Goal: Task Accomplishment & Management: Use online tool/utility

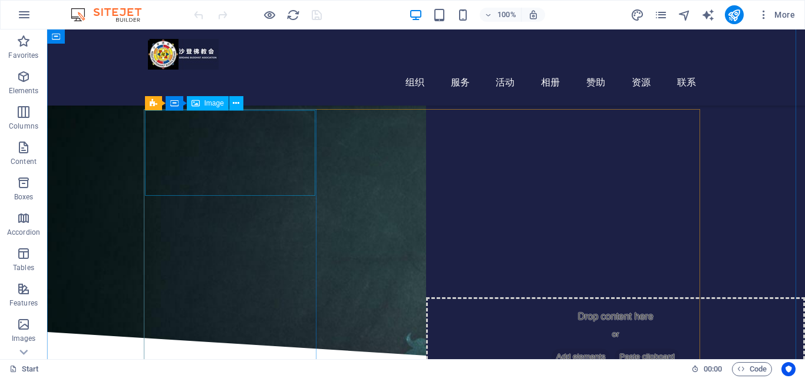
scroll to position [354, 0]
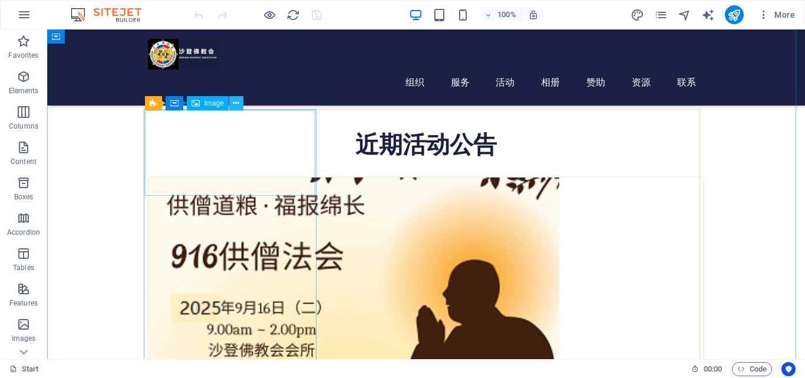
click at [237, 107] on icon at bounding box center [236, 103] width 6 height 12
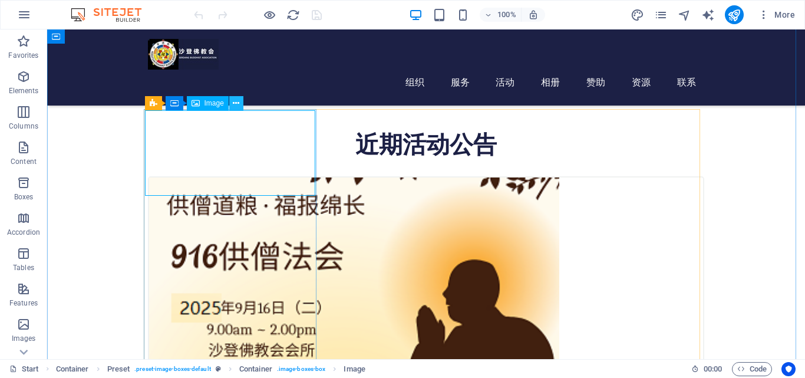
click at [236, 106] on icon at bounding box center [236, 103] width 6 height 12
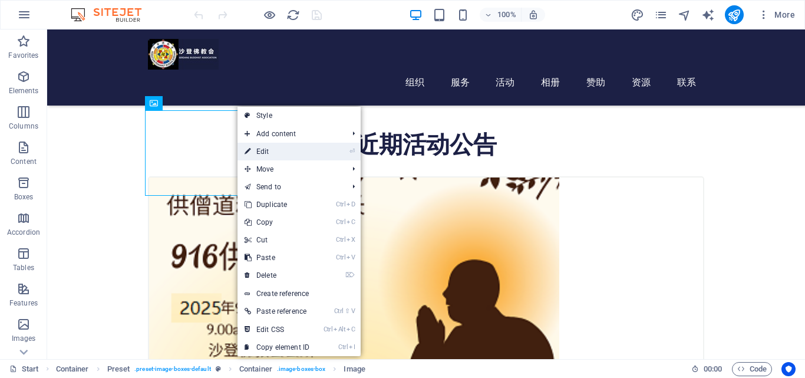
click at [273, 152] on link "⏎ Edit" at bounding box center [277, 152] width 79 height 18
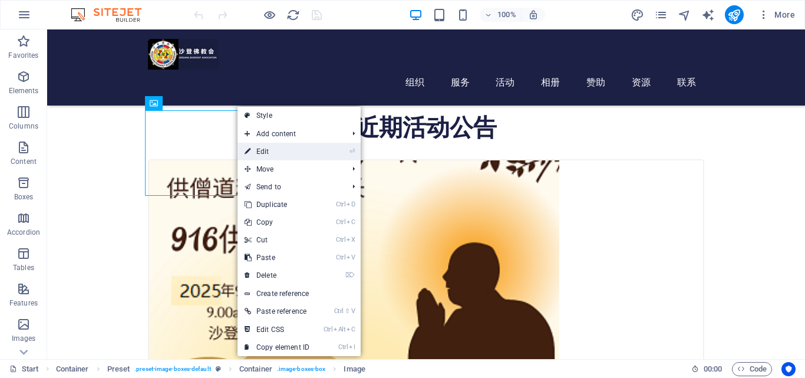
select select "px"
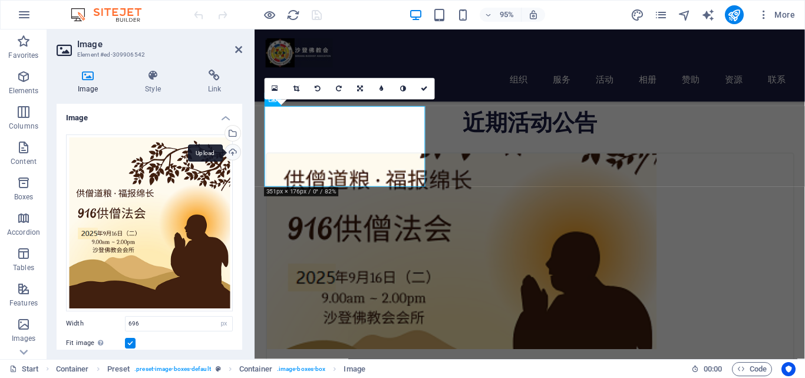
click at [230, 154] on div "Upload" at bounding box center [232, 153] width 18 height 18
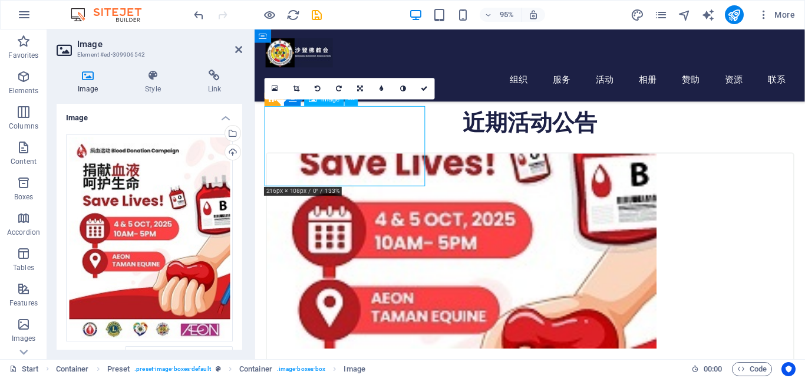
drag, startPoint x: 357, startPoint y: 144, endPoint x: 354, endPoint y: 176, distance: 32.0
click at [354, 180] on figure at bounding box center [545, 262] width 554 height 205
drag, startPoint x: 358, startPoint y: 150, endPoint x: 350, endPoint y: 177, distance: 28.5
click at [348, 181] on figure at bounding box center [545, 262] width 554 height 205
click at [320, 366] on div "[DATE]916供[DEMOGRAPHIC_DATA]" at bounding box center [545, 380] width 554 height 29
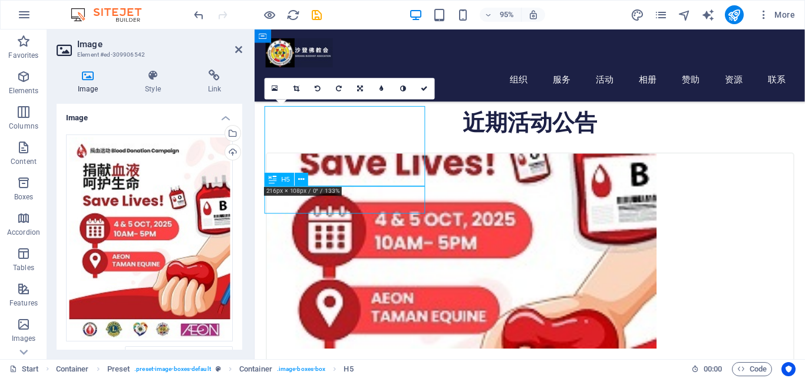
scroll to position [354, 0]
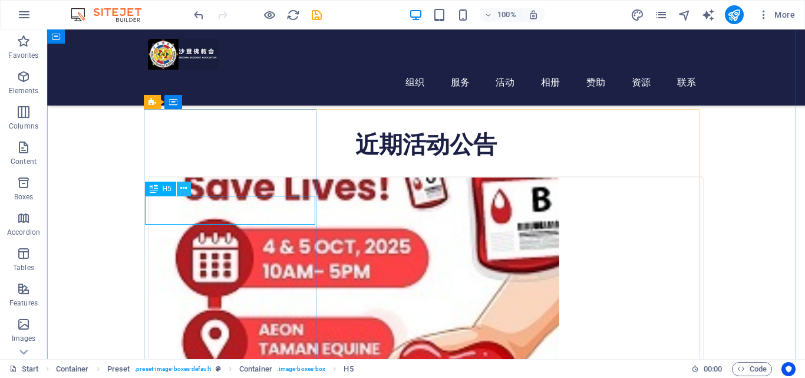
click at [185, 190] on icon at bounding box center [183, 188] width 6 height 12
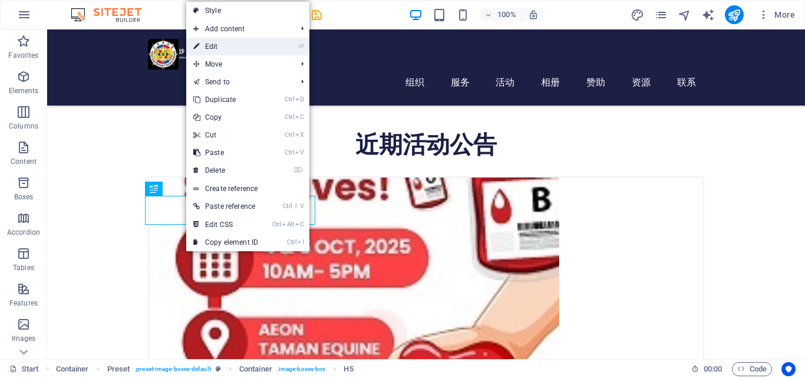
click at [235, 50] on link "⏎ Edit" at bounding box center [225, 47] width 79 height 18
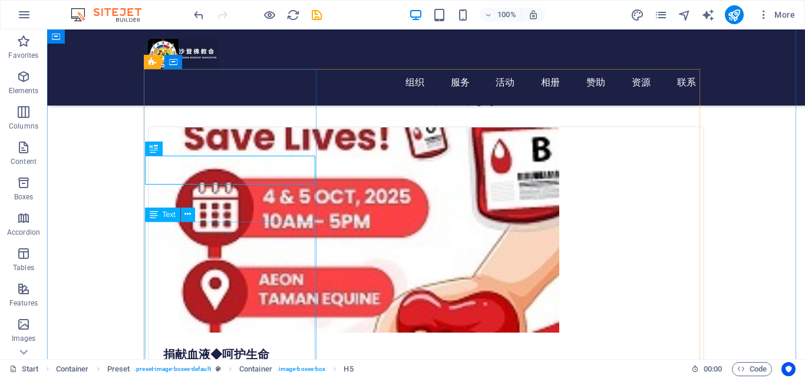
scroll to position [414, 0]
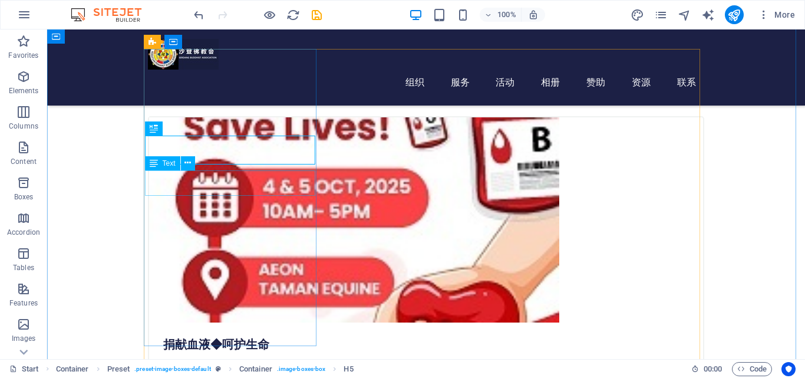
click at [190, 357] on div "[DATE] (二） 9.00am - 2.00pm" at bounding box center [426, 369] width 554 height 25
click at [190, 163] on icon at bounding box center [188, 163] width 6 height 12
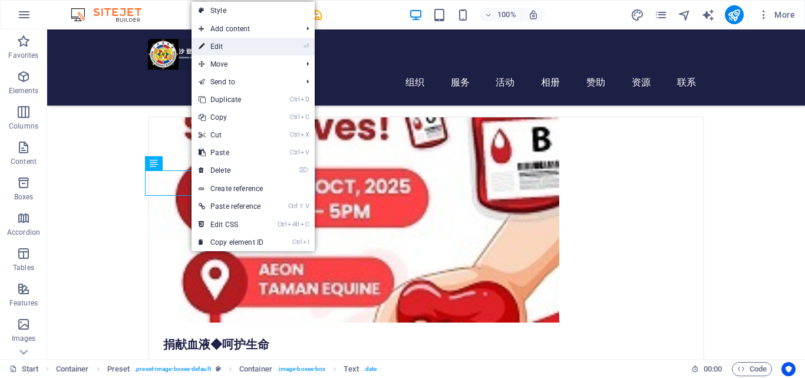
click at [240, 42] on link "⏎ Edit" at bounding box center [231, 47] width 79 height 18
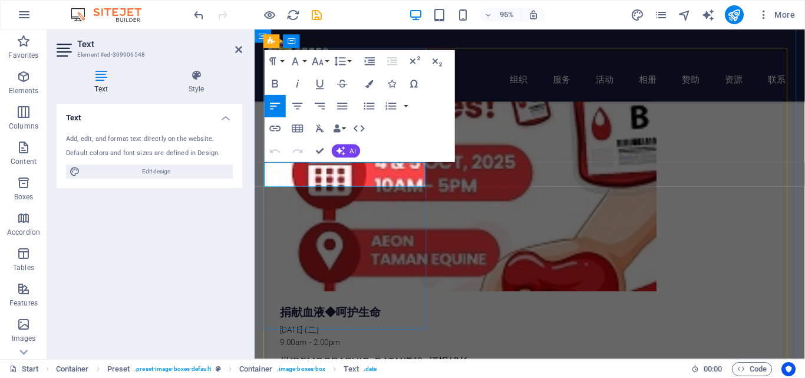
click at [292, 340] on p "[DATE] (二）" at bounding box center [545, 346] width 526 height 13
click at [305, 340] on p "4-[DATE] (二）" at bounding box center [545, 346] width 526 height 13
drag, startPoint x: 361, startPoint y: 175, endPoint x: 413, endPoint y: 179, distance: 51.5
click at [362, 340] on p "4-[DATE] (二）" at bounding box center [545, 346] width 526 height 13
click at [370, 340] on p "4-[DATE] (六日）" at bounding box center [545, 346] width 526 height 13
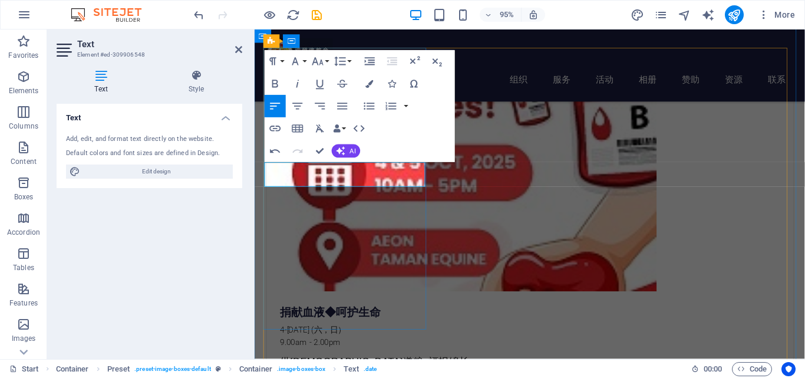
click at [294, 353] on p "9.00am - 2.00pm" at bounding box center [545, 359] width 526 height 13
drag, startPoint x: 334, startPoint y: 186, endPoint x: 381, endPoint y: 191, distance: 48.1
click at [338, 353] on p "10.00am - 2.00pm" at bounding box center [545, 359] width 526 height 13
click at [308, 187] on icon at bounding box center [305, 186] width 6 height 12
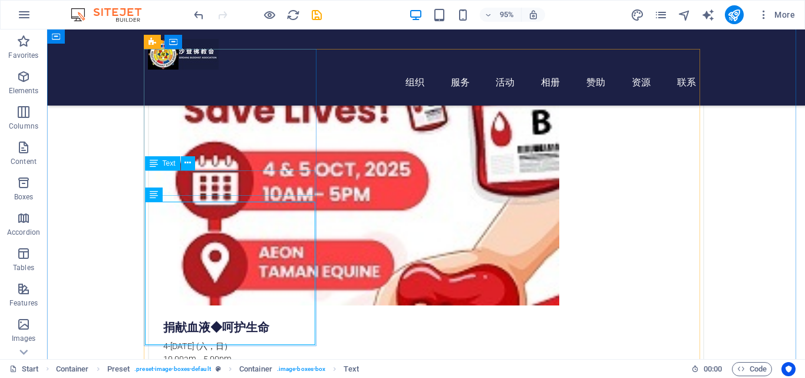
scroll to position [414, 0]
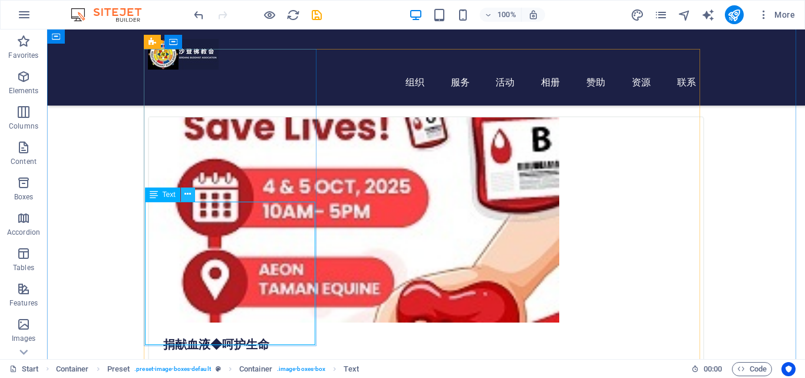
click at [188, 199] on icon at bounding box center [188, 194] width 6 height 12
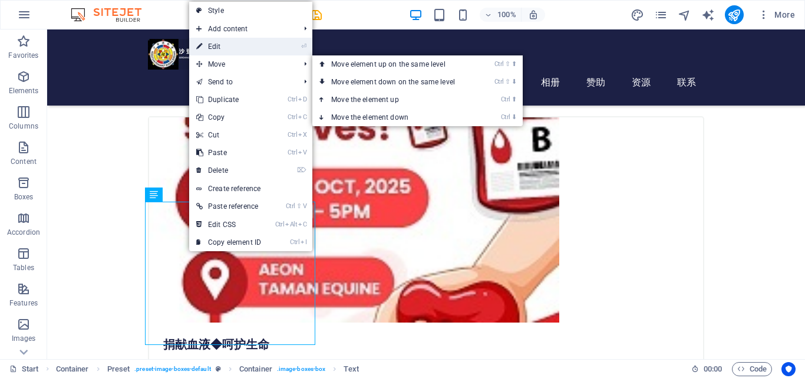
click at [237, 53] on link "⏎ Edit" at bounding box center [228, 47] width 79 height 18
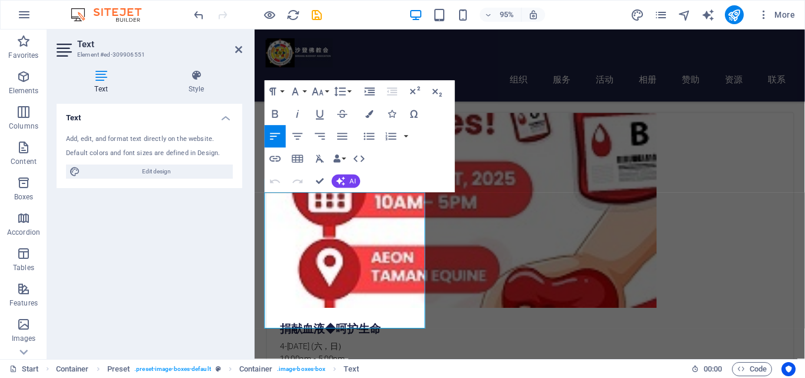
scroll to position [431, 0]
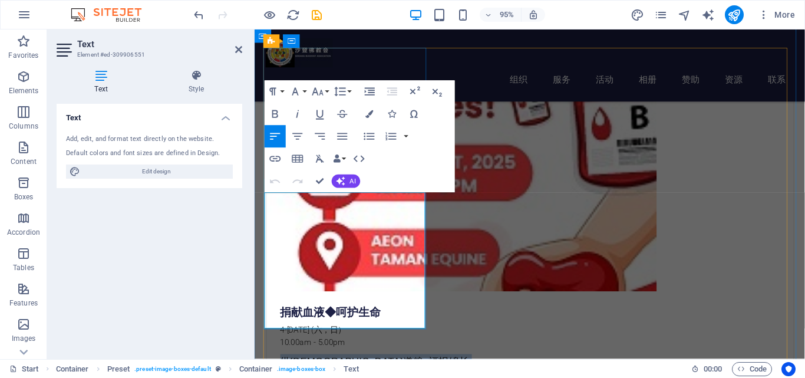
drag, startPoint x: 281, startPoint y: 209, endPoint x: 422, endPoint y: 326, distance: 183.0
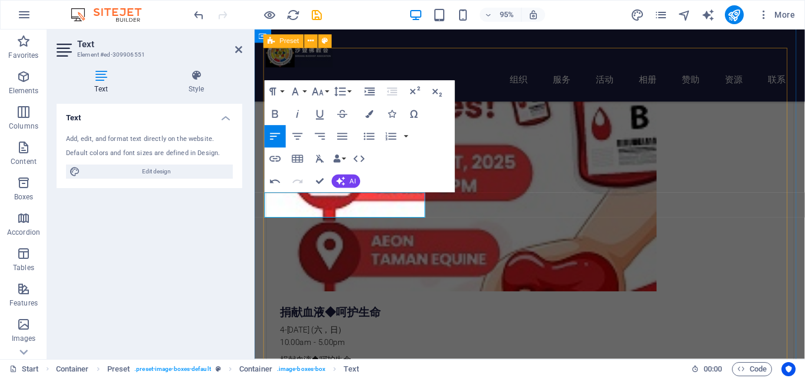
scroll to position [0, 8]
click at [282, 371] on p "捐献血液◆呵护生命》" at bounding box center [545, 377] width 526 height 13
click at [383, 371] on p "《捐献血液◆呵护生命》" at bounding box center [545, 377] width 526 height 13
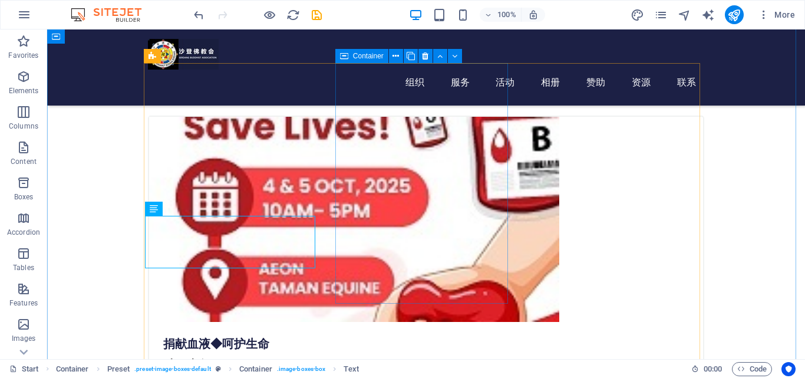
scroll to position [297, 0]
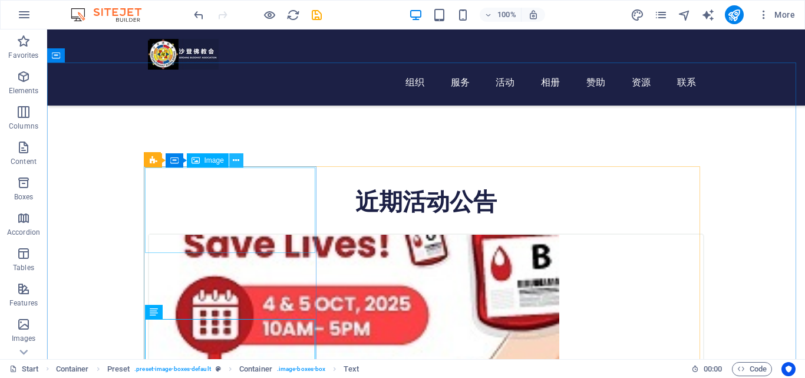
click at [236, 164] on icon at bounding box center [236, 160] width 6 height 12
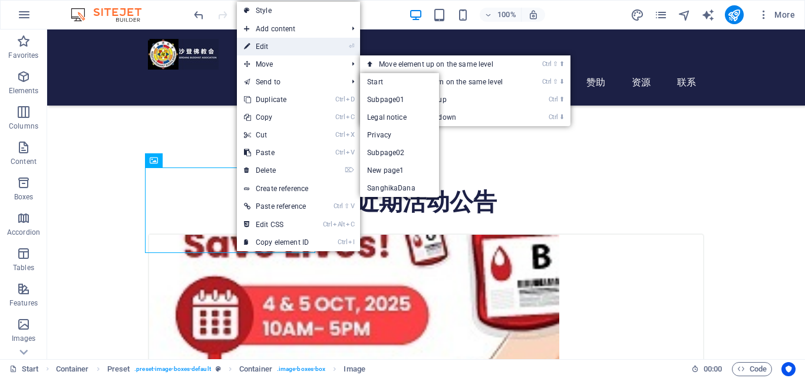
click at [272, 50] on link "⏎ Edit" at bounding box center [276, 47] width 79 height 18
select select "px"
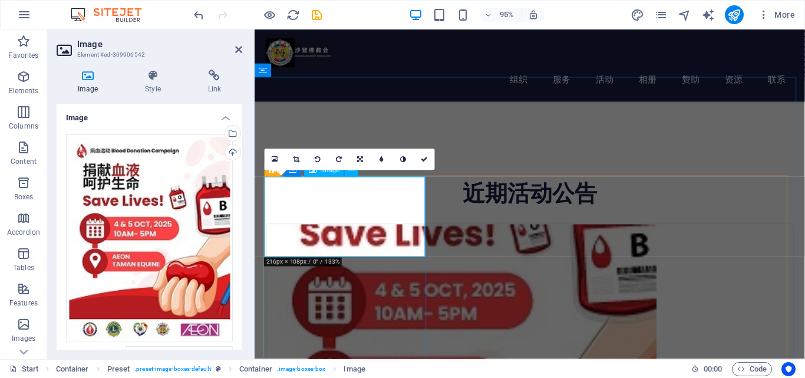
click at [318, 235] on figure at bounding box center [545, 337] width 554 height 205
click at [350, 262] on figure at bounding box center [545, 337] width 554 height 205
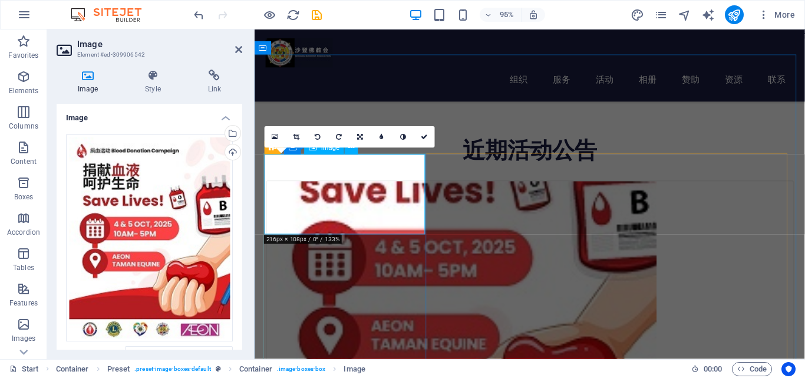
scroll to position [356, 0]
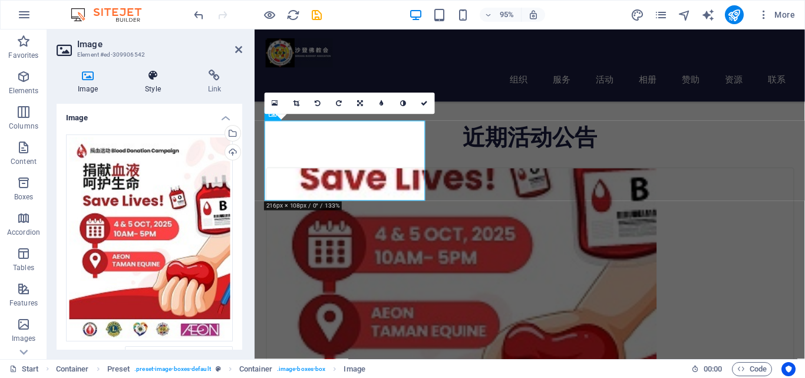
click at [158, 83] on h4 "Style" at bounding box center [155, 82] width 62 height 25
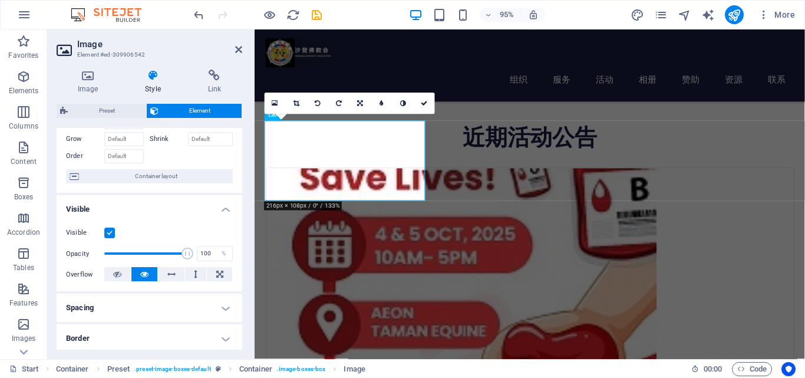
scroll to position [0, 0]
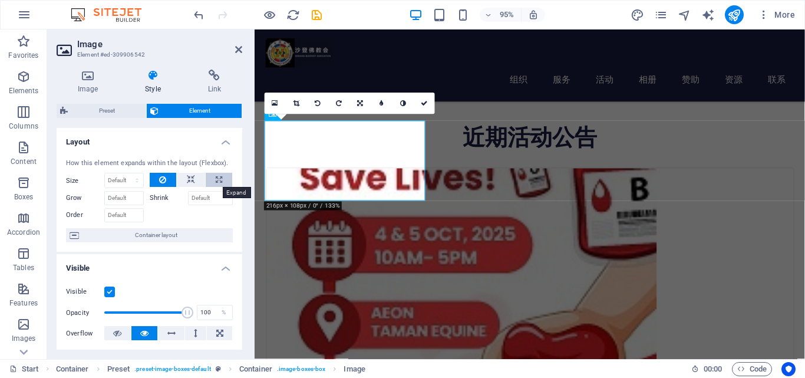
click at [213, 179] on button at bounding box center [219, 180] width 27 height 14
type input "100"
select select "%"
click at [166, 179] on button at bounding box center [163, 180] width 27 height 14
click at [137, 179] on select "Default auto px % 1/1 1/2 1/3 1/4 1/5 1/6 1/7 1/8 1/9 1/10" at bounding box center [124, 180] width 38 height 14
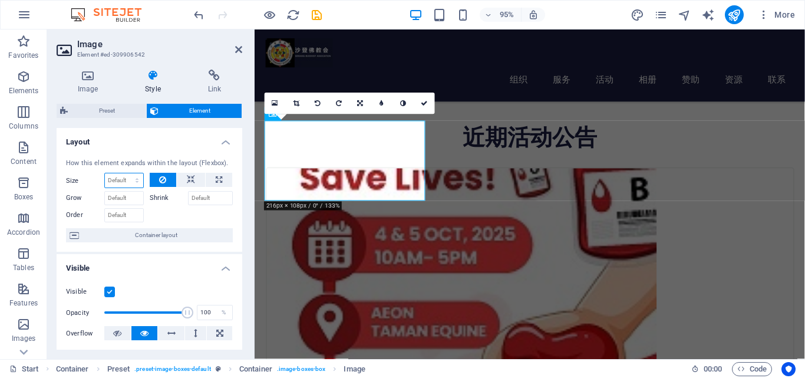
select select "1/5"
click at [125, 173] on select "Default auto px % 1/1 1/2 1/3 1/4 1/5 1/6 1/7 1/8 1/9 1/10" at bounding box center [124, 180] width 38 height 14
type input "20"
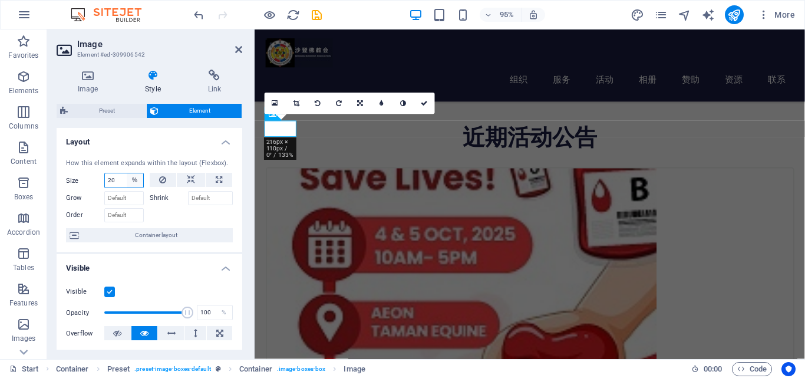
click at [132, 181] on select "Default auto px % 1/1 1/2 1/3 1/4 1/5 1/6 1/7 1/8 1/9 1/10" at bounding box center [135, 180] width 17 height 14
select select "auto"
click at [127, 173] on select "Default auto px % 1/1 1/2 1/3 1/4 1/5 1/6 1/7 1/8 1/9 1/10" at bounding box center [135, 180] width 17 height 14
select select "DISABLED_OPTION_VALUE"
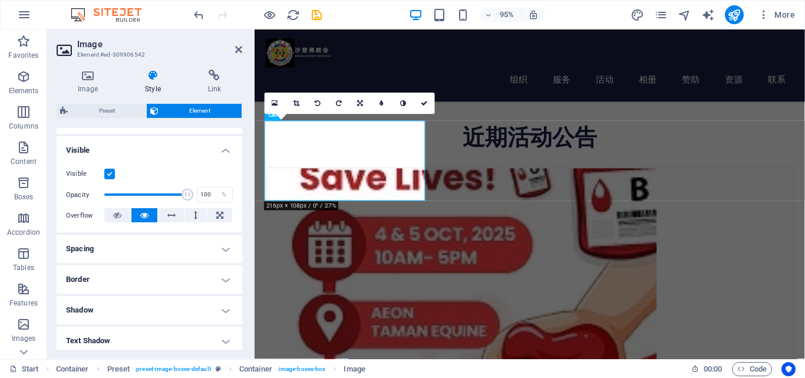
scroll to position [177, 0]
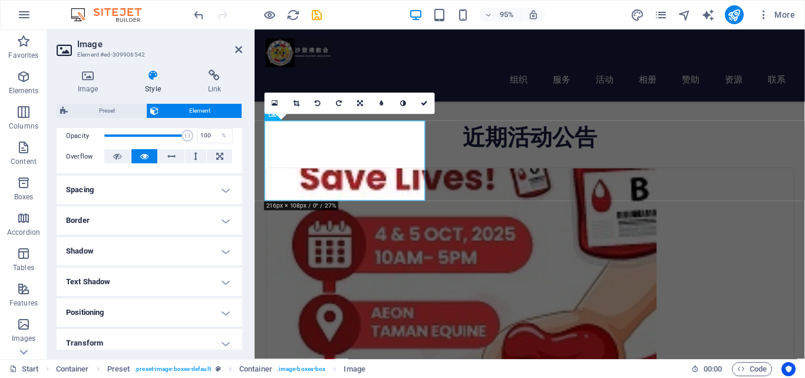
click at [141, 216] on h4 "Border" at bounding box center [150, 220] width 186 height 28
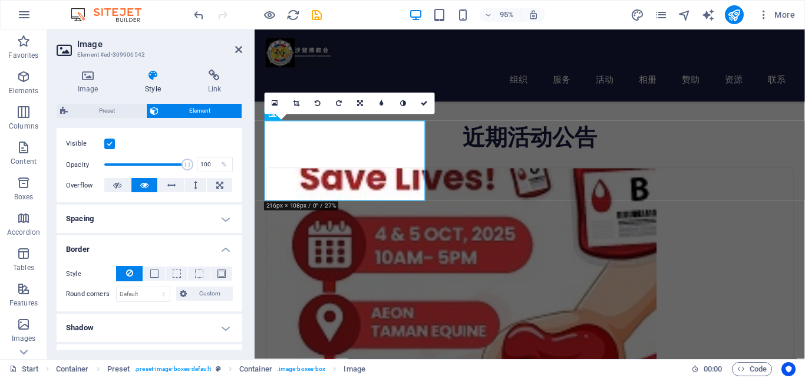
scroll to position [147, 0]
click at [140, 216] on h4 "Spacing" at bounding box center [150, 219] width 186 height 28
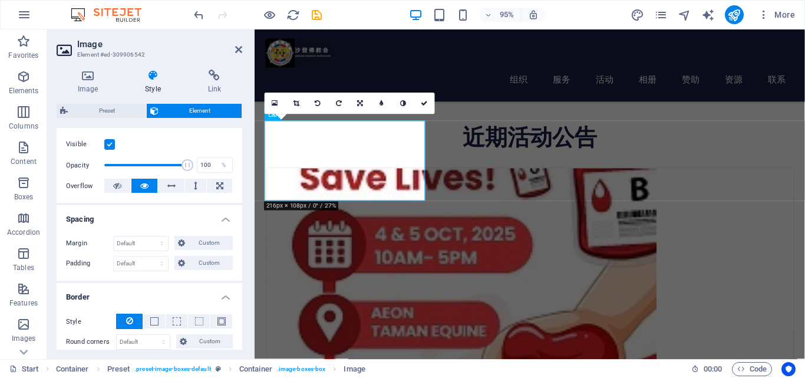
scroll to position [88, 0]
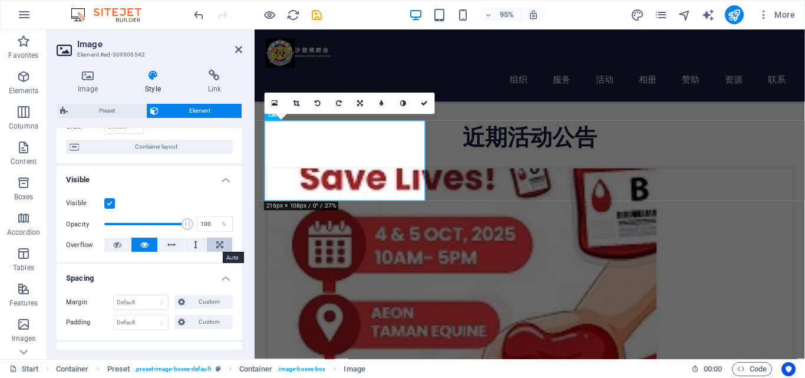
click at [216, 245] on icon at bounding box center [219, 245] width 7 height 14
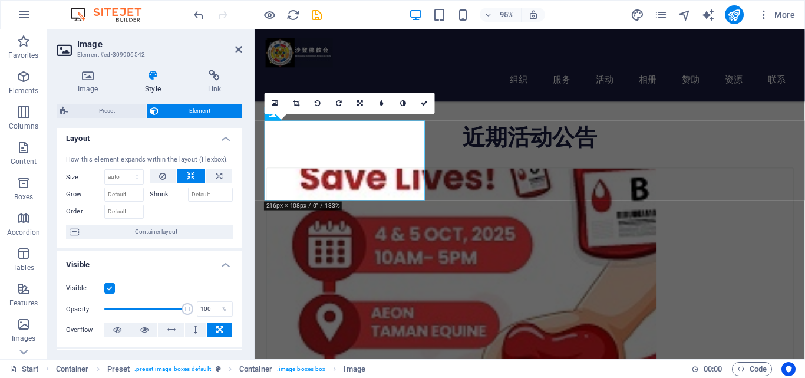
scroll to position [0, 0]
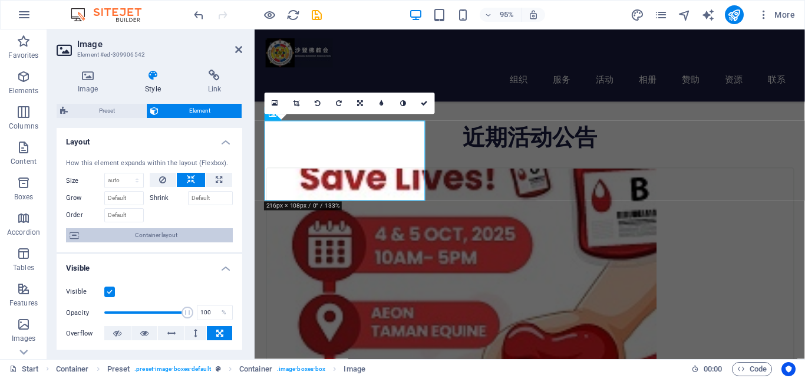
click at [132, 233] on span "Container layout" at bounding box center [156, 235] width 147 height 14
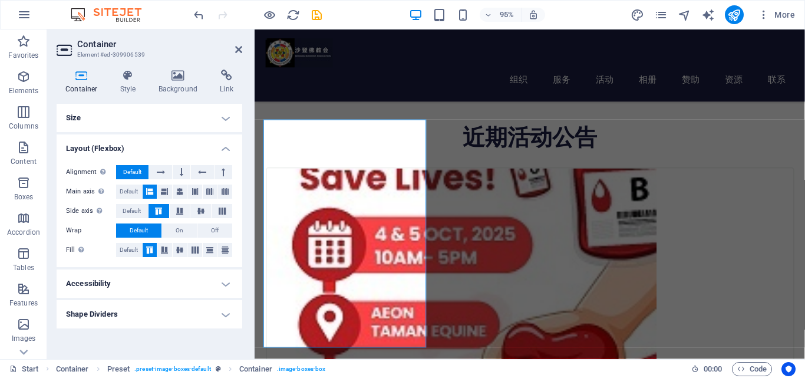
click at [222, 120] on h4 "Size" at bounding box center [150, 118] width 186 height 28
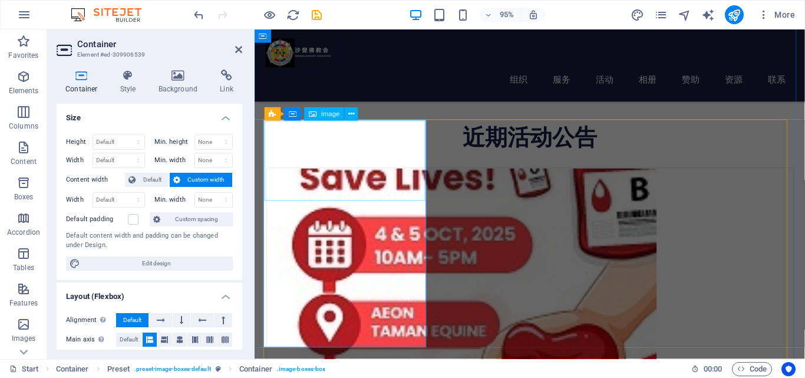
click at [341, 189] on figure at bounding box center [545, 278] width 554 height 205
click at [313, 115] on icon at bounding box center [311, 113] width 6 height 12
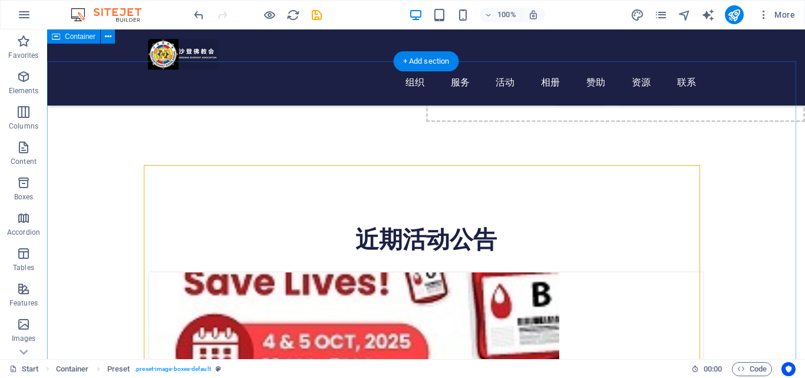
scroll to position [221, 0]
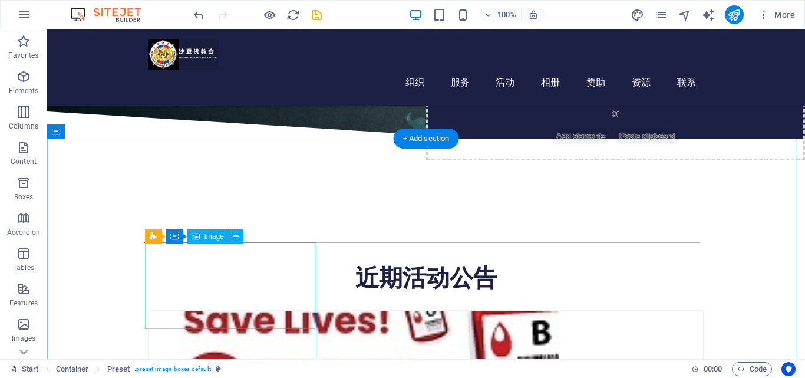
click at [237, 238] on icon at bounding box center [236, 237] width 6 height 12
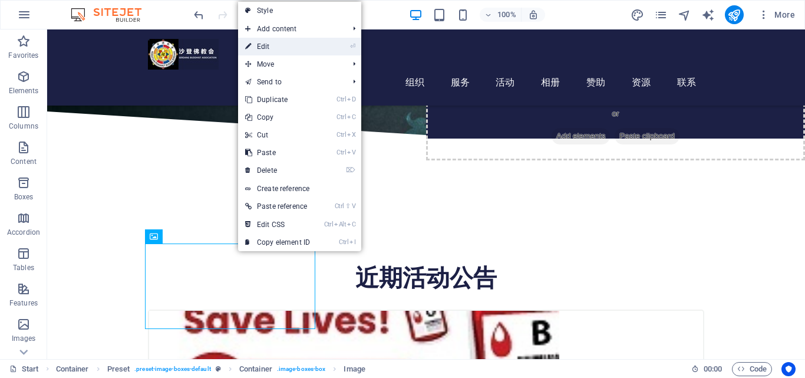
click at [289, 49] on link "⏎ Edit" at bounding box center [277, 47] width 79 height 18
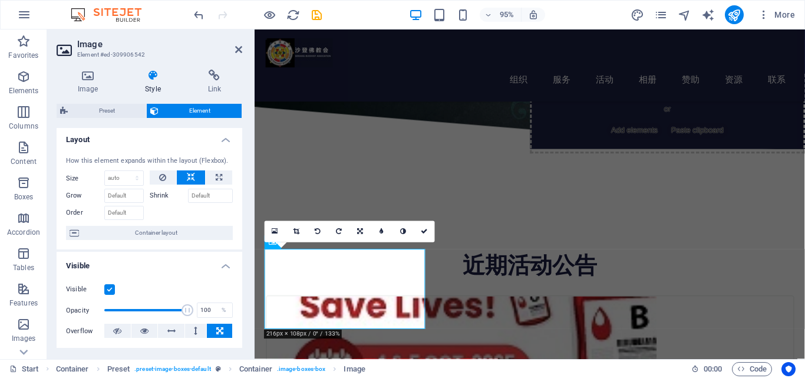
scroll to position [0, 0]
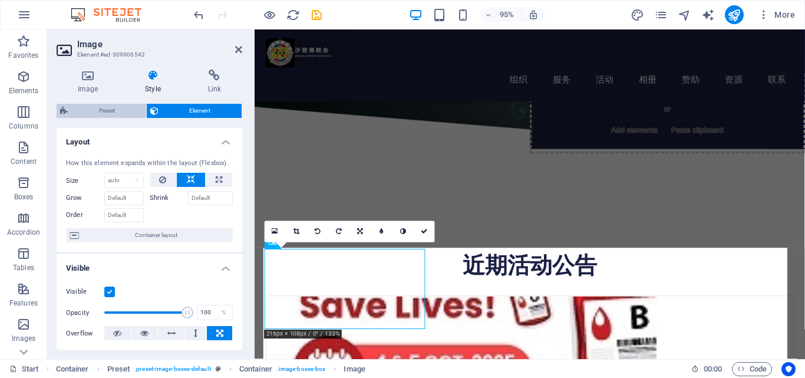
click at [103, 109] on span "Preset" at bounding box center [106, 111] width 71 height 14
select select "px"
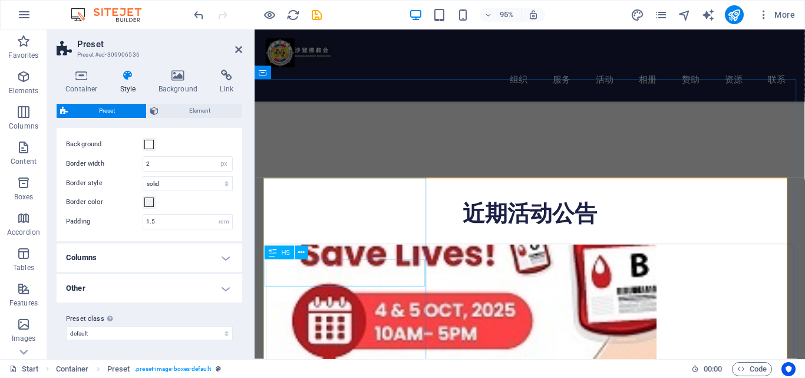
scroll to position [338, 0]
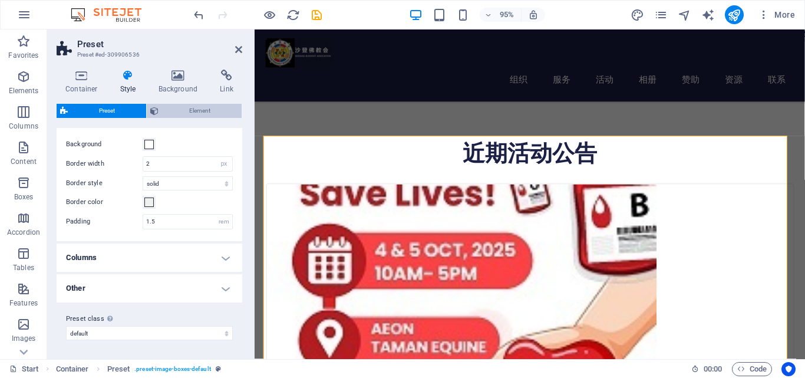
click at [196, 110] on span "Element" at bounding box center [200, 111] width 77 height 14
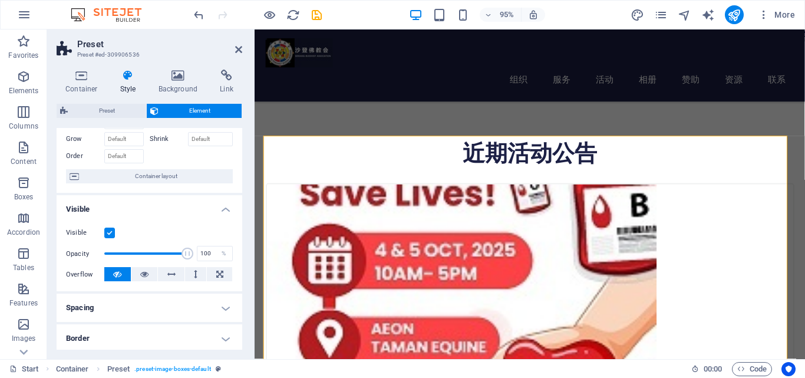
scroll to position [118, 0]
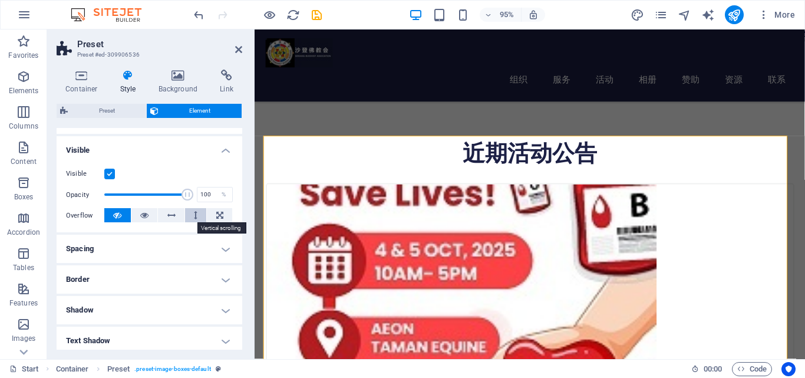
click at [194, 216] on icon at bounding box center [196, 215] width 4 height 14
click at [84, 83] on h4 "Container" at bounding box center [84, 82] width 55 height 25
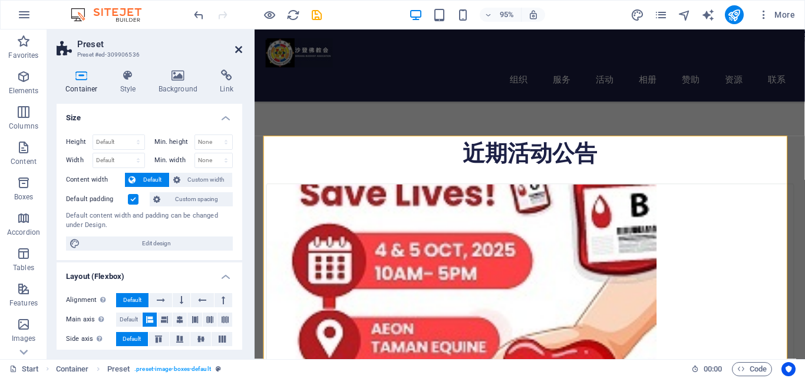
click at [239, 50] on icon at bounding box center [238, 49] width 7 height 9
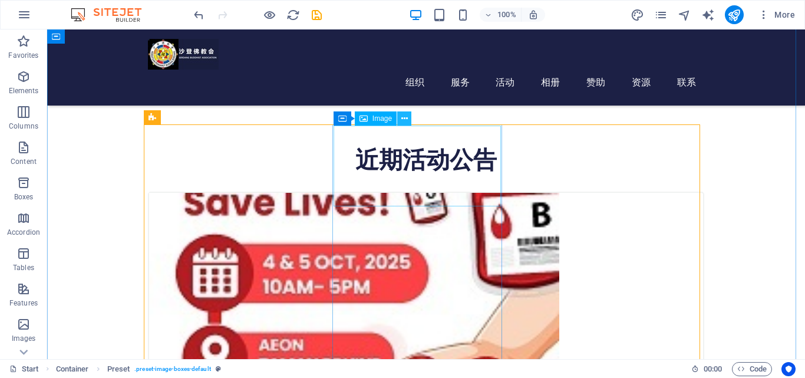
click at [403, 117] on icon at bounding box center [405, 119] width 6 height 12
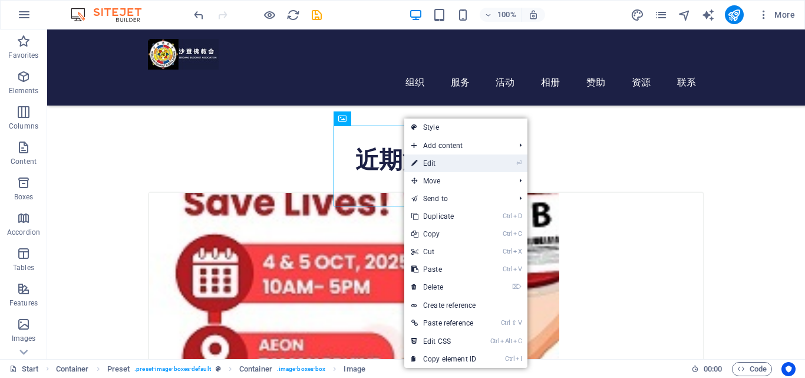
click at [432, 164] on link "⏎ Edit" at bounding box center [443, 163] width 79 height 18
select select "px"
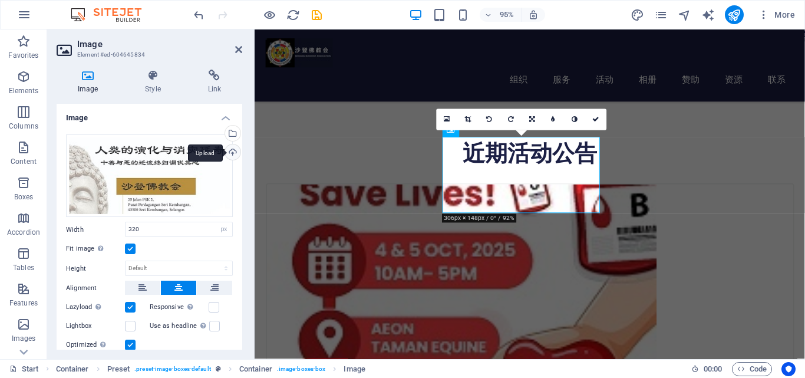
click at [232, 152] on div "Upload" at bounding box center [232, 153] width 18 height 18
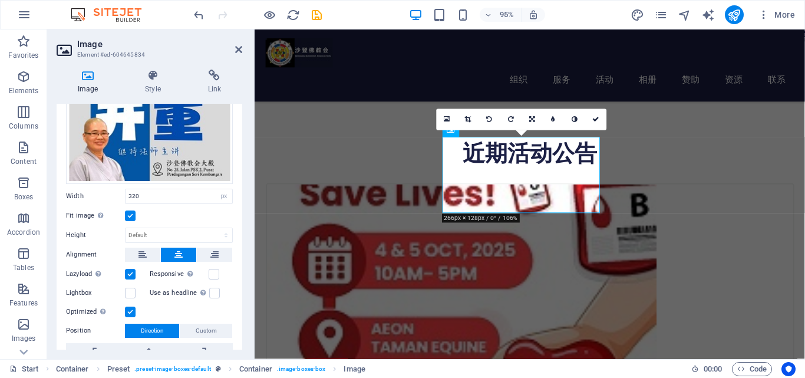
click at [133, 216] on label at bounding box center [130, 215] width 11 height 11
click at [0, 0] on input "Fit image Automatically fit image to a fixed width and height" at bounding box center [0, 0] width 0 height 0
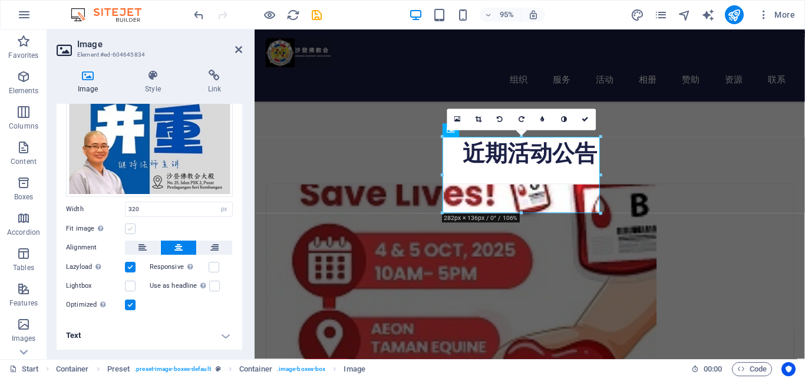
scroll to position [103, 0]
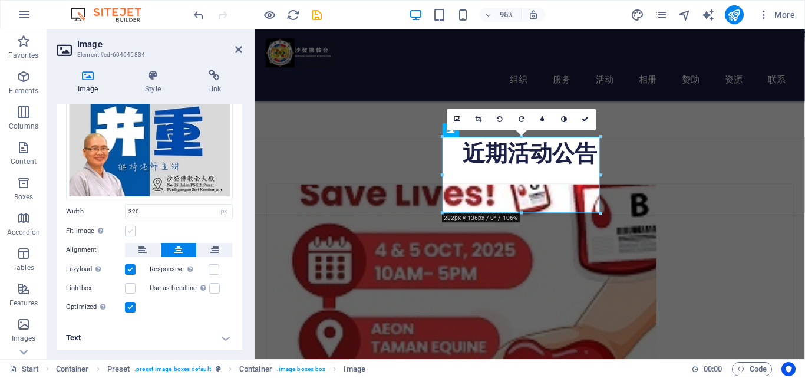
click at [131, 227] on label at bounding box center [130, 231] width 11 height 11
click at [0, 0] on input "Fit image Automatically fit image to a fixed width and height" at bounding box center [0, 0] width 0 height 0
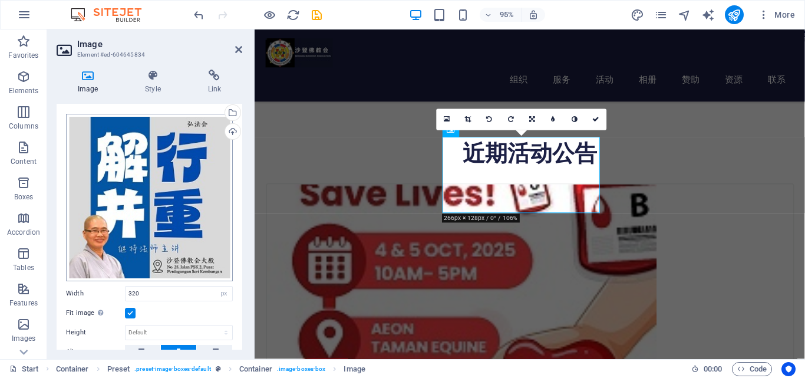
scroll to position [0, 0]
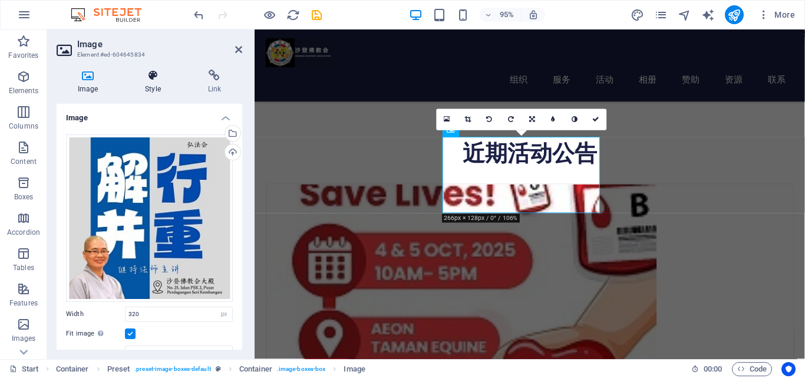
click at [150, 78] on icon at bounding box center [153, 76] width 58 height 12
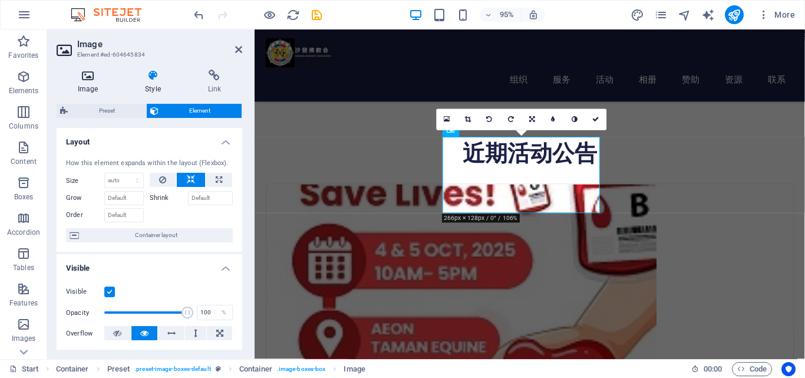
click at [94, 81] on icon at bounding box center [88, 76] width 62 height 12
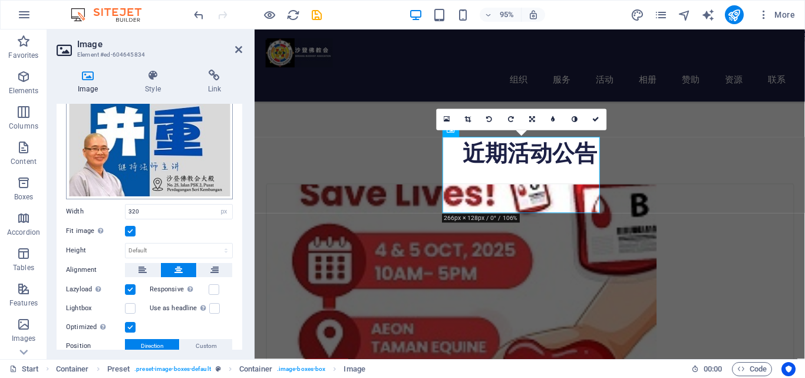
scroll to position [118, 0]
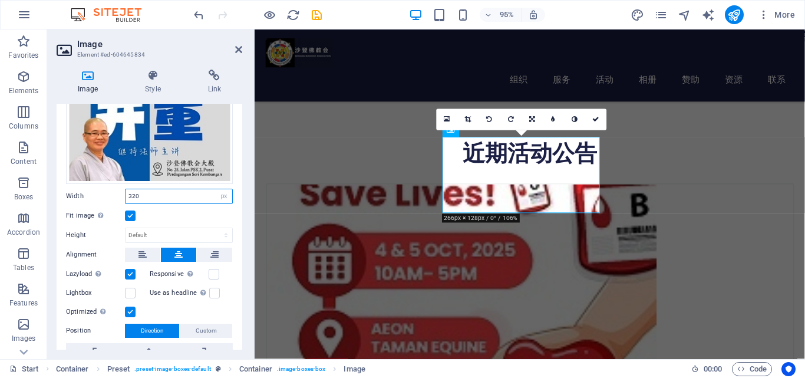
click at [183, 196] on input "320" at bounding box center [179, 196] width 107 height 14
drag, startPoint x: 183, startPoint y: 196, endPoint x: 125, endPoint y: 199, distance: 58.4
click at [125, 199] on div "320 Default auto px rem % em vh vw" at bounding box center [179, 196] width 108 height 15
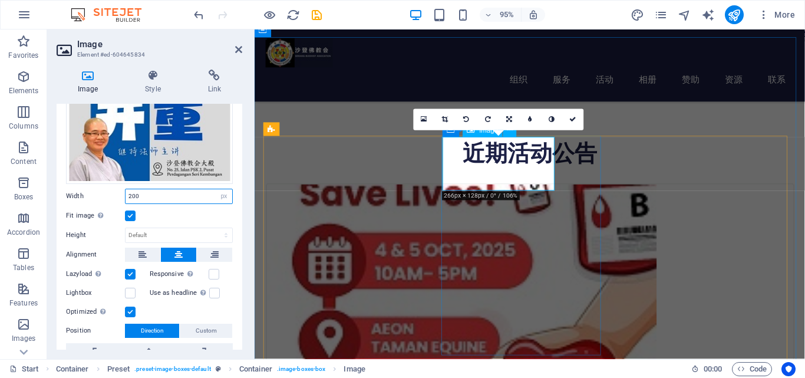
type input "200"
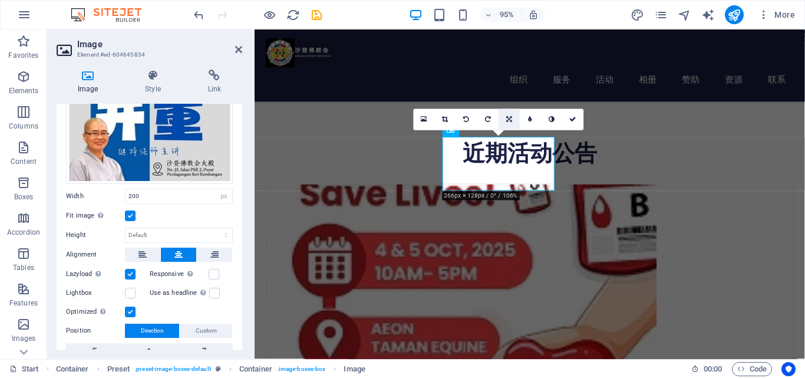
click at [511, 119] on icon at bounding box center [509, 119] width 6 height 6
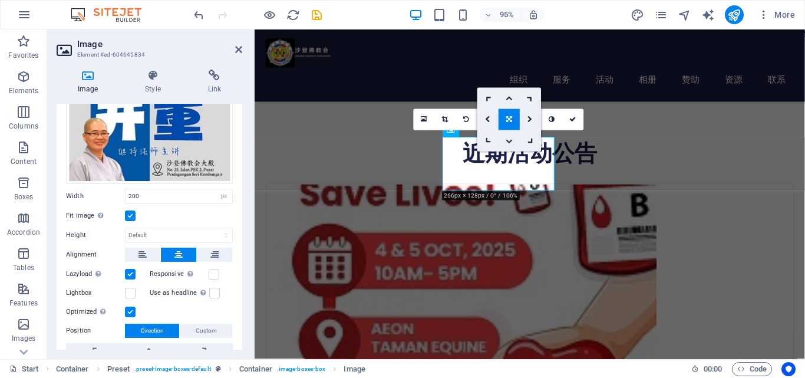
click at [511, 144] on icon at bounding box center [509, 140] width 7 height 6
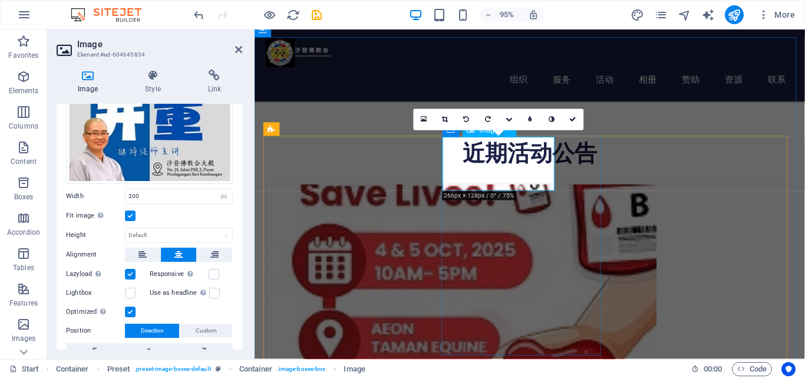
click at [510, 119] on icon at bounding box center [509, 119] width 7 height 6
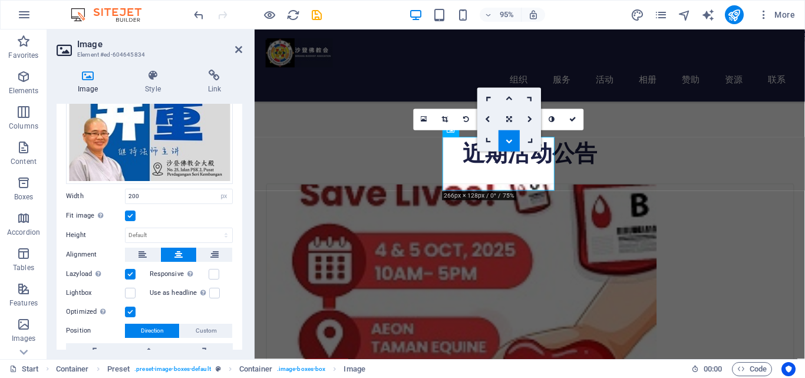
click at [509, 120] on icon at bounding box center [509, 119] width 6 height 6
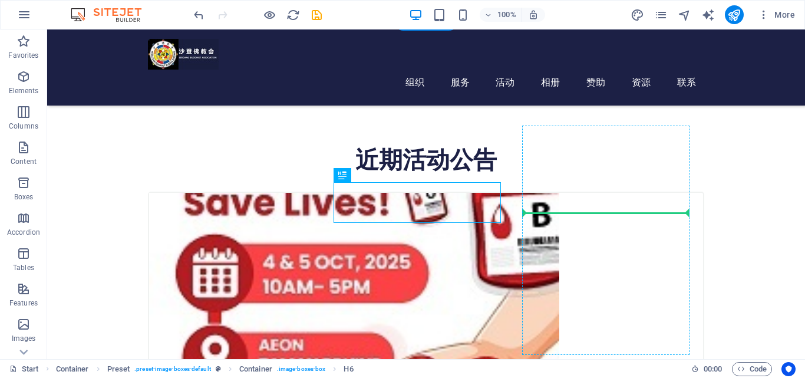
drag, startPoint x: 360, startPoint y: 199, endPoint x: 564, endPoint y: 222, distance: 205.4
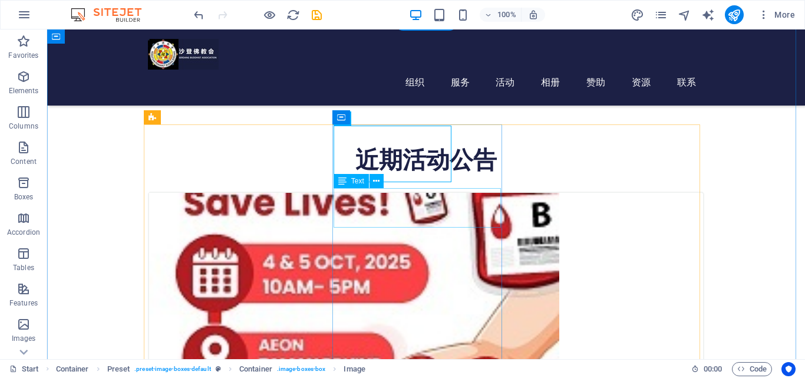
click at [381, 178] on button at bounding box center [377, 181] width 14 height 14
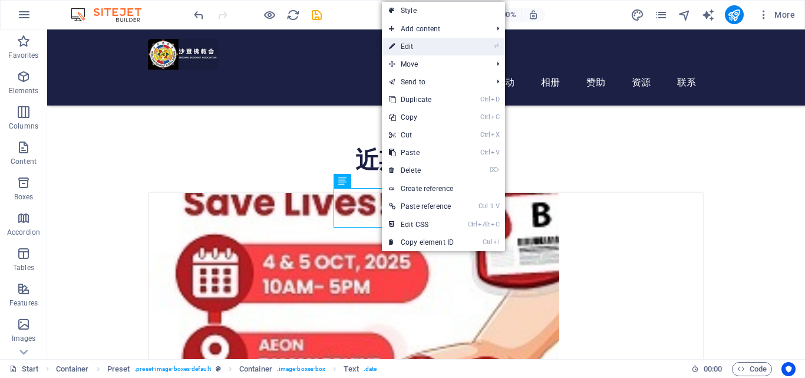
drag, startPoint x: 437, startPoint y: 51, endPoint x: 192, endPoint y: 26, distance: 246.6
click at [437, 51] on link "⏎ Edit" at bounding box center [421, 47] width 79 height 18
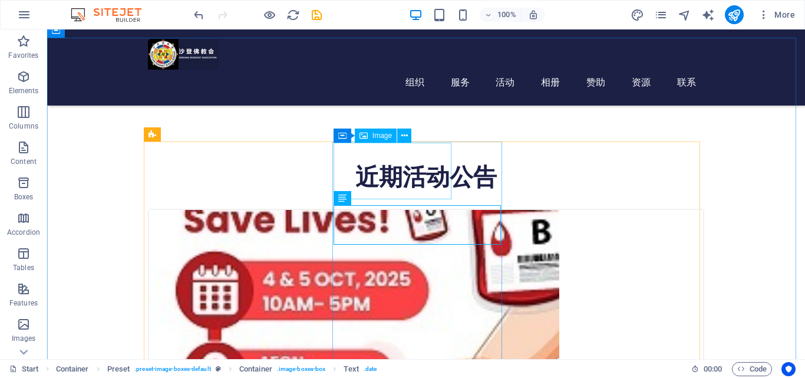
click at [373, 136] on span "Image" at bounding box center [382, 135] width 19 height 7
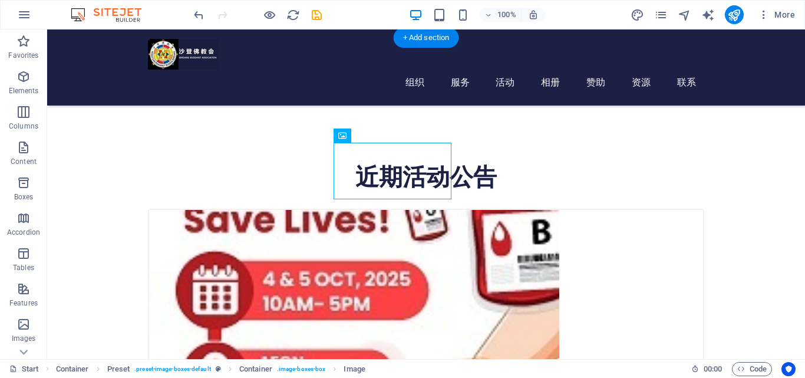
drag, startPoint x: 420, startPoint y: 165, endPoint x: 387, endPoint y: 170, distance: 33.4
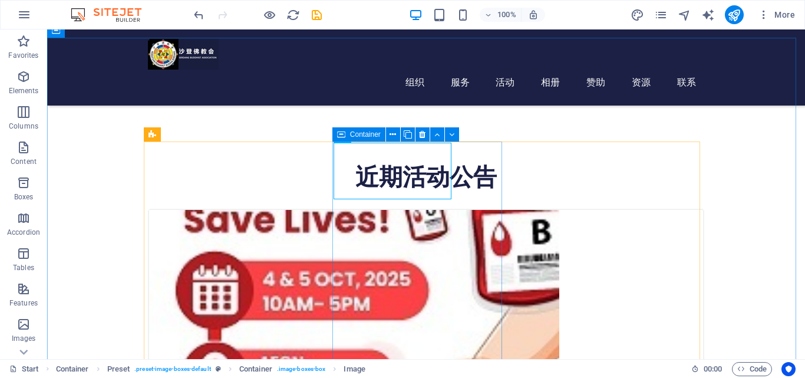
click at [366, 134] on span "Container" at bounding box center [365, 134] width 31 height 7
click at [393, 137] on icon at bounding box center [393, 135] width 6 height 12
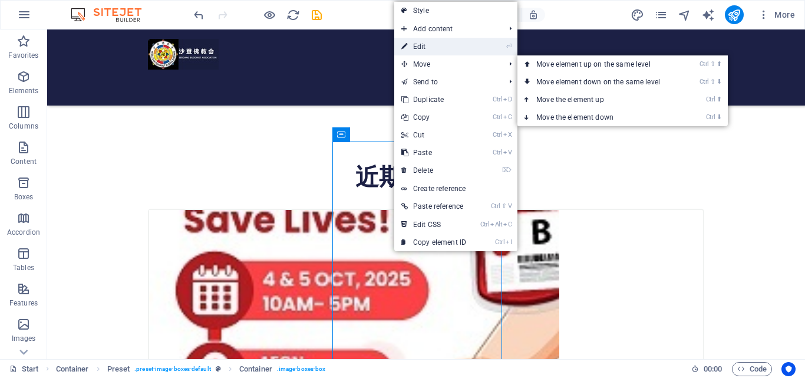
click at [430, 51] on link "⏎ Edit" at bounding box center [433, 47] width 79 height 18
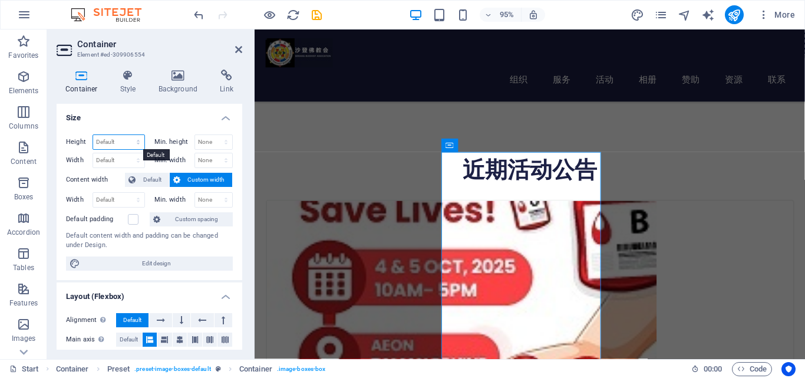
click at [138, 139] on select "Default px rem % vh vw" at bounding box center [118, 142] width 51 height 14
select select "rem"
click at [126, 135] on select "Default px rem % vh vw" at bounding box center [118, 142] width 51 height 14
click at [97, 142] on input "27.0625" at bounding box center [118, 142] width 51 height 14
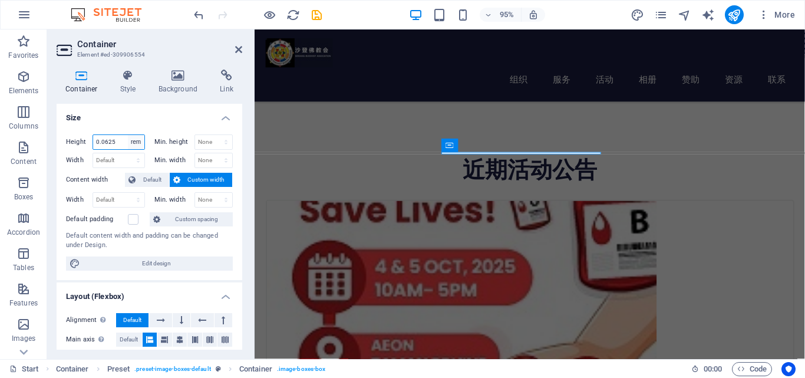
type input "0.0625"
click at [138, 142] on select "Default px rem % vh vw" at bounding box center [136, 142] width 17 height 14
select select "px"
click at [128, 135] on select "Default px rem % vh vw" at bounding box center [136, 142] width 17 height 14
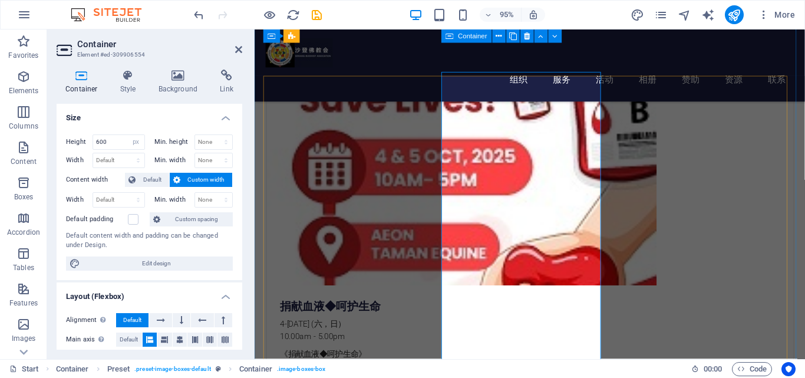
scroll to position [380, 0]
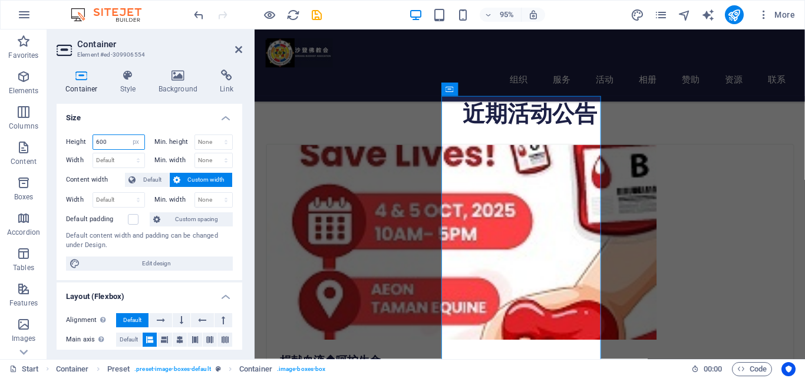
drag, startPoint x: 117, startPoint y: 143, endPoint x: 80, endPoint y: 143, distance: 37.7
click at [80, 143] on div "Height 600 Default px rem % vh vw" at bounding box center [105, 141] width 79 height 15
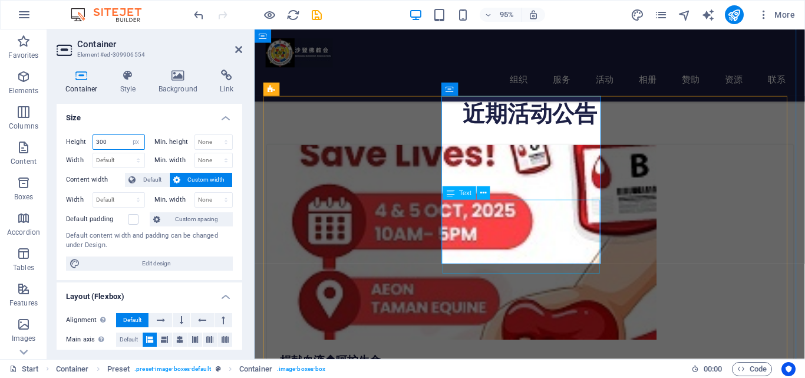
type input "300"
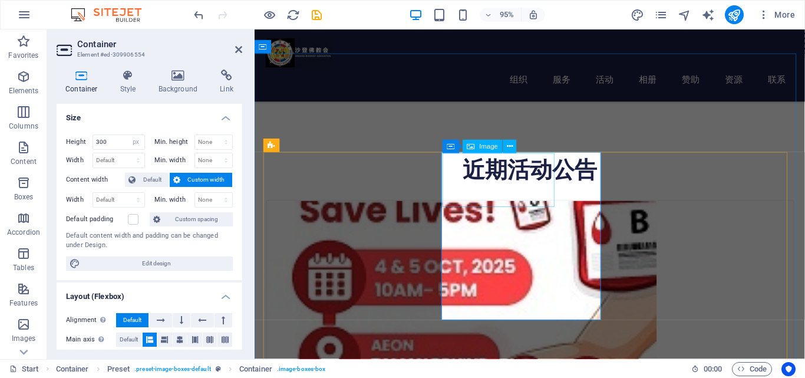
click at [510, 149] on icon at bounding box center [510, 147] width 6 height 12
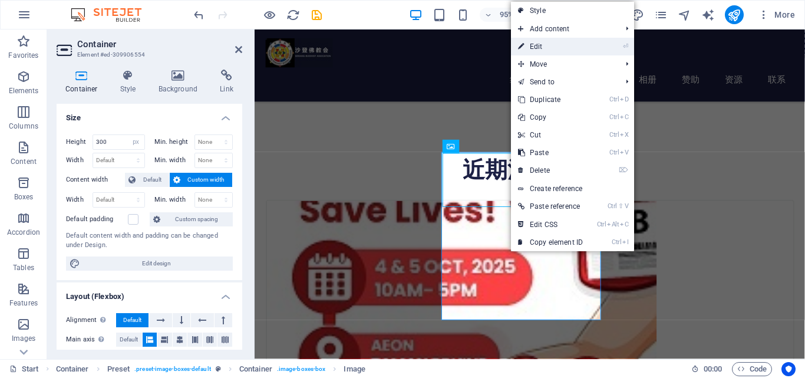
drag, startPoint x: 539, startPoint y: 54, endPoint x: 299, endPoint y: 25, distance: 241.7
click at [539, 54] on link "⏎ Edit" at bounding box center [550, 47] width 79 height 18
select select "px"
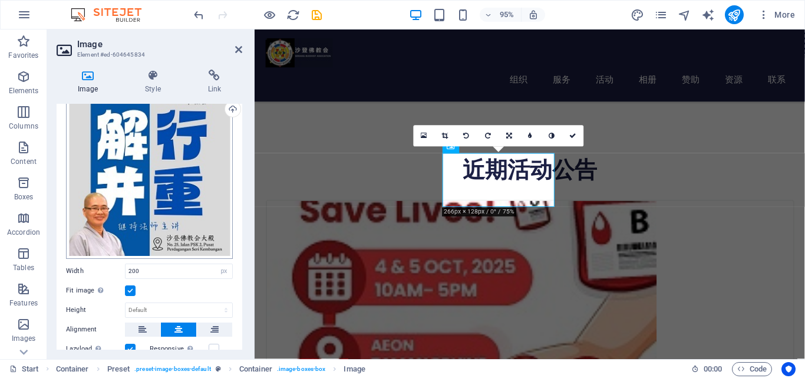
scroll to position [59, 0]
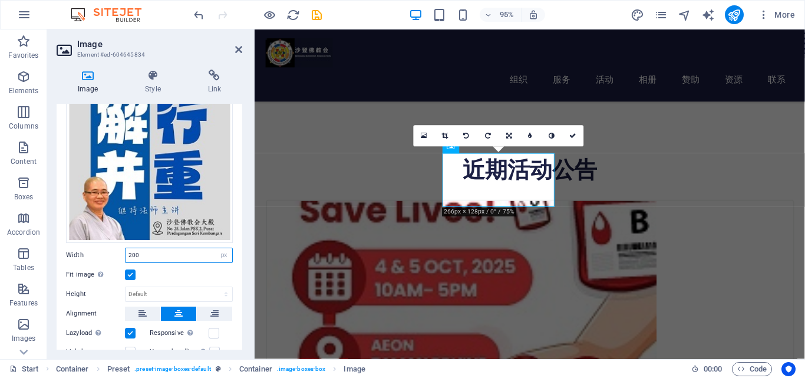
drag, startPoint x: 167, startPoint y: 251, endPoint x: 123, endPoint y: 253, distance: 44.3
click at [123, 253] on div "Width 200 Default auto px rem % em vh vw" at bounding box center [149, 255] width 167 height 15
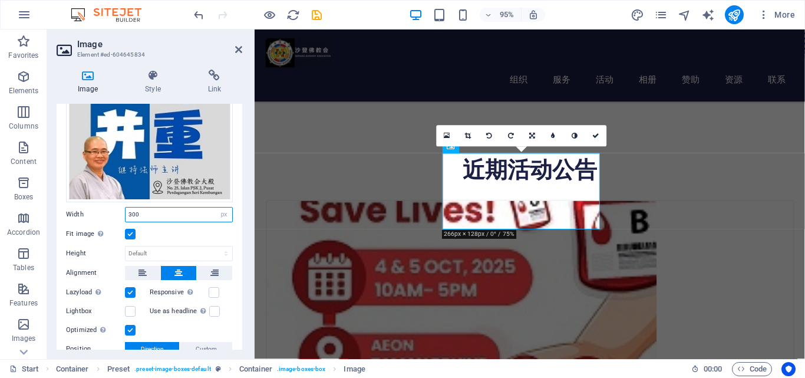
scroll to position [118, 0]
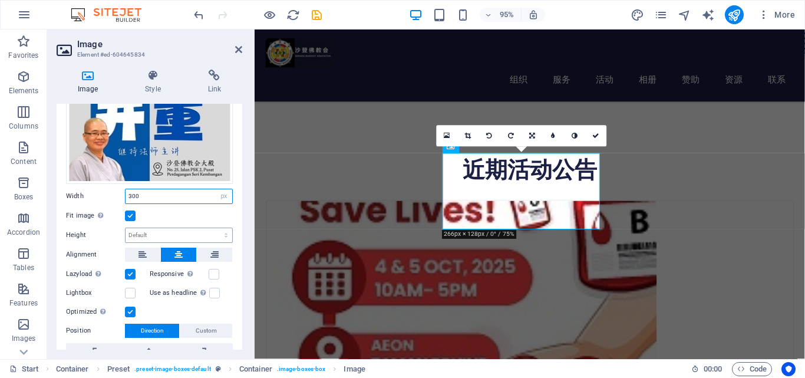
type input "300"
click at [189, 235] on select "Default auto px" at bounding box center [179, 235] width 107 height 14
click at [126, 228] on select "Default auto px" at bounding box center [179, 235] width 107 height 14
click at [214, 232] on select "Default auto px" at bounding box center [179, 235] width 107 height 14
select select "px"
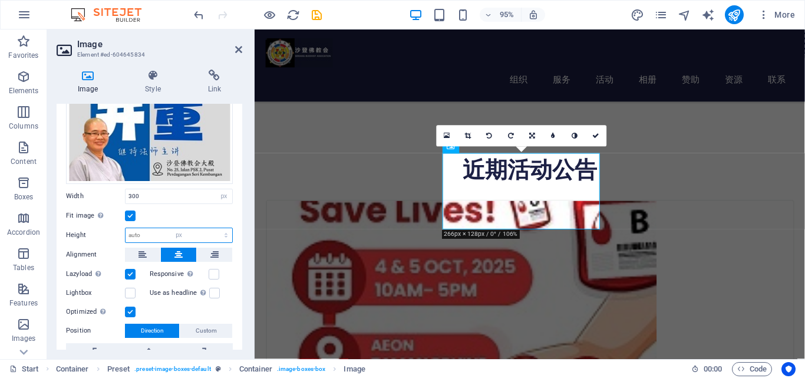
click at [213, 228] on select "Default auto px" at bounding box center [179, 235] width 107 height 14
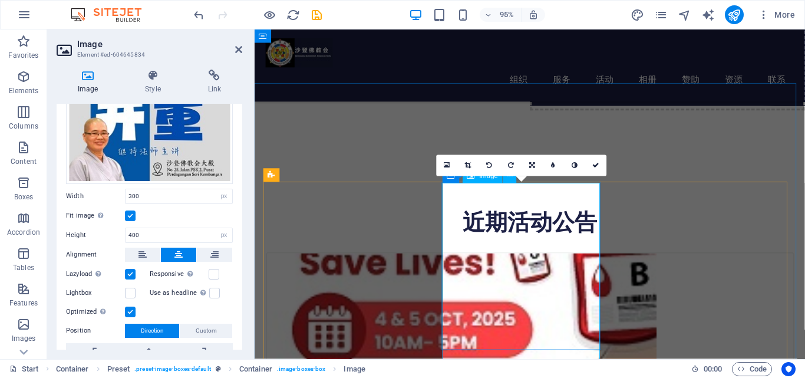
scroll to position [262, 0]
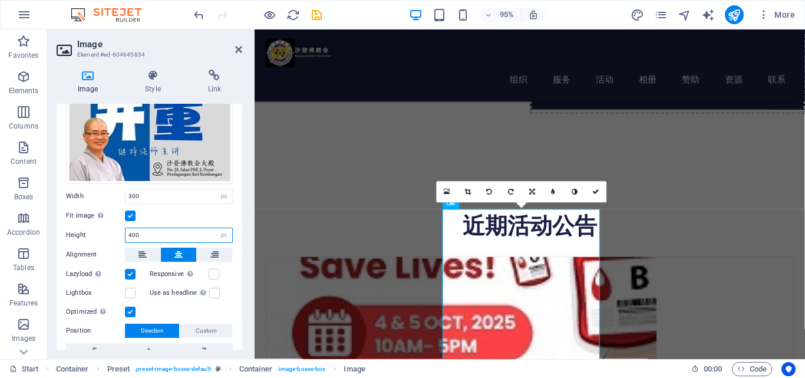
drag, startPoint x: 146, startPoint y: 233, endPoint x: 108, endPoint y: 233, distance: 37.7
click at [108, 233] on div "Height 400 Default auto px" at bounding box center [149, 235] width 167 height 15
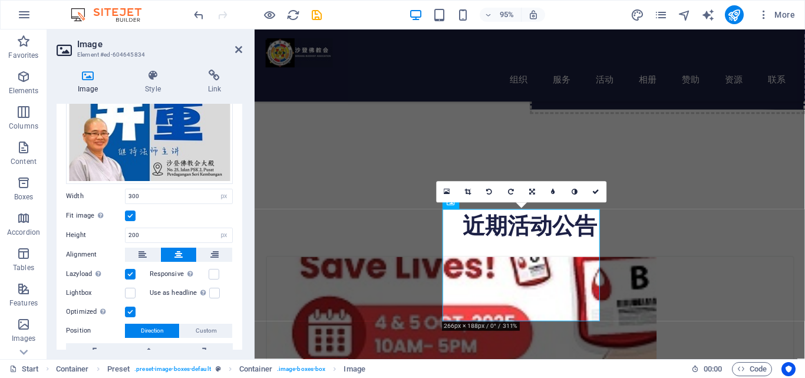
click at [129, 215] on label at bounding box center [130, 215] width 11 height 11
click at [0, 0] on input "Fit image Automatically fit image to a fixed width and height" at bounding box center [0, 0] width 0 height 0
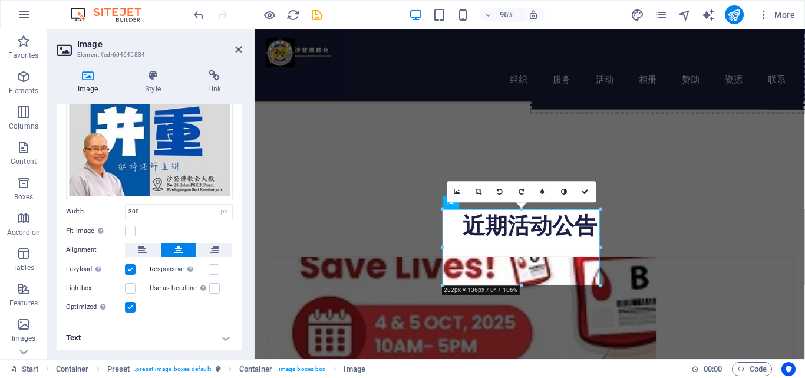
click at [129, 229] on label at bounding box center [130, 231] width 11 height 11
click at [0, 0] on input "Fit image Automatically fit image to a fixed width and height" at bounding box center [0, 0] width 0 height 0
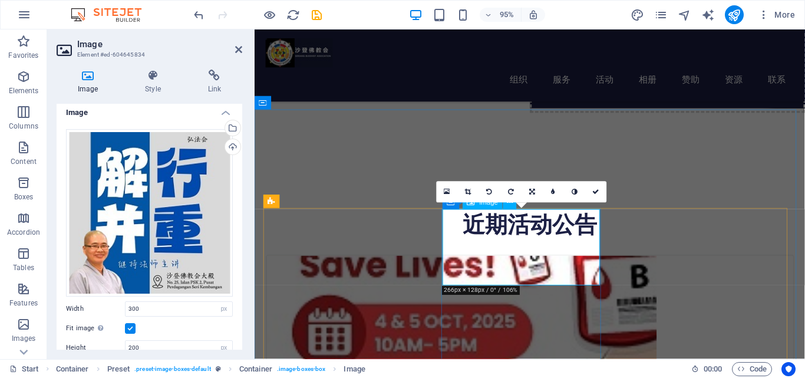
scroll to position [262, 0]
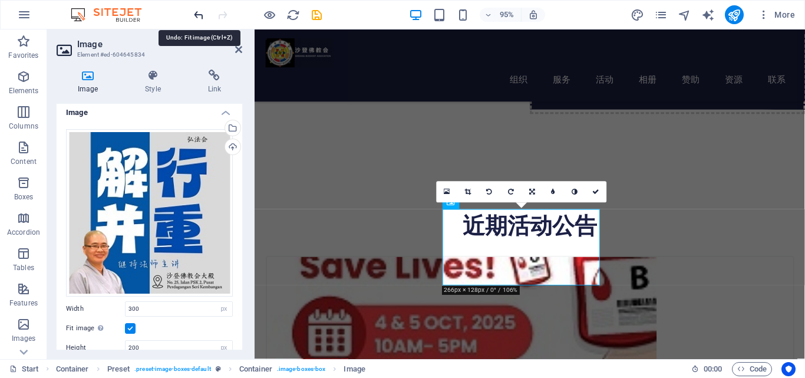
click at [200, 16] on icon "undo" at bounding box center [199, 15] width 14 height 14
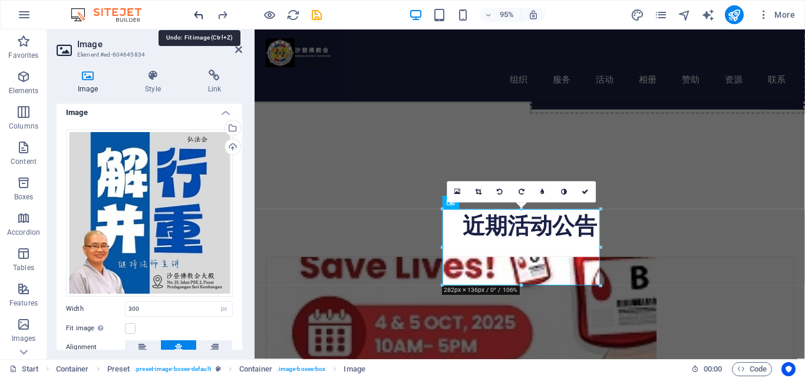
click at [200, 16] on icon "undo" at bounding box center [199, 15] width 14 height 14
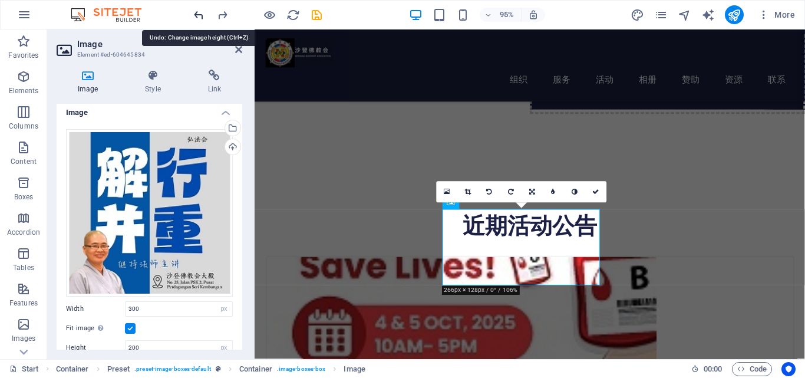
click at [200, 16] on icon "undo" at bounding box center [199, 15] width 14 height 14
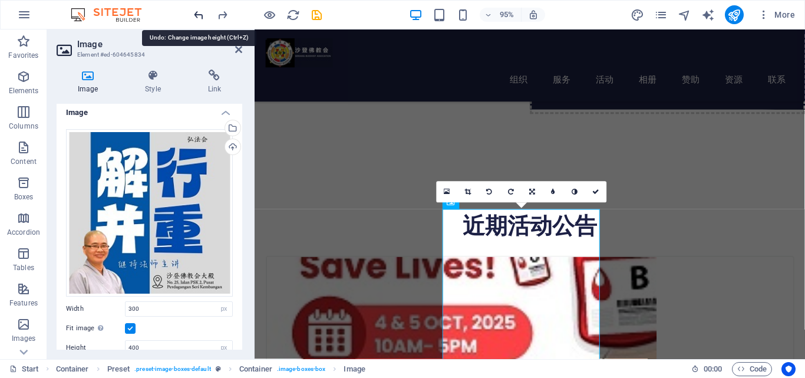
click at [200, 16] on icon "undo" at bounding box center [199, 15] width 14 height 14
type input "136"
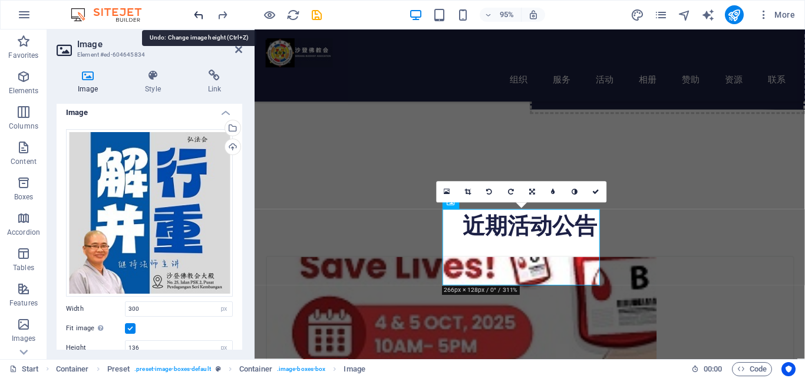
click at [200, 16] on icon "undo" at bounding box center [199, 15] width 14 height 14
select select "DISABLED_OPTION_VALUE"
click at [200, 16] on icon "undo" at bounding box center [199, 15] width 14 height 14
type input "200"
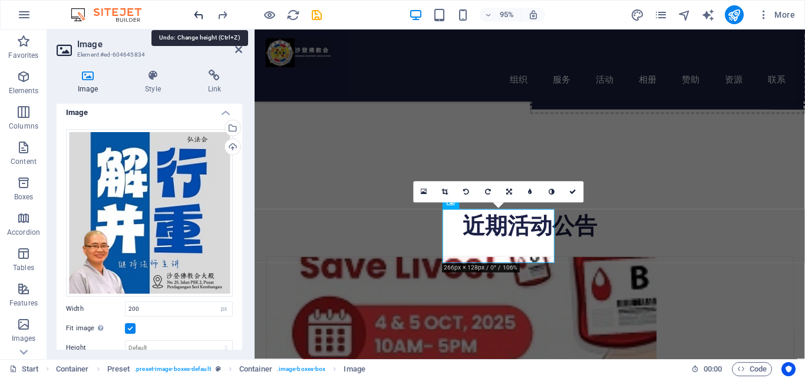
click at [200, 16] on icon "undo" at bounding box center [199, 15] width 14 height 14
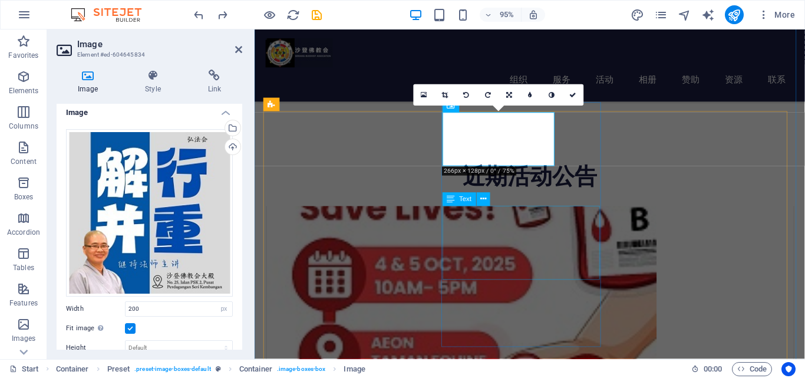
scroll to position [380, 0]
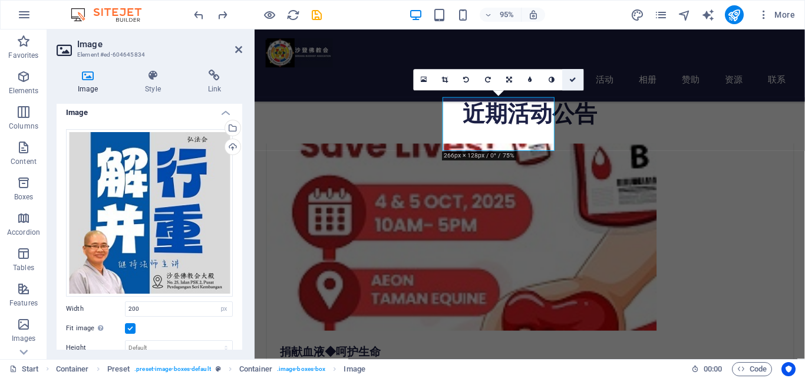
click at [569, 80] on link at bounding box center [572, 79] width 21 height 21
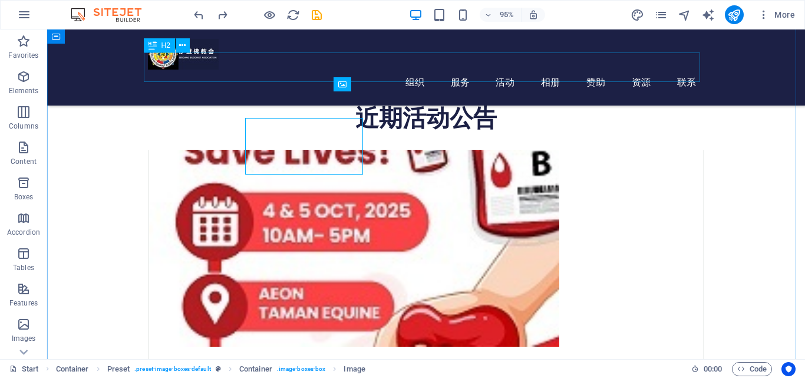
scroll to position [363, 0]
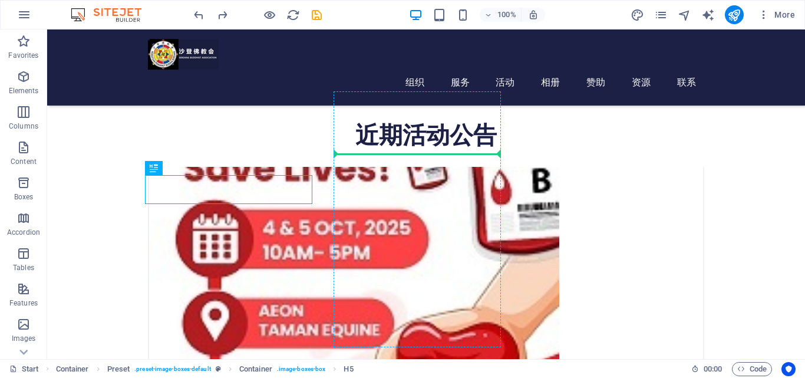
drag, startPoint x: 296, startPoint y: 196, endPoint x: 390, endPoint y: 158, distance: 101.6
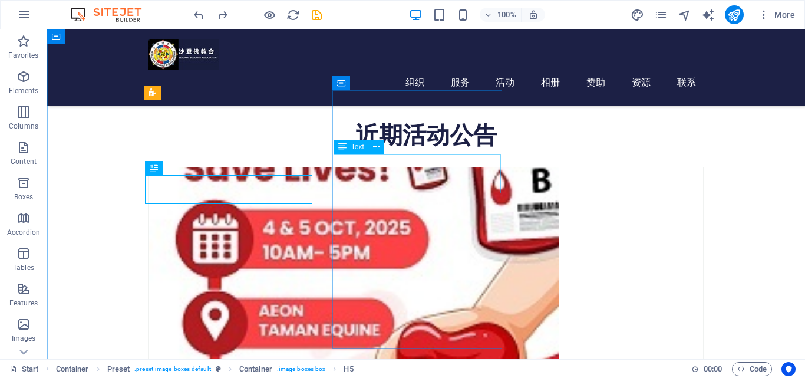
click at [293, 364] on div "捐献血液◆呵护生命" at bounding box center [426, 378] width 554 height 29
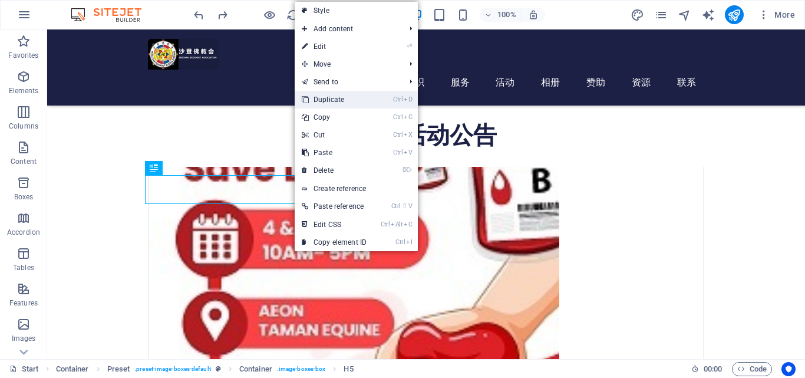
click at [347, 106] on link "Ctrl D Duplicate" at bounding box center [334, 100] width 79 height 18
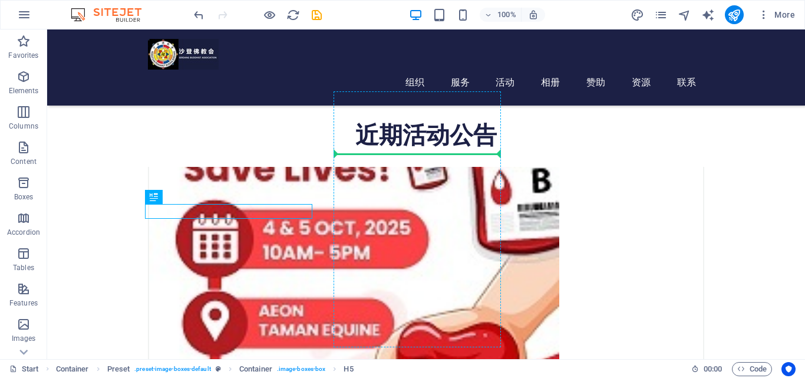
drag, startPoint x: 288, startPoint y: 214, endPoint x: 406, endPoint y: 166, distance: 126.9
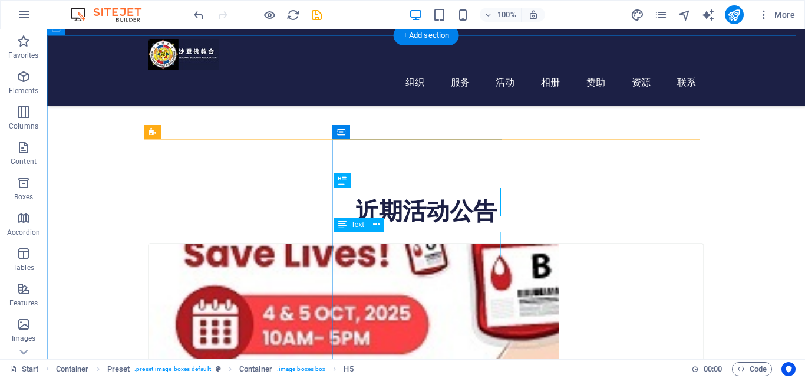
scroll to position [245, 0]
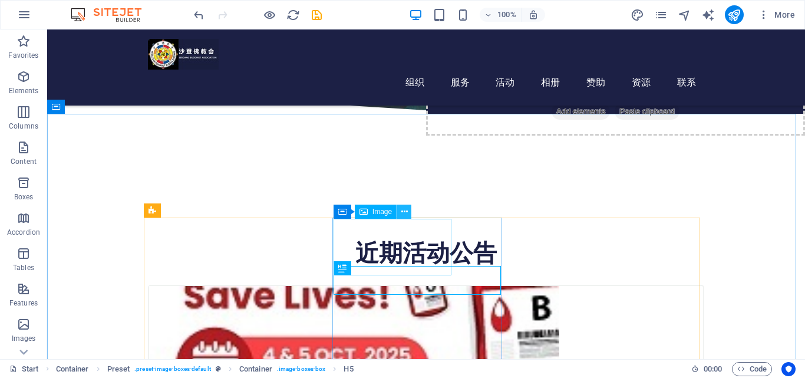
click at [410, 214] on button at bounding box center [404, 212] width 14 height 14
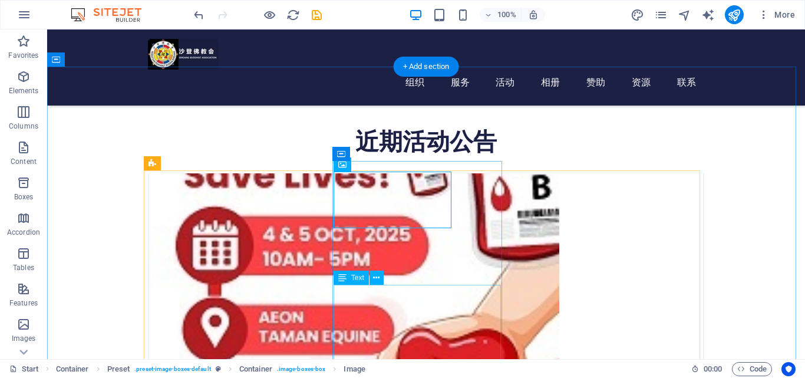
scroll to position [363, 0]
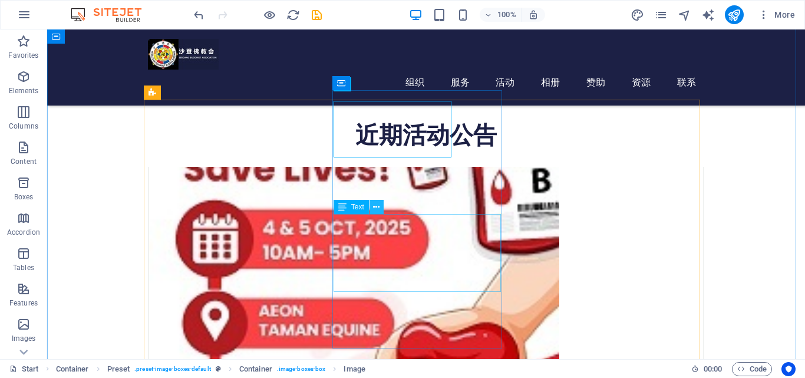
click at [376, 209] on icon at bounding box center [376, 207] width 6 height 12
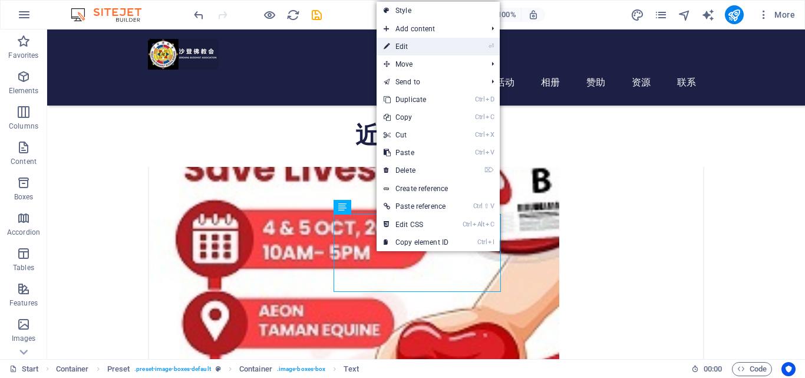
click at [415, 43] on link "⏎ Edit" at bounding box center [416, 47] width 79 height 18
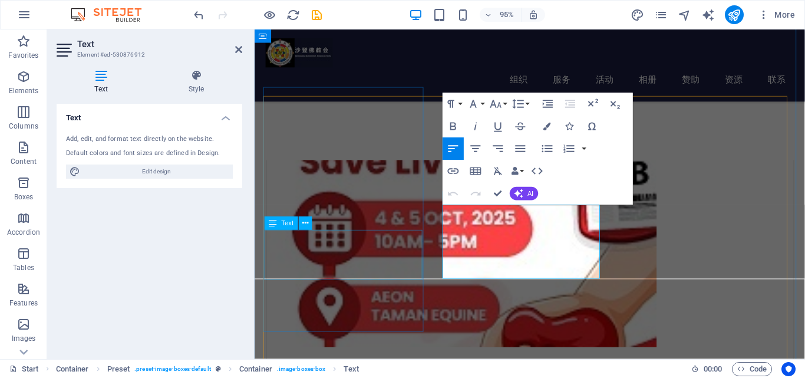
scroll to position [380, 0]
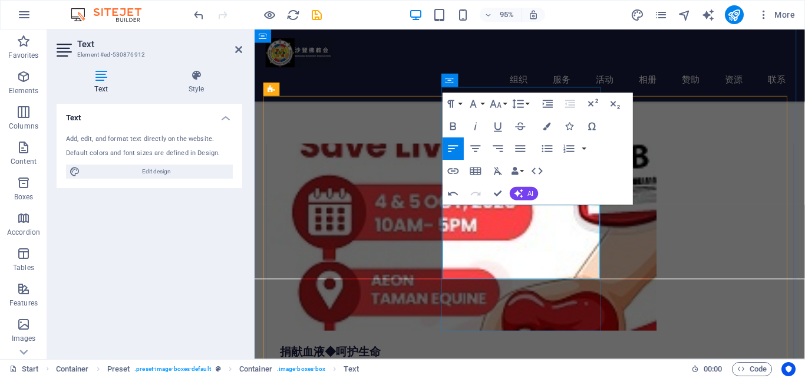
drag, startPoint x: 557, startPoint y: 261, endPoint x: 465, endPoint y: 264, distance: 92.6
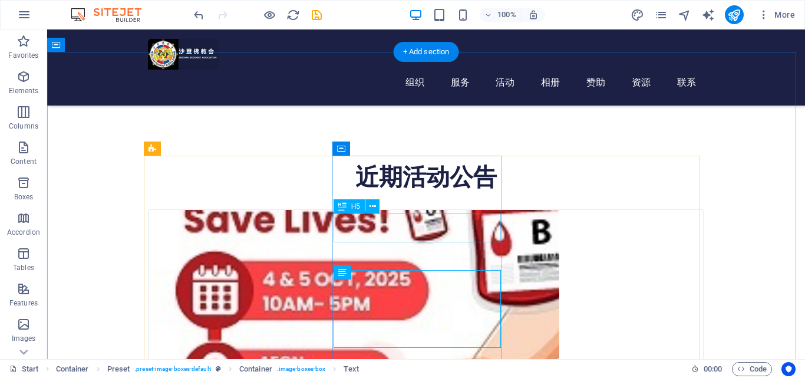
scroll to position [304, 0]
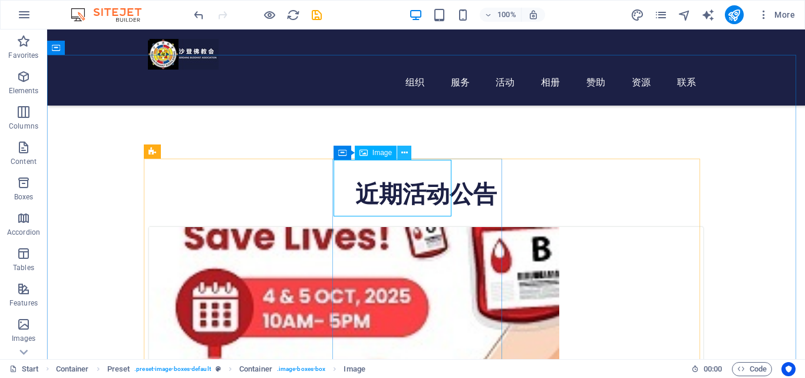
click at [406, 156] on icon at bounding box center [405, 153] width 6 height 12
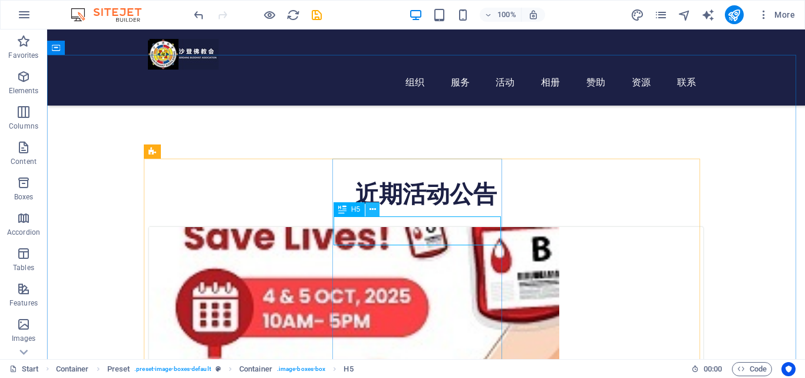
click at [377, 208] on button at bounding box center [373, 209] width 14 height 14
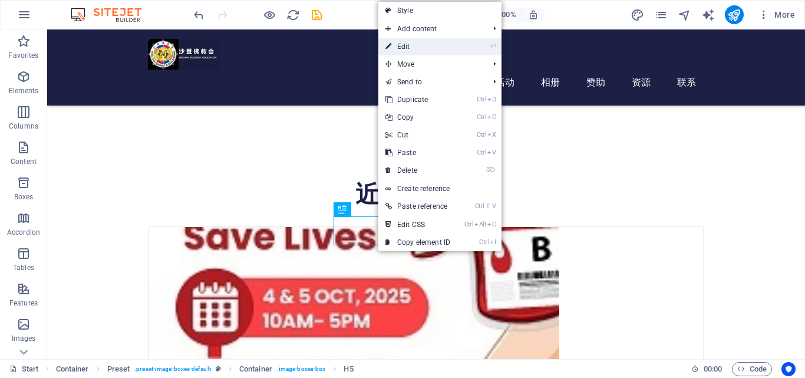
click at [409, 47] on link "⏎ Edit" at bounding box center [418, 47] width 79 height 18
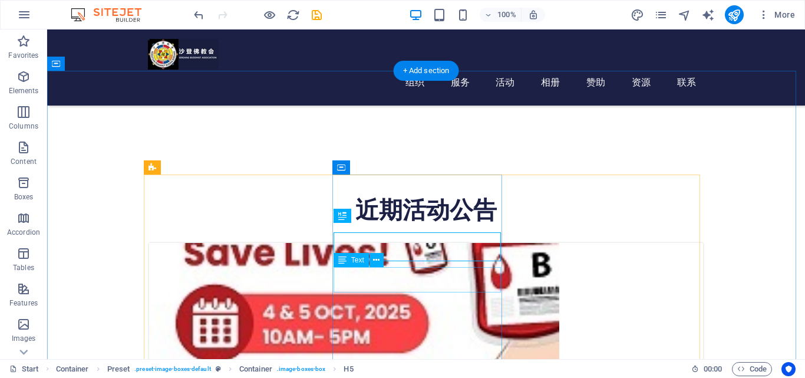
scroll to position [287, 0]
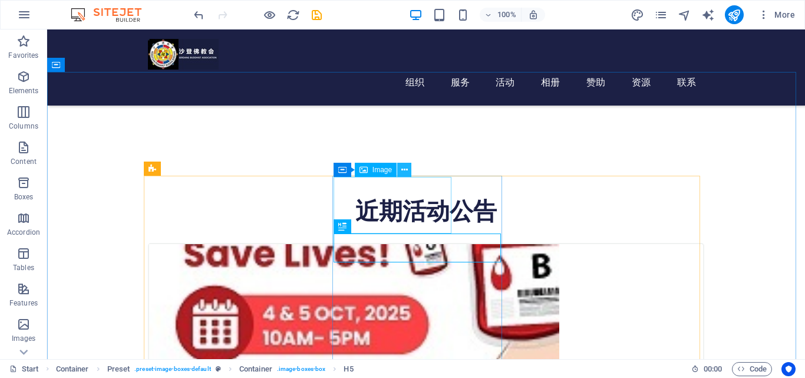
click at [406, 170] on icon at bounding box center [405, 170] width 6 height 12
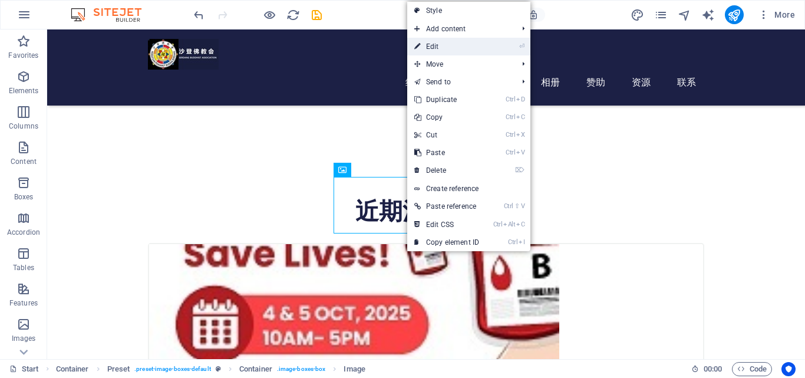
click at [445, 50] on link "⏎ Edit" at bounding box center [446, 47] width 79 height 18
select select "px"
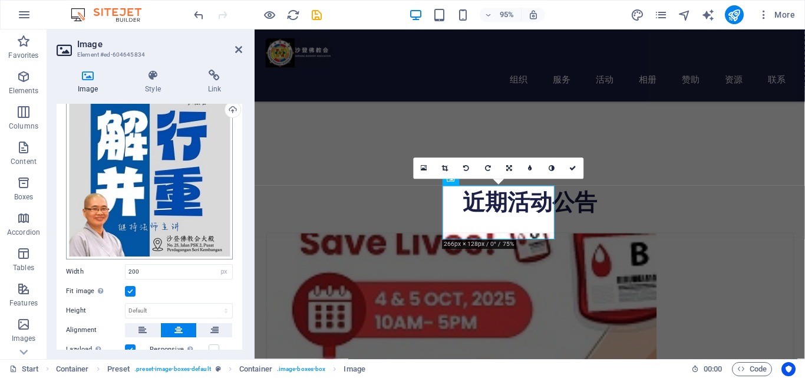
scroll to position [0, 0]
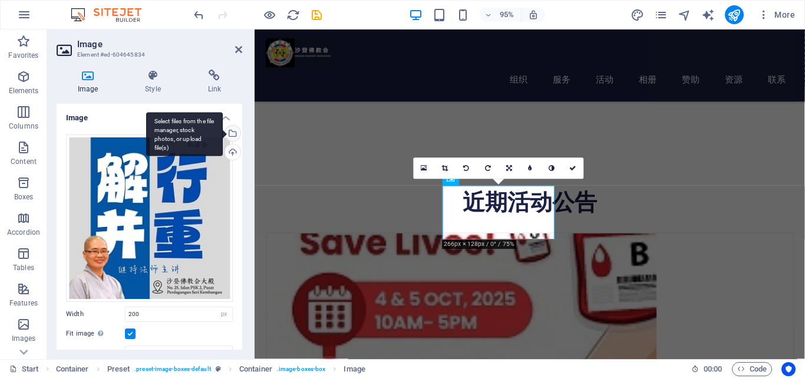
click at [223, 134] on div "Select files from the file manager, stock photos, or upload file(s)" at bounding box center [184, 134] width 77 height 44
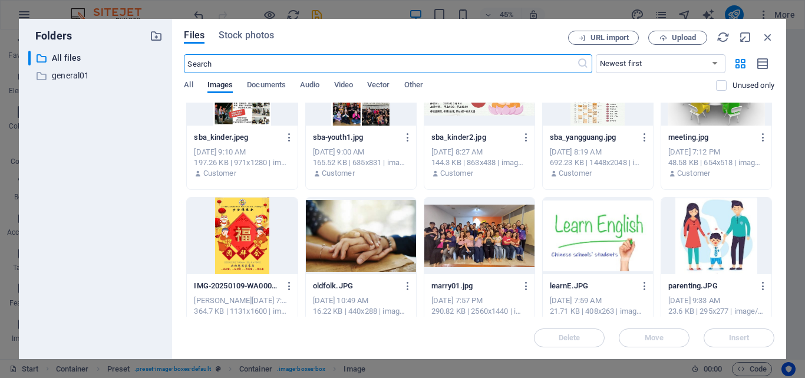
scroll to position [531, 0]
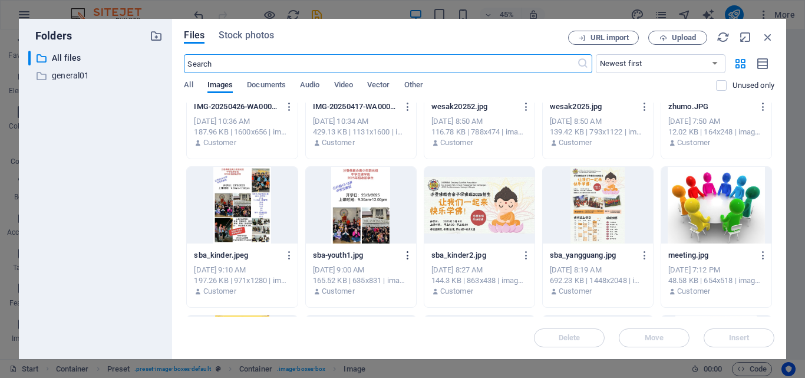
click at [405, 258] on icon "button" at bounding box center [408, 255] width 11 height 11
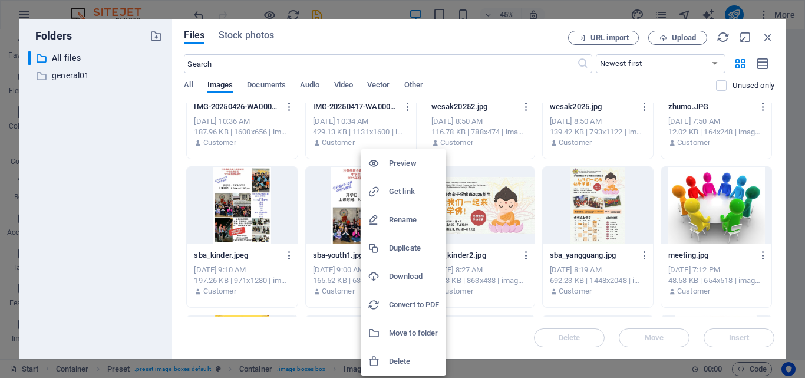
click at [400, 363] on h6 "Delete" at bounding box center [414, 361] width 50 height 14
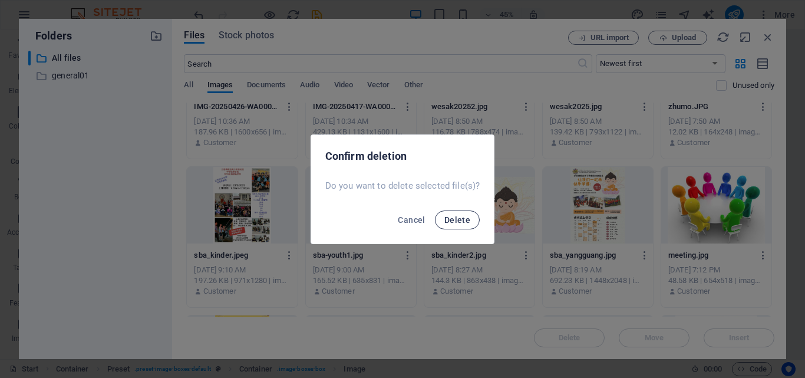
click at [450, 220] on span "Delete" at bounding box center [458, 219] width 26 height 9
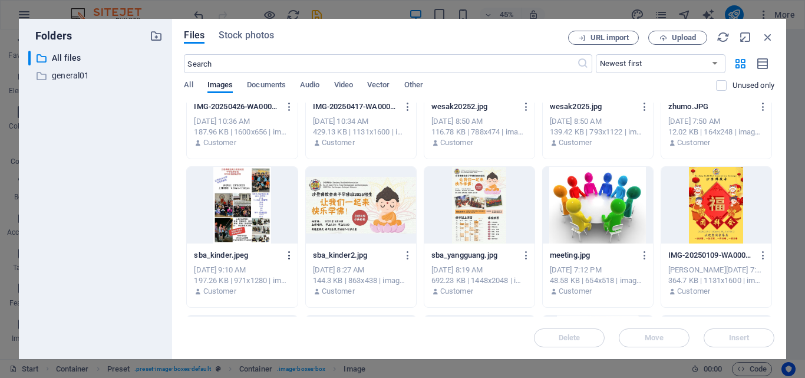
click at [291, 256] on icon "button" at bounding box center [289, 255] width 11 height 11
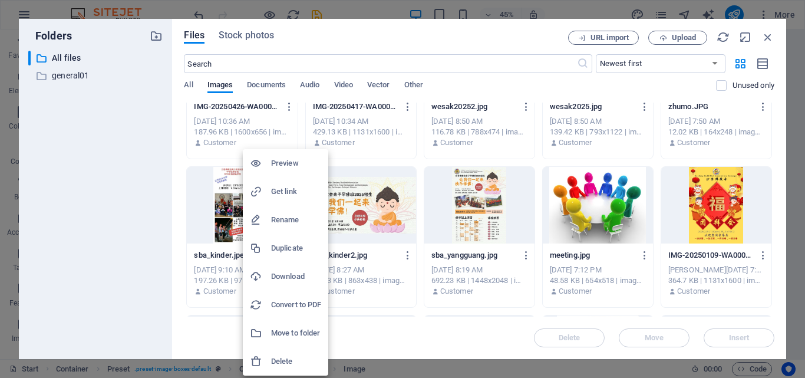
click at [291, 362] on h6 "Delete" at bounding box center [296, 361] width 50 height 14
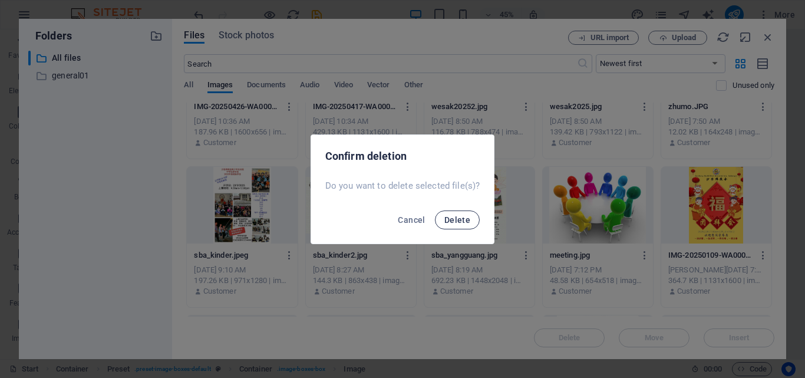
click at [449, 223] on span "Delete" at bounding box center [458, 219] width 26 height 9
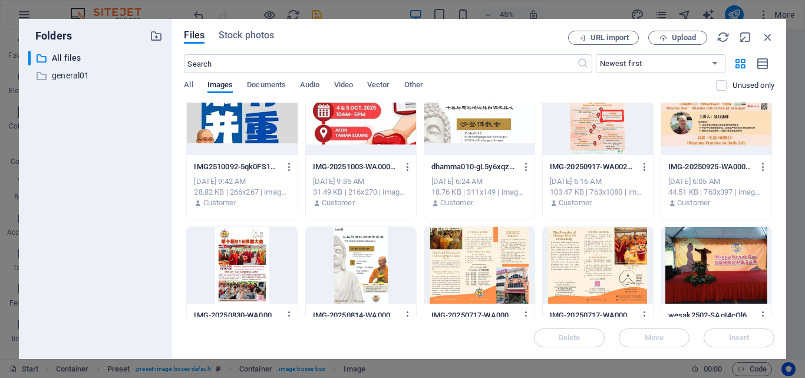
scroll to position [0, 0]
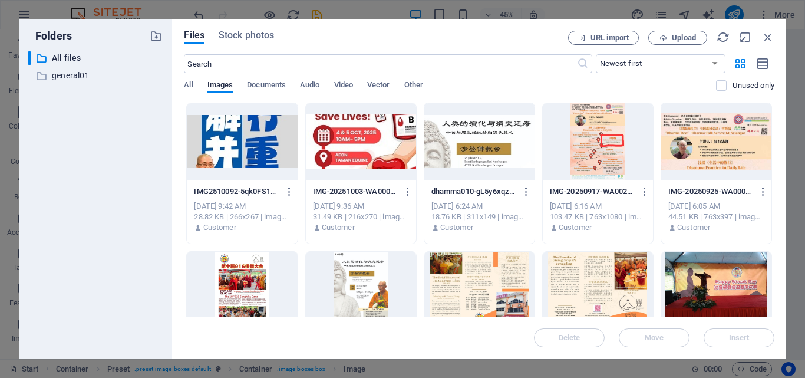
click at [512, 159] on div at bounding box center [480, 141] width 110 height 77
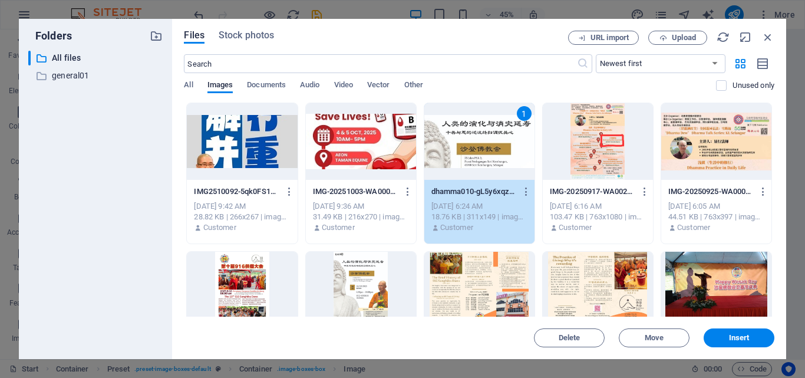
click at [381, 284] on div at bounding box center [361, 290] width 110 height 77
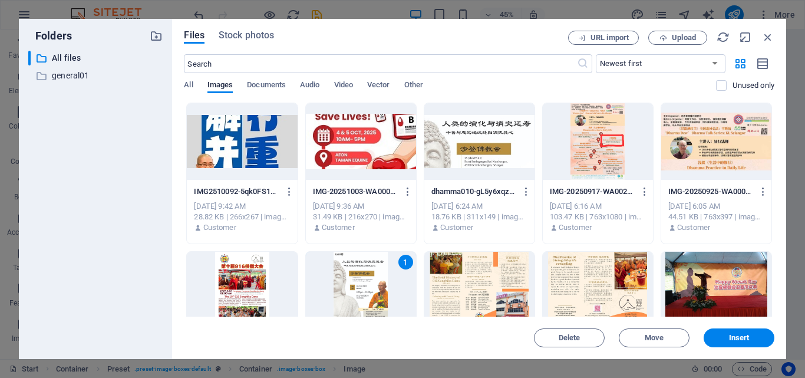
click at [389, 286] on div "1" at bounding box center [361, 290] width 110 height 77
click at [383, 284] on div at bounding box center [361, 290] width 110 height 77
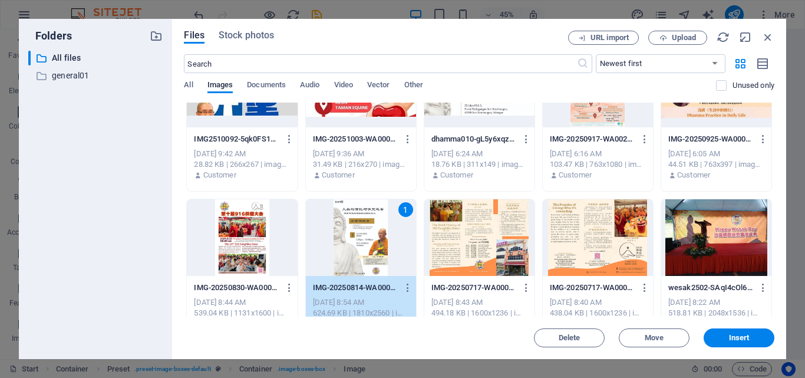
scroll to position [118, 0]
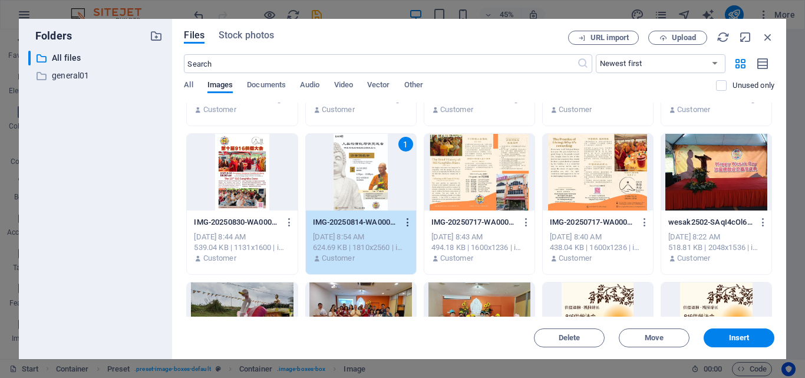
click at [406, 226] on icon "button" at bounding box center [408, 222] width 11 height 11
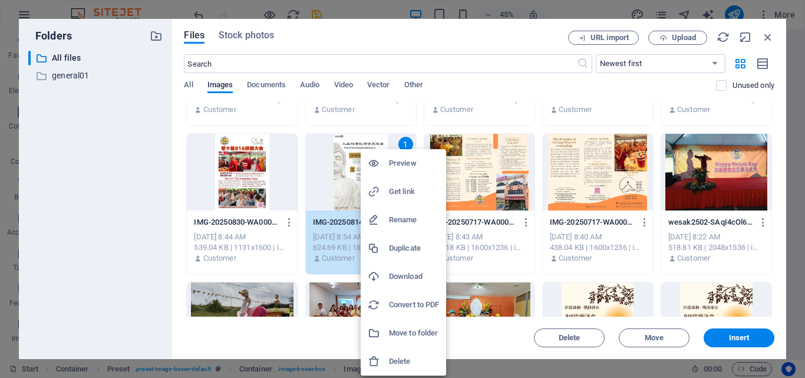
click at [412, 365] on h6 "Delete" at bounding box center [414, 361] width 50 height 14
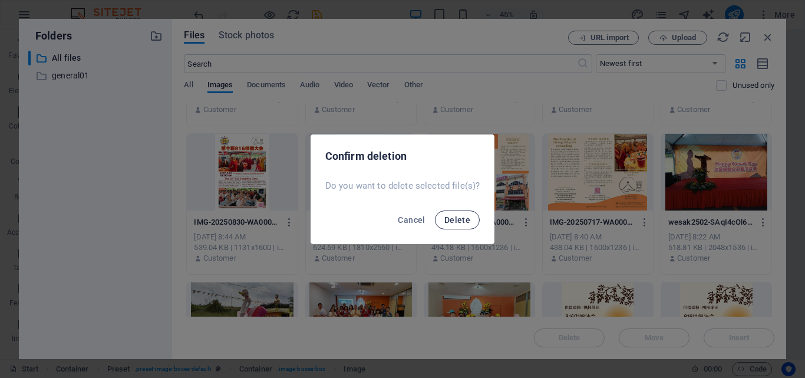
click at [454, 221] on span "Delete" at bounding box center [458, 219] width 26 height 9
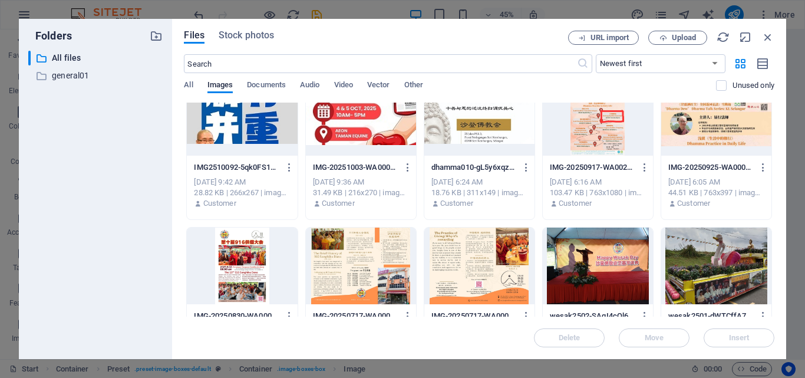
scroll to position [0, 0]
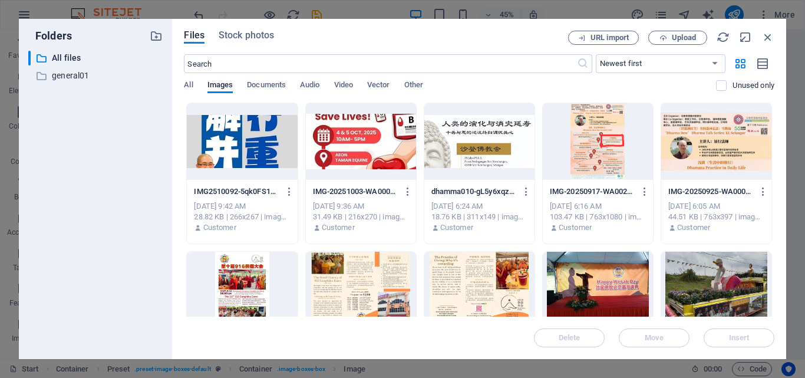
click at [484, 157] on div at bounding box center [480, 141] width 110 height 77
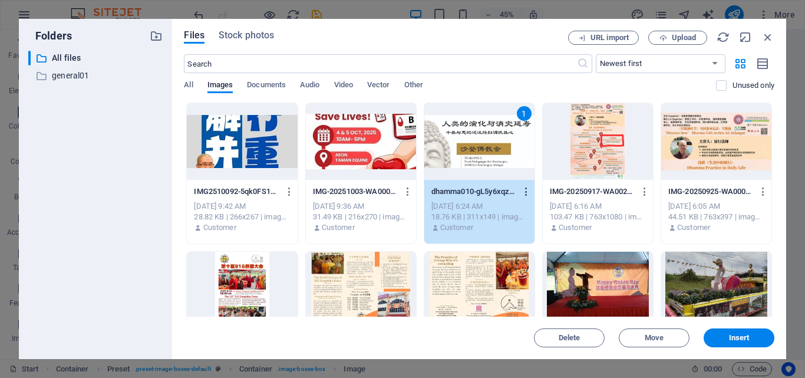
click at [524, 193] on icon "button" at bounding box center [526, 191] width 11 height 11
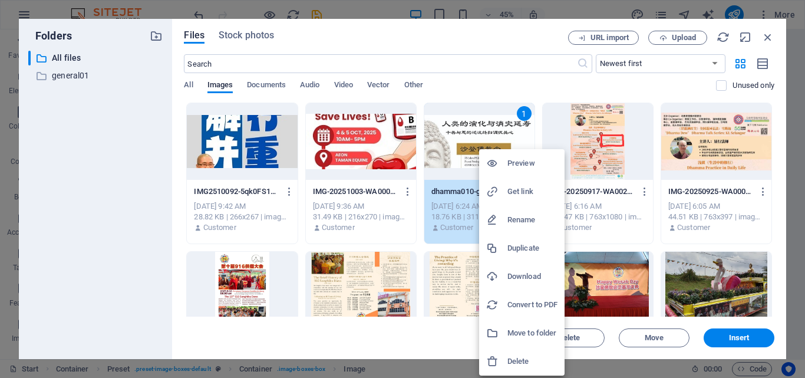
click at [527, 275] on h6 "Download" at bounding box center [533, 276] width 50 height 14
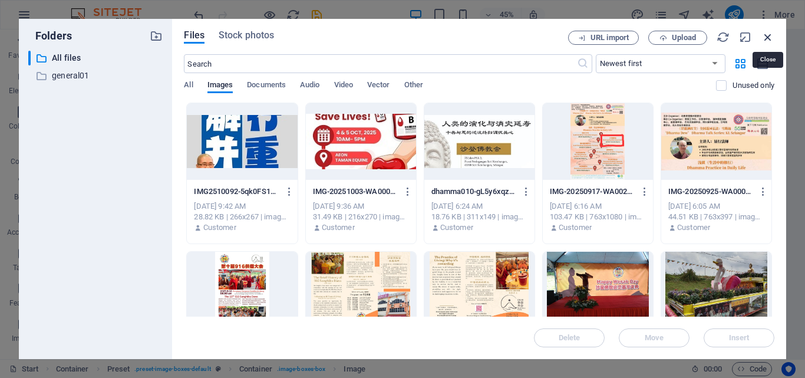
click at [767, 38] on icon "button" at bounding box center [768, 37] width 13 height 13
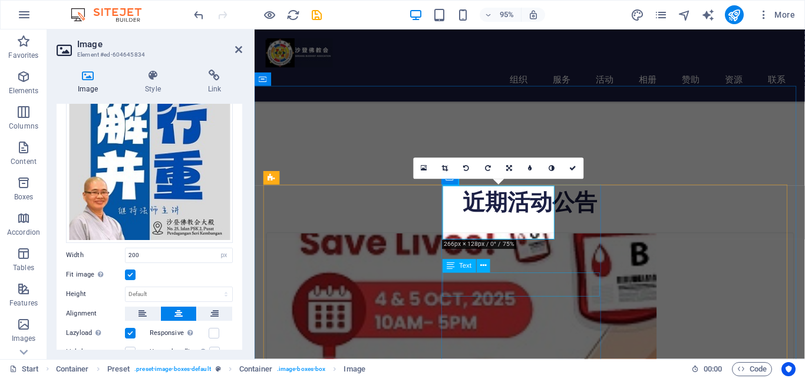
scroll to position [9, 0]
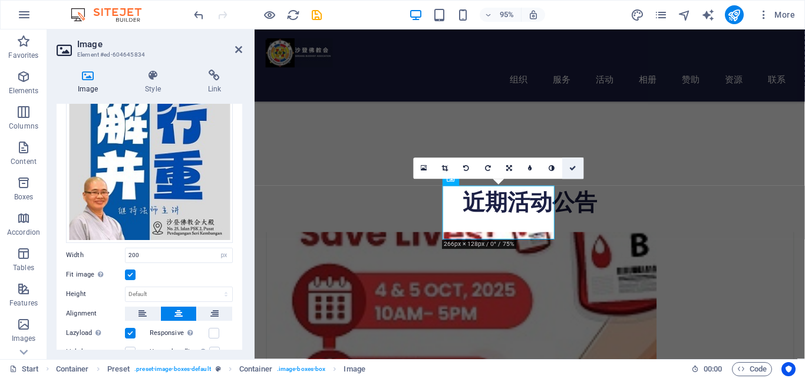
click at [574, 170] on icon at bounding box center [573, 168] width 7 height 6
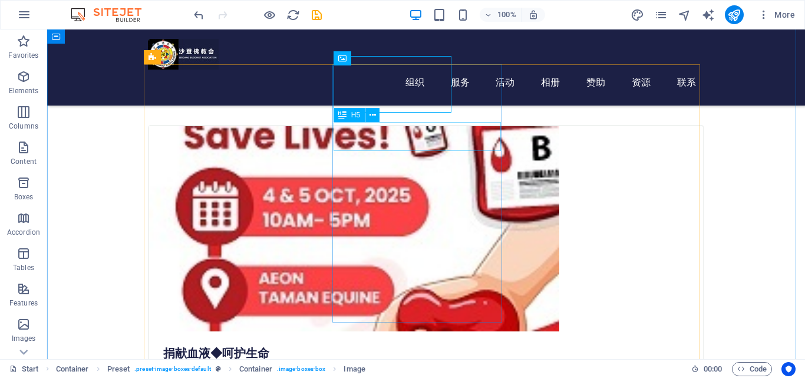
scroll to position [228, 0]
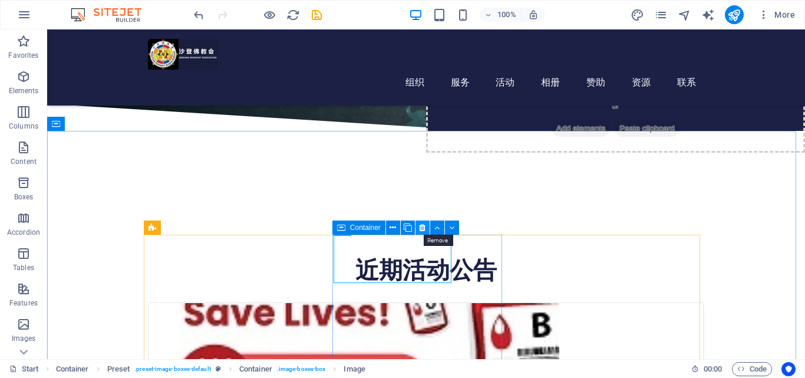
click at [420, 231] on icon at bounding box center [422, 228] width 6 height 12
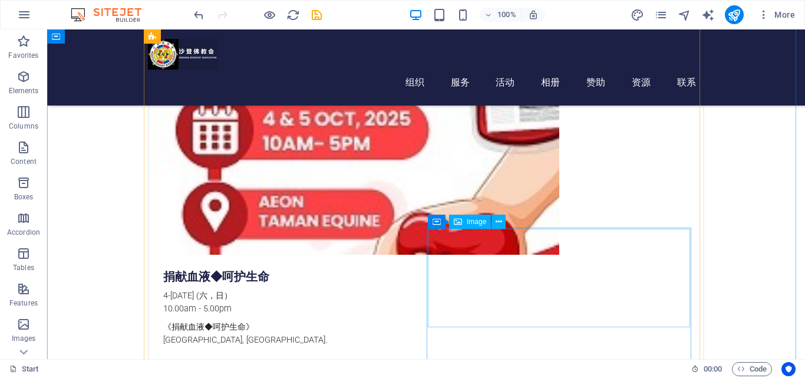
scroll to position [346, 0]
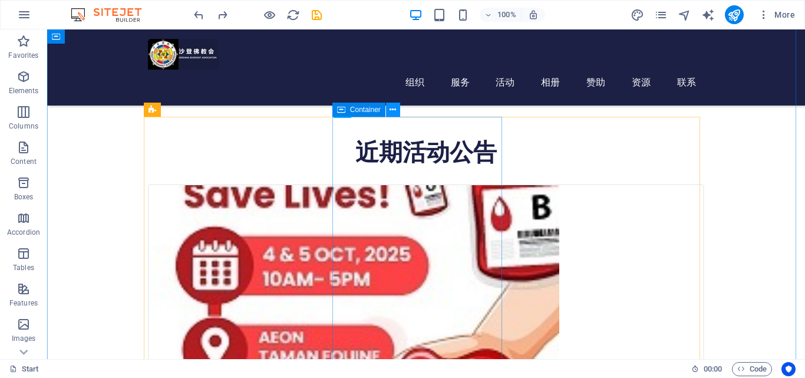
click at [393, 114] on icon at bounding box center [393, 110] width 6 height 12
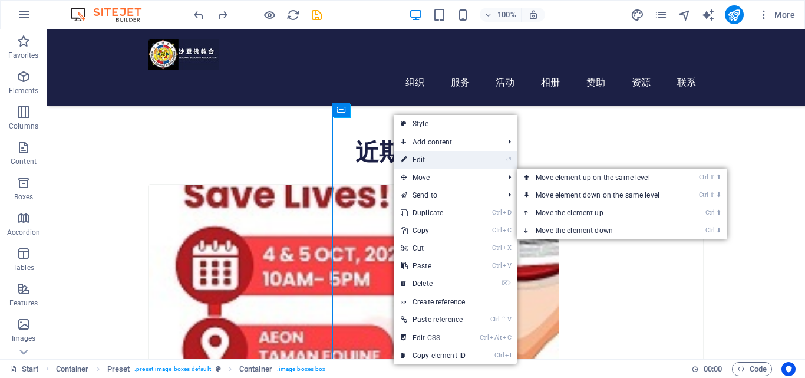
click at [415, 163] on link "⏎ Edit" at bounding box center [433, 160] width 79 height 18
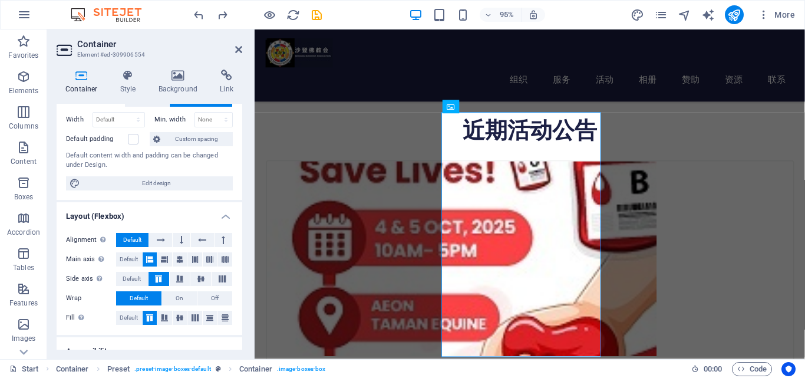
scroll to position [0, 0]
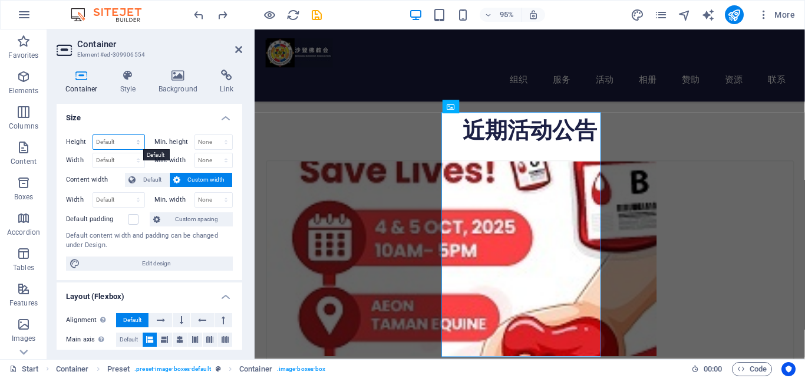
click at [140, 141] on select "Default px rem % vh vw" at bounding box center [118, 142] width 51 height 14
select select "px"
click at [126, 135] on select "Default px rem % vh vw" at bounding box center [118, 142] width 51 height 14
type input "5"
click at [140, 144] on select "Default px rem % vh vw" at bounding box center [136, 142] width 17 height 14
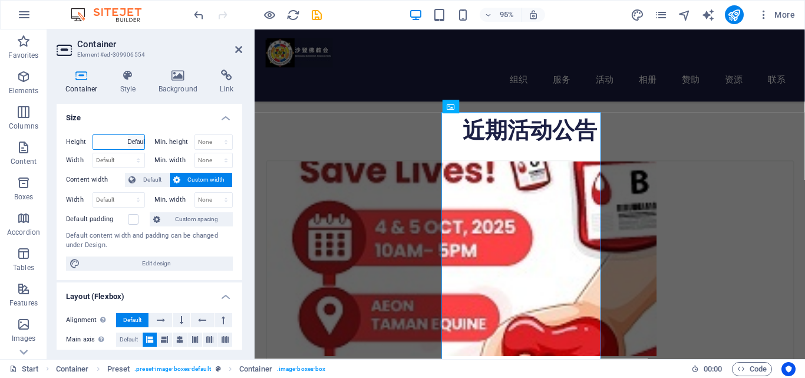
click at [128, 135] on select "Default px rem % vh vw" at bounding box center [136, 142] width 17 height 14
select select "DISABLED_OPTION_VALUE"
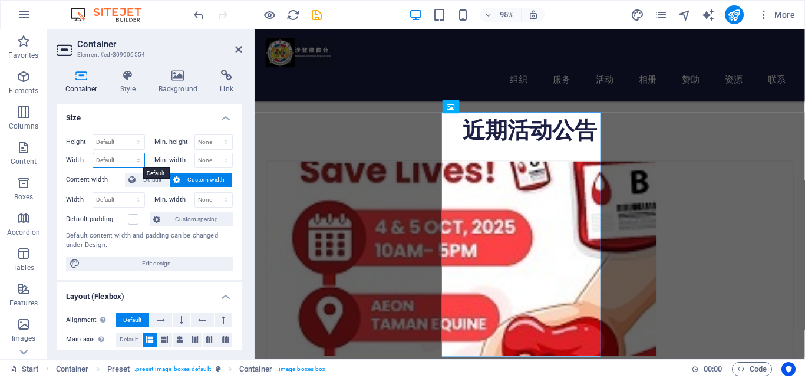
click at [119, 163] on select "Default px rem % em vh vw" at bounding box center [118, 160] width 51 height 14
select select "px"
click at [126, 153] on select "Default px rem % em vh vw" at bounding box center [118, 160] width 51 height 14
type input "4"
type input "350"
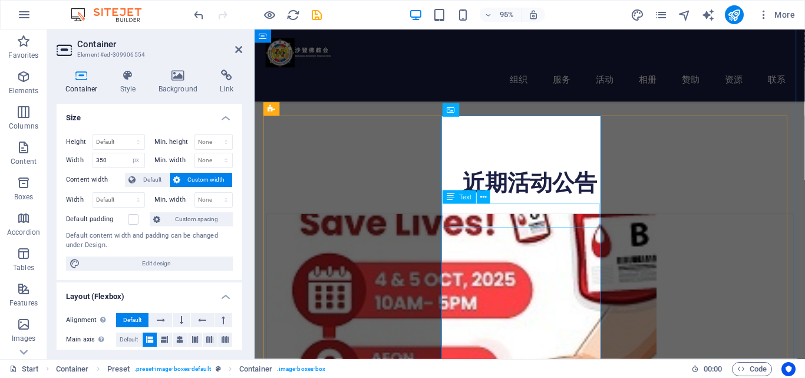
scroll to position [363, 0]
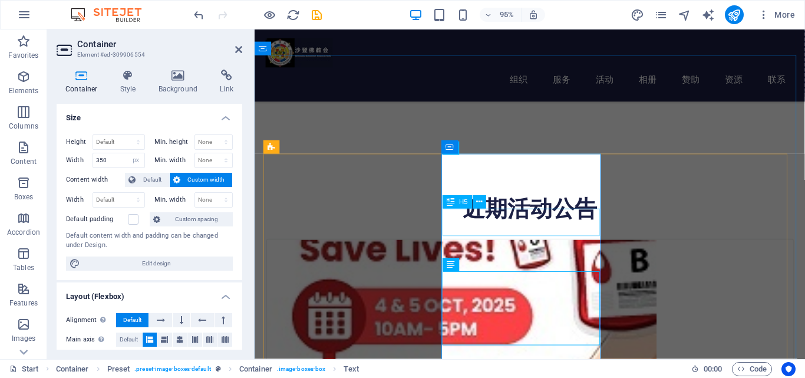
scroll to position [245, 0]
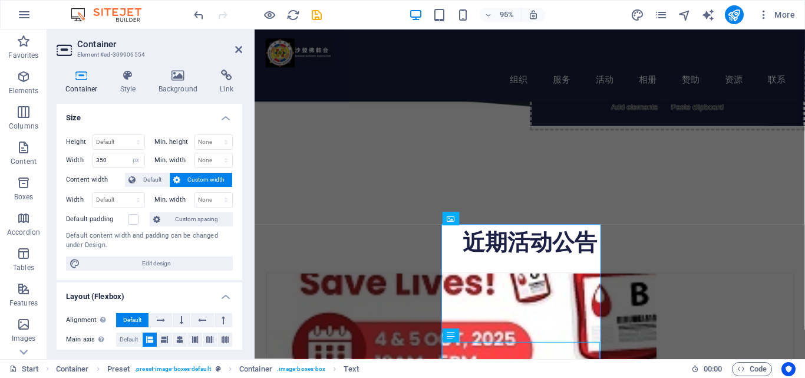
click at [243, 48] on aside "Container Element #ed-309906554 Container Style Background Link Size Height Def…" at bounding box center [151, 194] width 208 height 330
click at [237, 53] on icon at bounding box center [238, 49] width 7 height 9
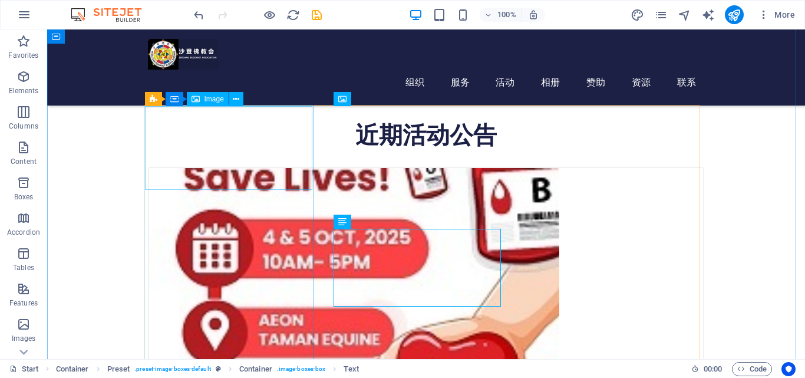
scroll to position [304, 0]
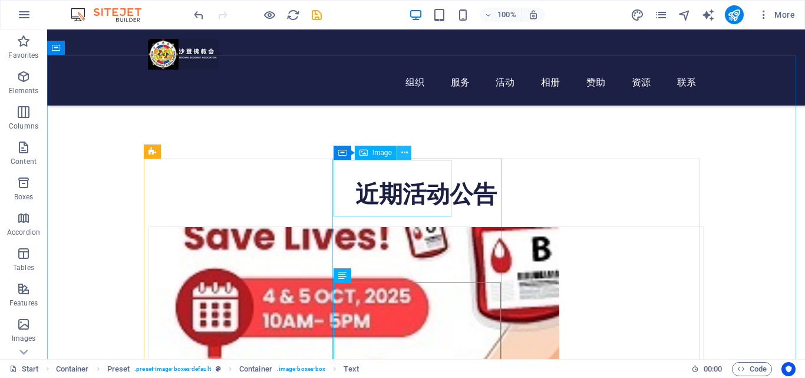
click at [402, 154] on icon at bounding box center [405, 153] width 6 height 12
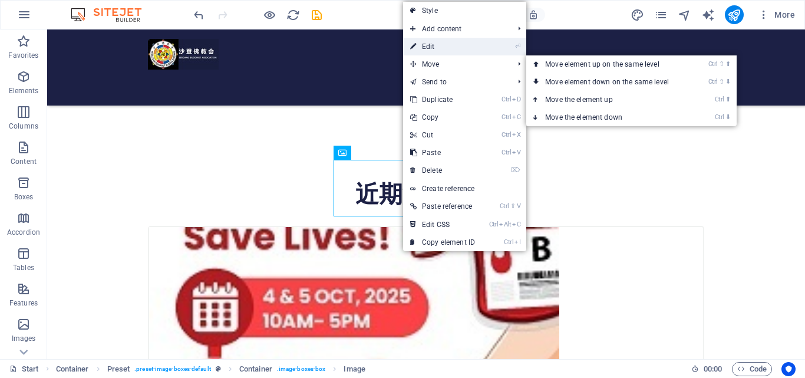
click at [442, 50] on link "⏎ Edit" at bounding box center [442, 47] width 79 height 18
select select "px"
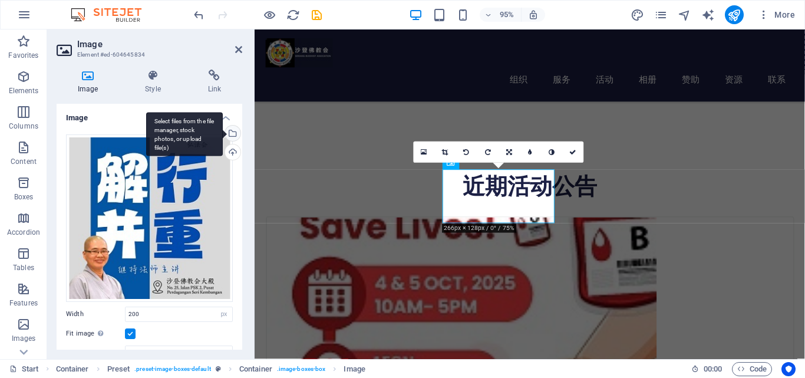
click at [230, 133] on div "Select files from the file manager, stock photos, or upload file(s)" at bounding box center [232, 135] width 18 height 18
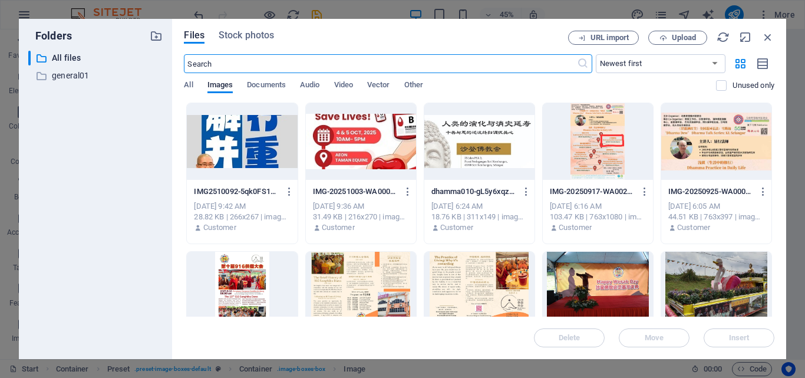
click at [494, 148] on div at bounding box center [480, 141] width 110 height 77
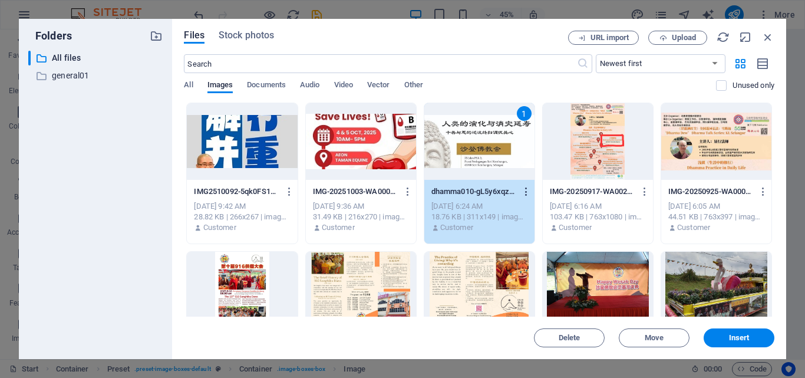
click at [526, 193] on icon "button" at bounding box center [526, 191] width 11 height 11
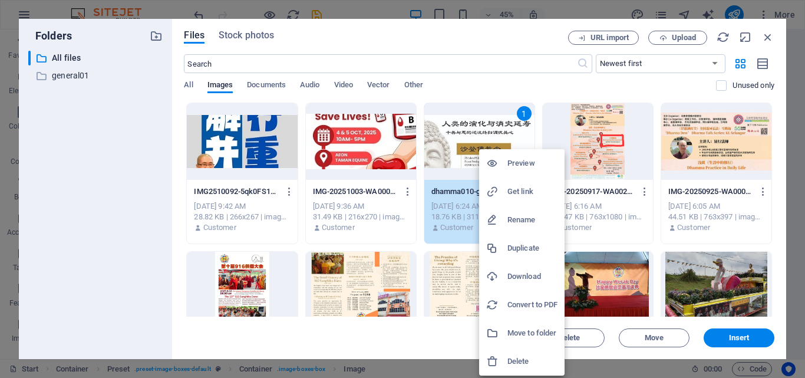
click at [509, 274] on h6 "Download" at bounding box center [533, 276] width 50 height 14
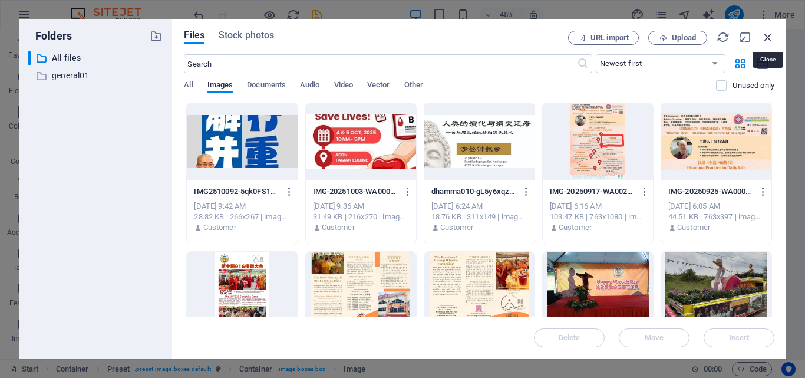
click at [769, 38] on icon "button" at bounding box center [768, 37] width 13 height 13
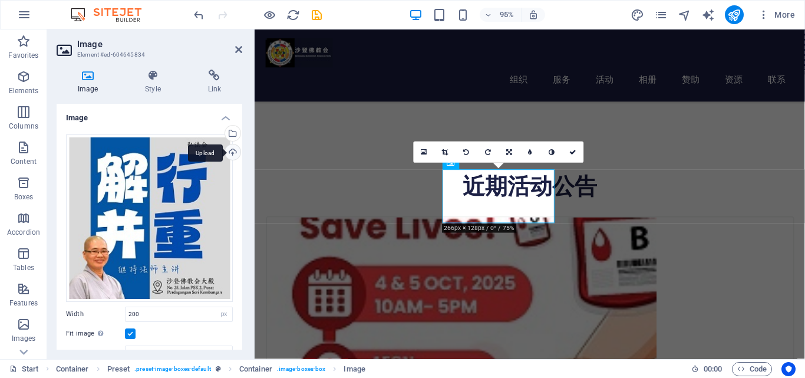
click at [229, 152] on div "Upload" at bounding box center [232, 153] width 18 height 18
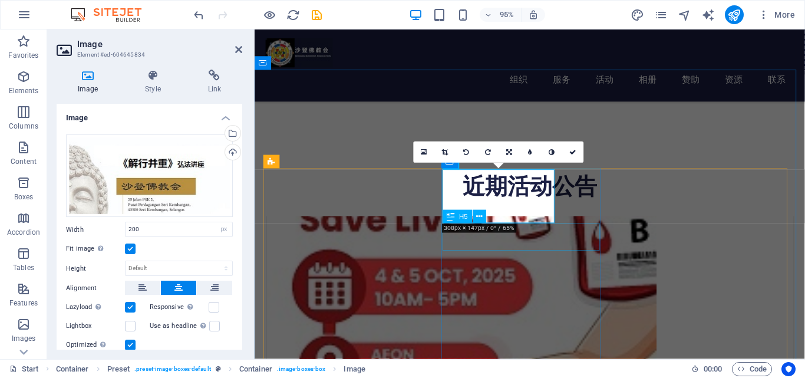
scroll to position [9, 0]
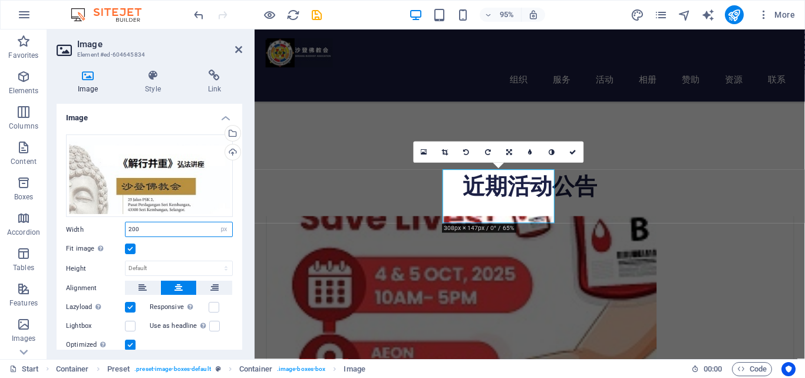
drag, startPoint x: 180, startPoint y: 231, endPoint x: 126, endPoint y: 222, distance: 54.9
click at [126, 222] on input "200" at bounding box center [179, 229] width 107 height 14
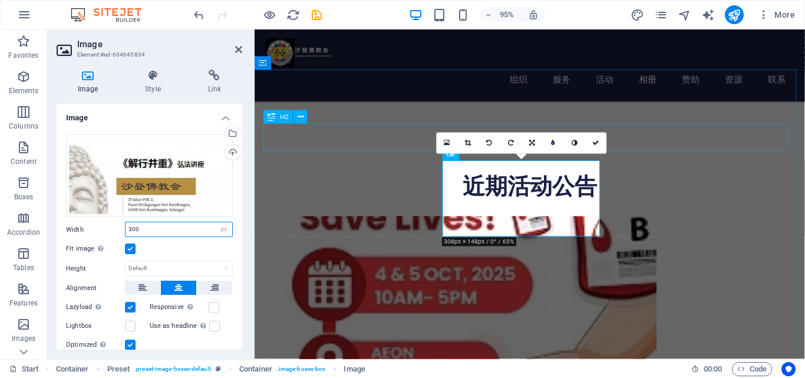
type input "300"
click at [672, 179] on div "近期活动公告" at bounding box center [544, 193] width 557 height 29
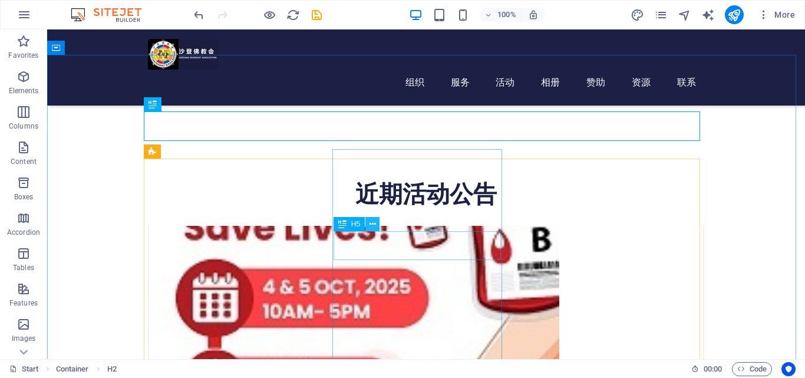
click at [373, 226] on icon at bounding box center [373, 224] width 6 height 12
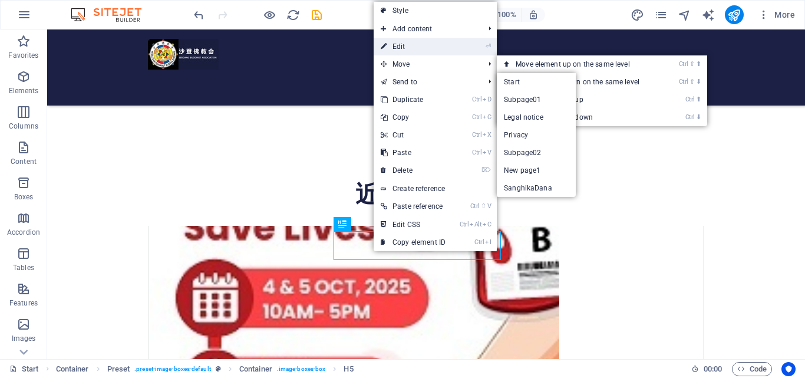
click at [406, 45] on link "⏎ Edit" at bounding box center [413, 47] width 79 height 18
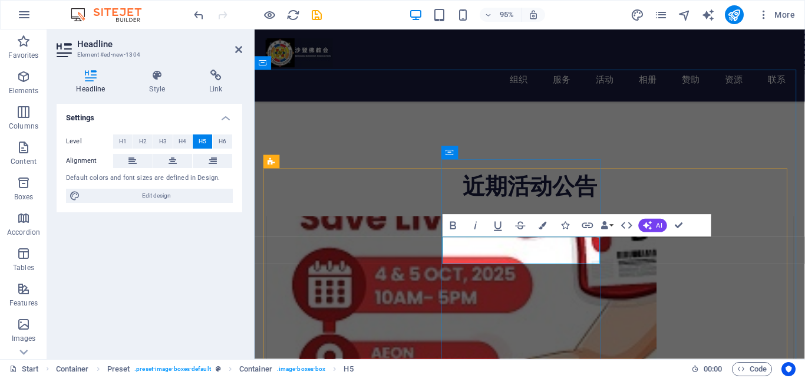
drag, startPoint x: 468, startPoint y: 269, endPoint x: 450, endPoint y: 240, distance: 34.2
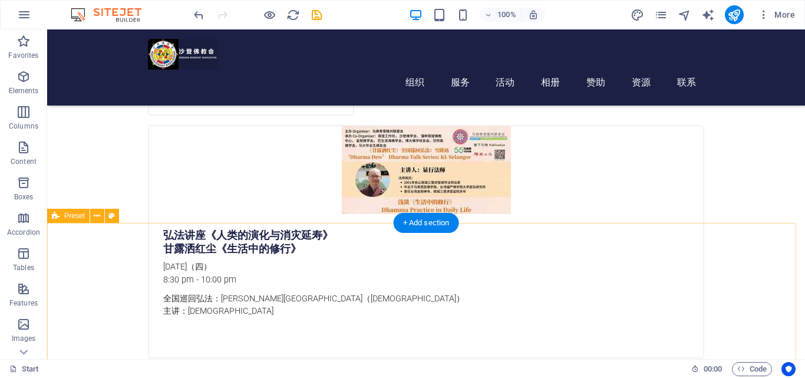
scroll to position [936, 0]
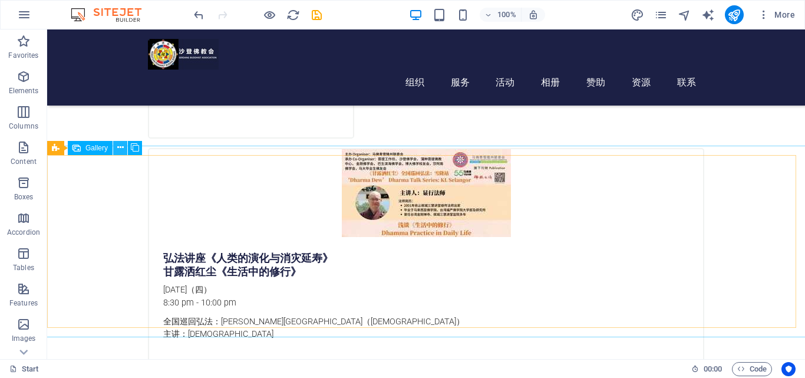
click at [119, 149] on icon at bounding box center [120, 148] width 6 height 12
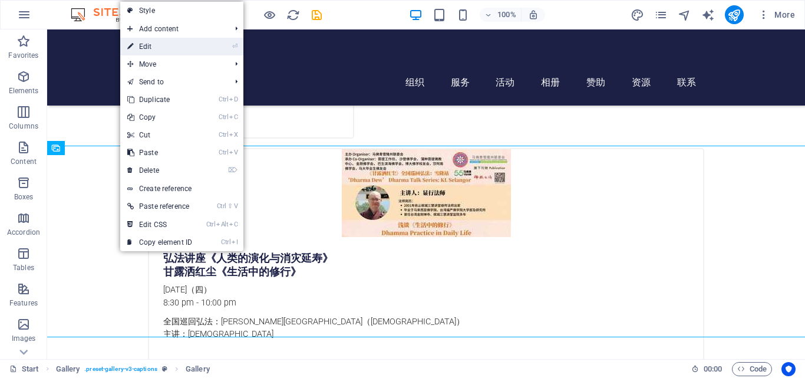
click at [163, 49] on link "⏎ Edit" at bounding box center [159, 47] width 79 height 18
select select "4"
select select "px"
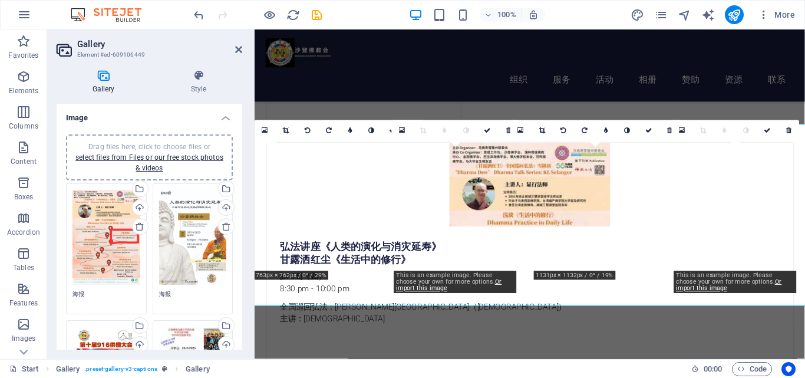
scroll to position [953, 0]
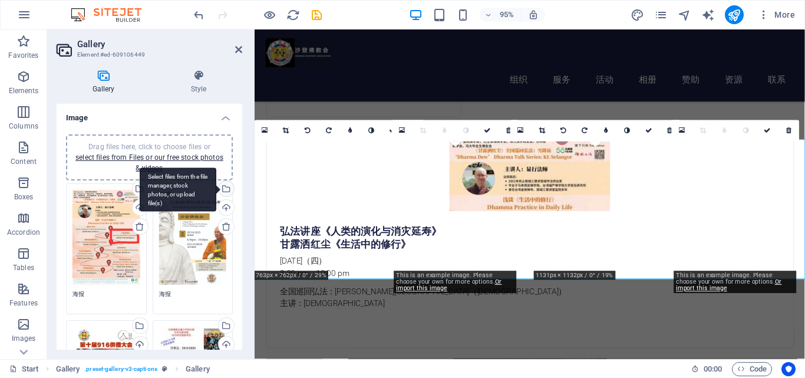
click at [223, 189] on div "Select files from the file manager, stock photos, or upload file(s)" at bounding box center [225, 190] width 18 height 18
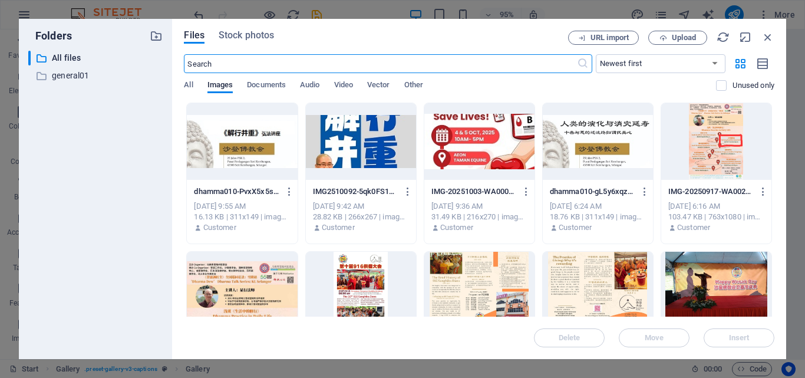
scroll to position [1339, 0]
click at [471, 148] on div at bounding box center [480, 141] width 110 height 77
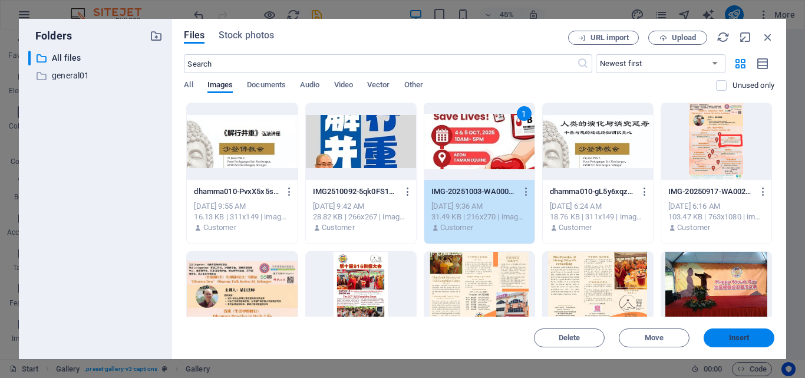
click at [729, 343] on button "Insert" at bounding box center [739, 337] width 71 height 19
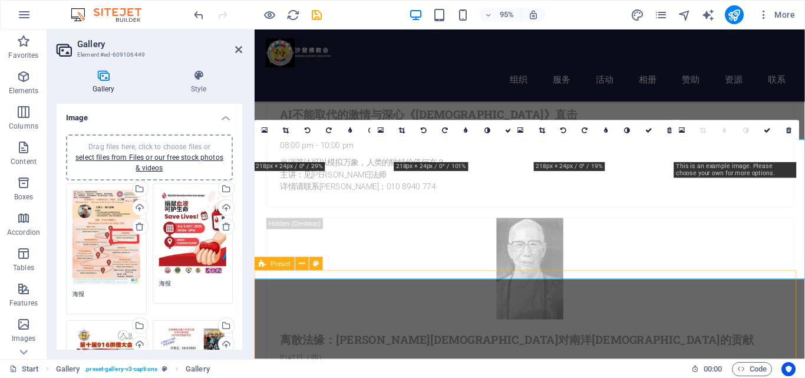
scroll to position [953, 0]
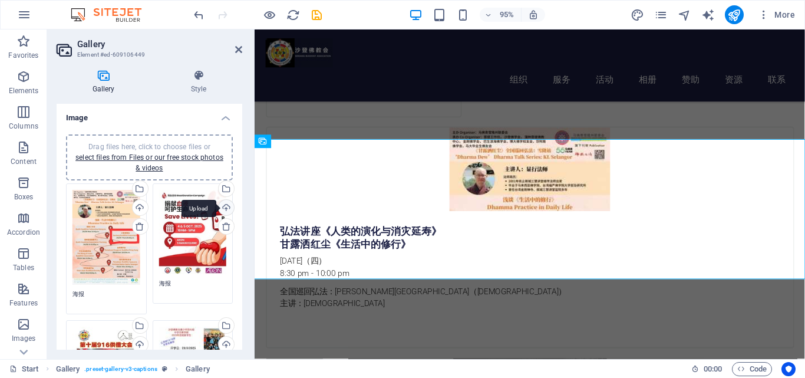
click at [225, 205] on div "Upload" at bounding box center [225, 209] width 18 height 18
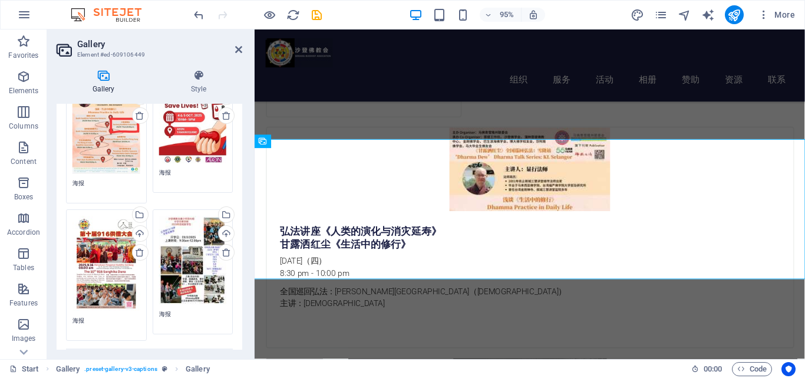
scroll to position [177, 0]
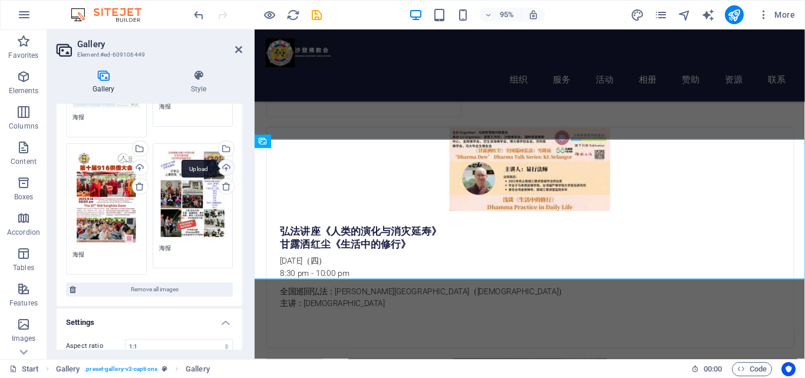
click at [224, 167] on div "Upload" at bounding box center [225, 169] width 18 height 18
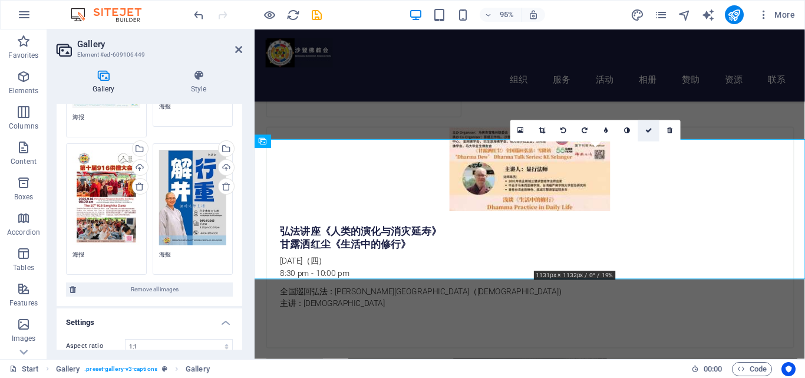
click at [647, 131] on icon at bounding box center [649, 130] width 7 height 6
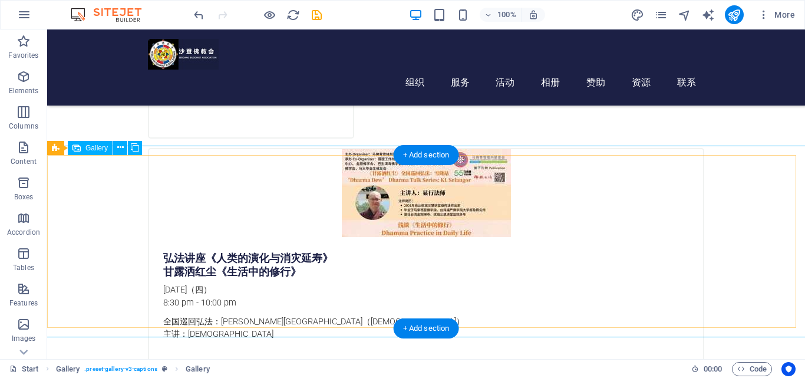
scroll to position [759, 0]
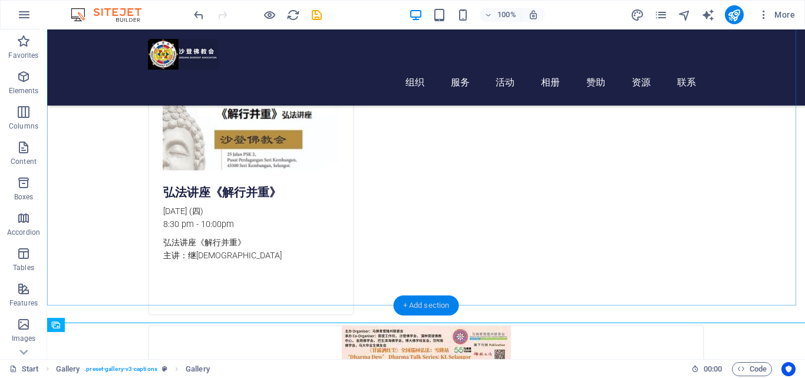
click at [423, 305] on div "+ Add section" at bounding box center [426, 305] width 65 height 20
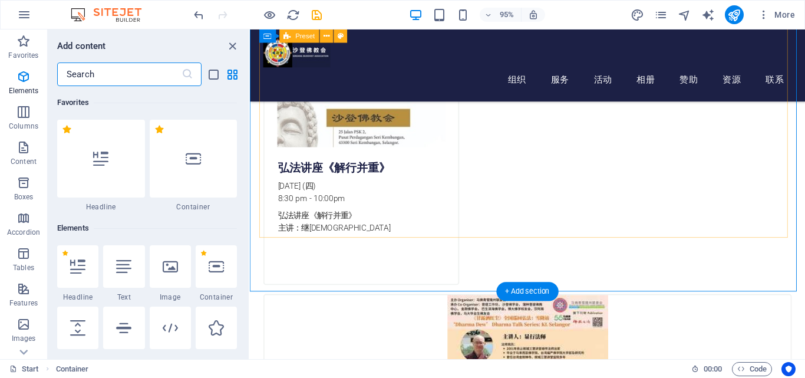
scroll to position [2063, 0]
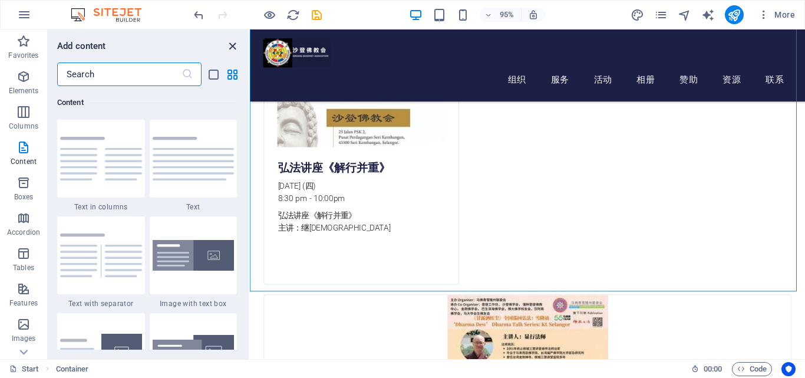
click at [233, 45] on icon "close panel" at bounding box center [233, 47] width 14 height 14
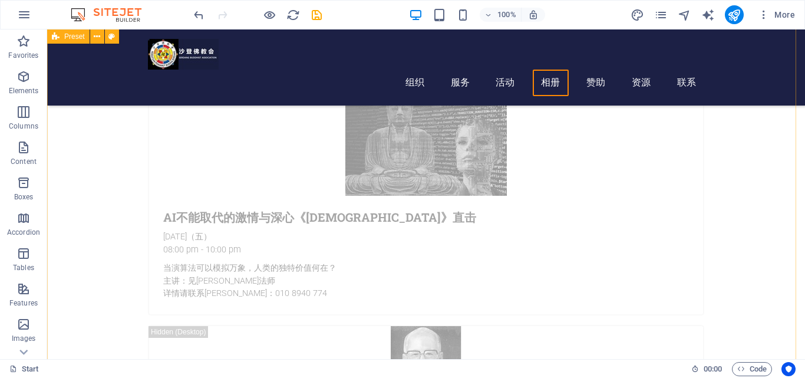
scroll to position [1231, 0]
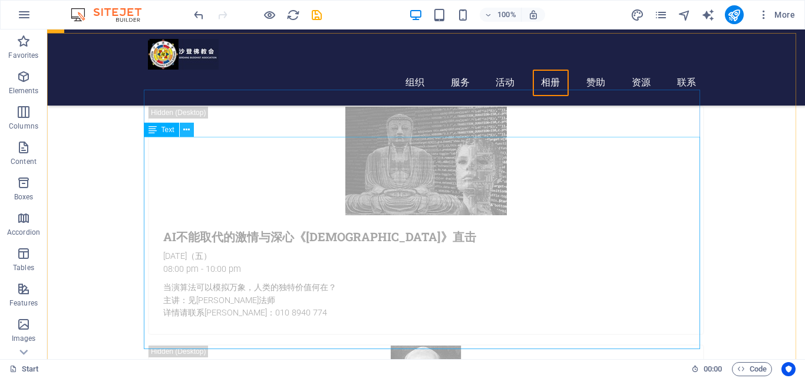
click at [185, 132] on icon at bounding box center [186, 130] width 6 height 12
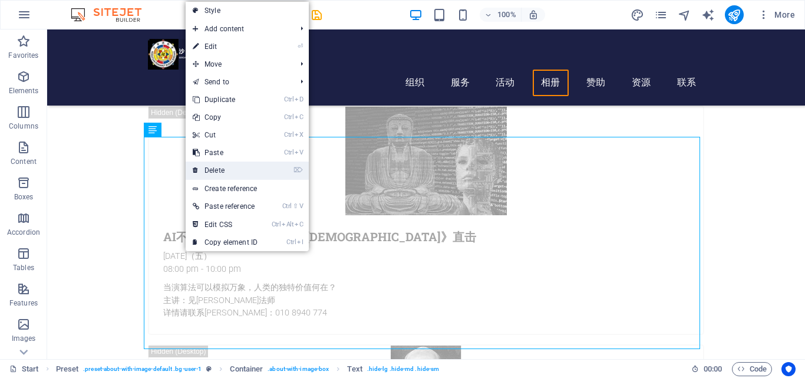
click at [206, 169] on link "⌦ Delete" at bounding box center [225, 171] width 79 height 18
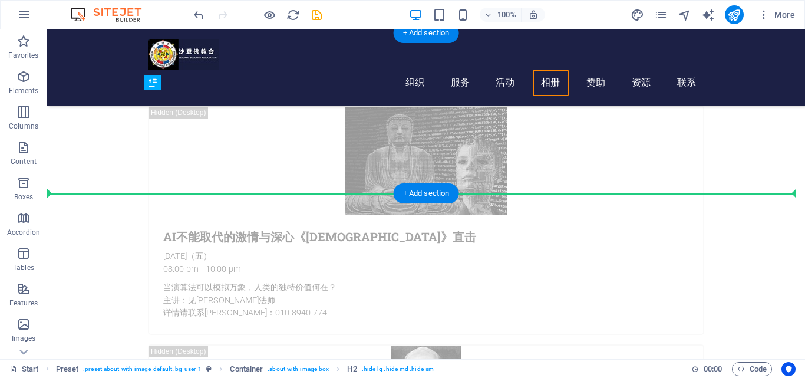
drag, startPoint x: 217, startPoint y: 98, endPoint x: 225, endPoint y: 144, distance: 46.1
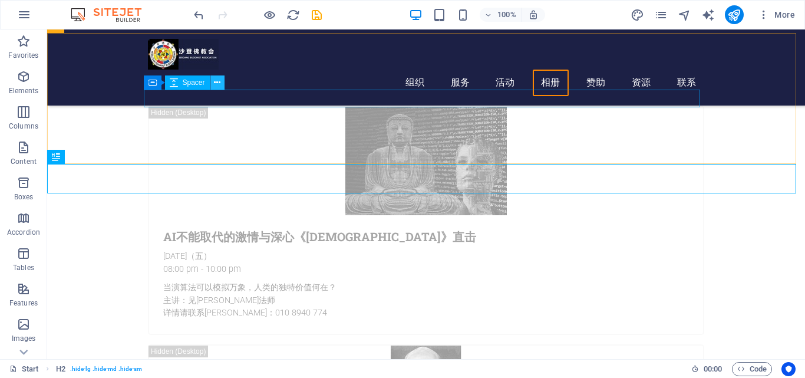
click at [219, 84] on icon at bounding box center [217, 83] width 6 height 12
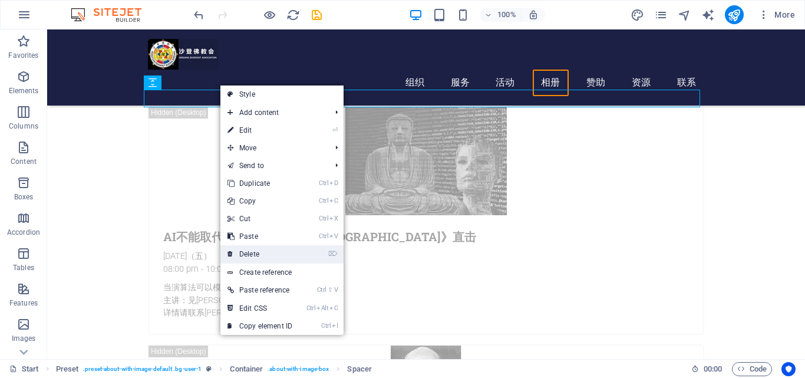
click at [254, 246] on link "⌦ Delete" at bounding box center [260, 254] width 79 height 18
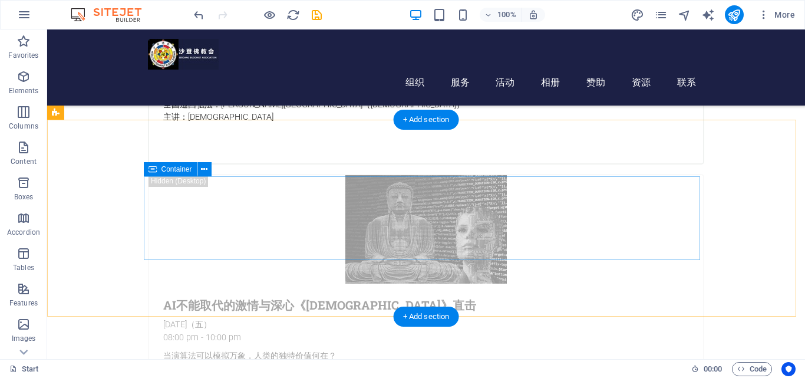
scroll to position [1172, 0]
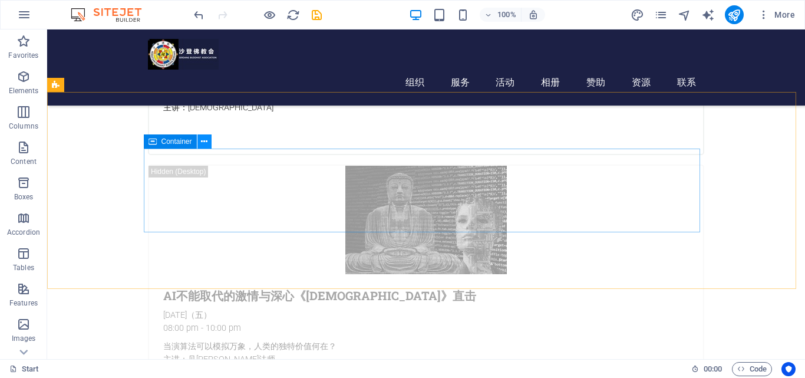
click at [200, 142] on button at bounding box center [205, 141] width 14 height 14
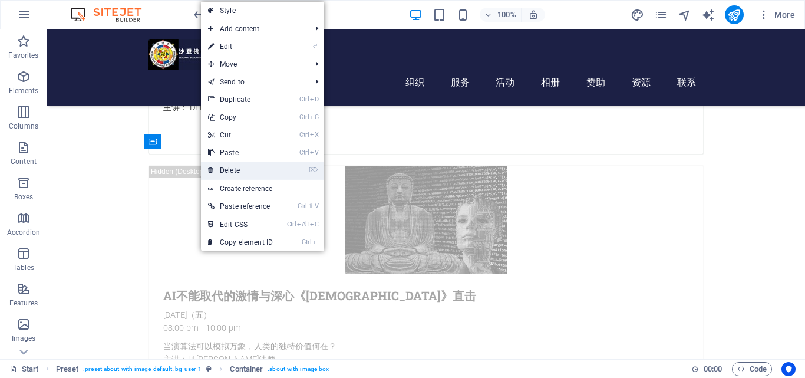
click at [227, 175] on link "⌦ Delete" at bounding box center [240, 171] width 79 height 18
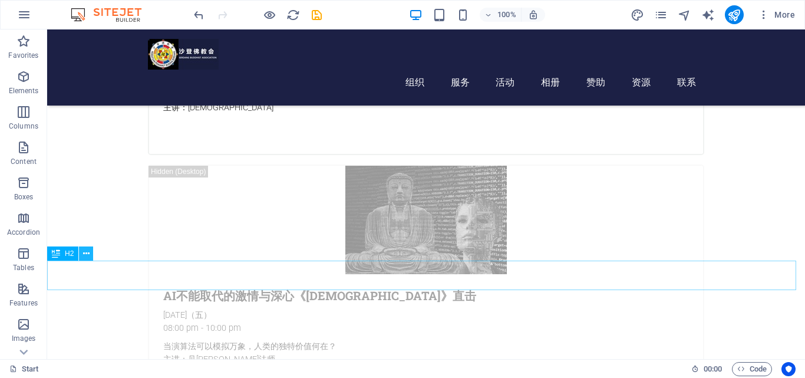
click at [88, 253] on icon at bounding box center [86, 254] width 6 height 12
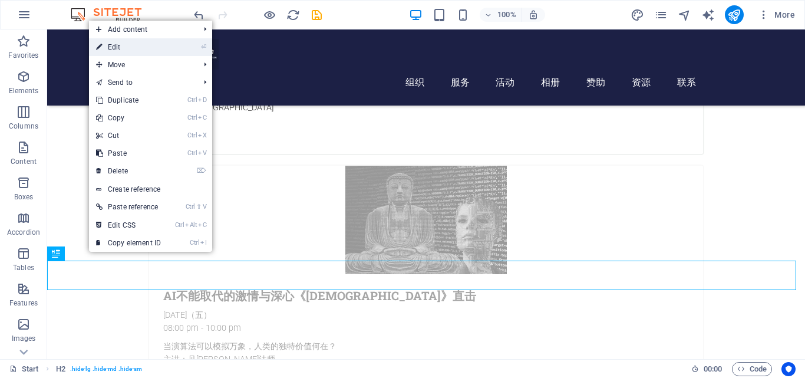
click at [139, 46] on link "⏎ Edit" at bounding box center [128, 47] width 79 height 18
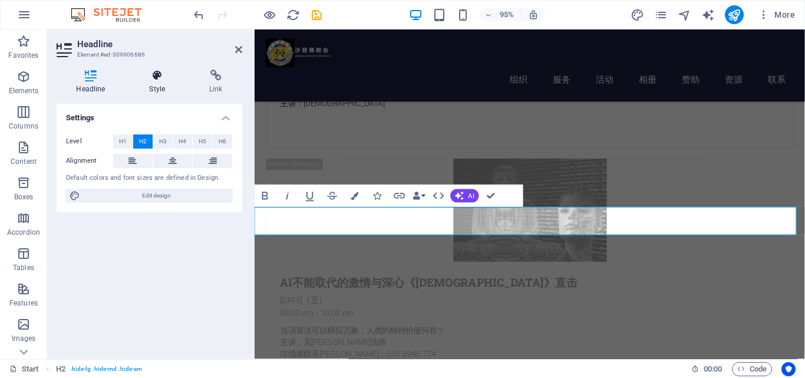
scroll to position [1188, 0]
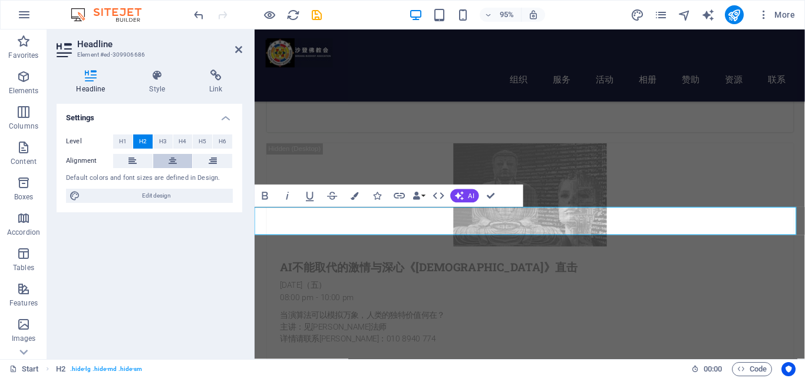
click at [169, 162] on icon at bounding box center [173, 161] width 8 height 14
click at [159, 87] on h4 "Style" at bounding box center [160, 82] width 60 height 25
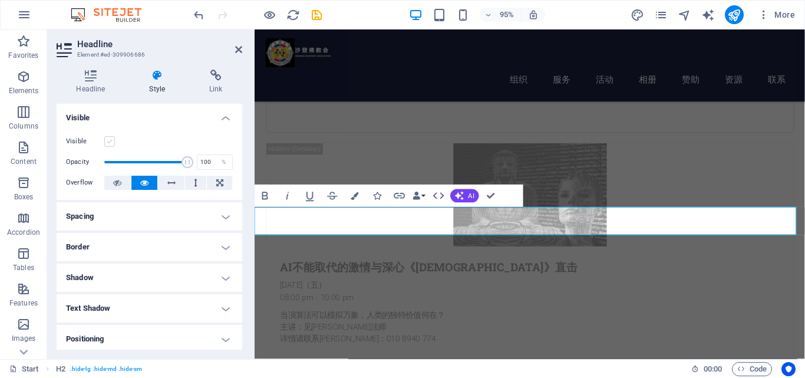
click at [111, 143] on label at bounding box center [109, 141] width 11 height 11
click at [0, 0] on input "Visible" at bounding box center [0, 0] width 0 height 0
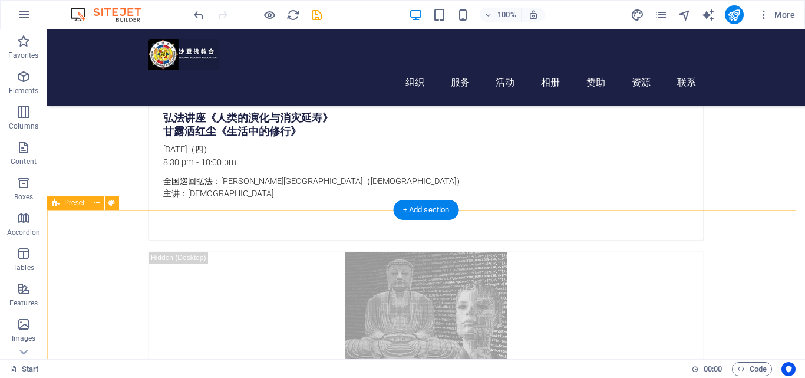
scroll to position [1113, 0]
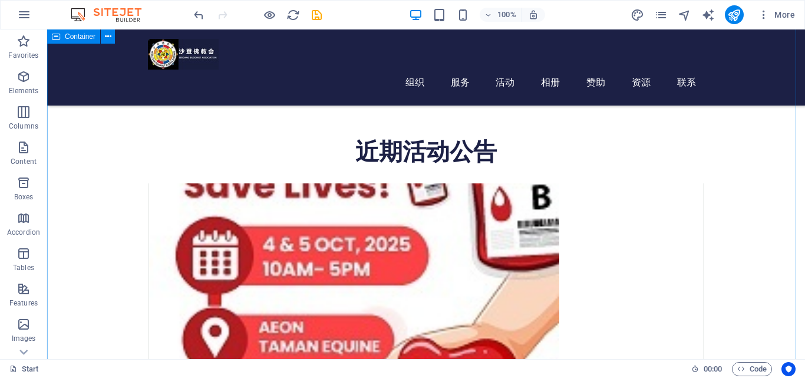
scroll to position [406, 0]
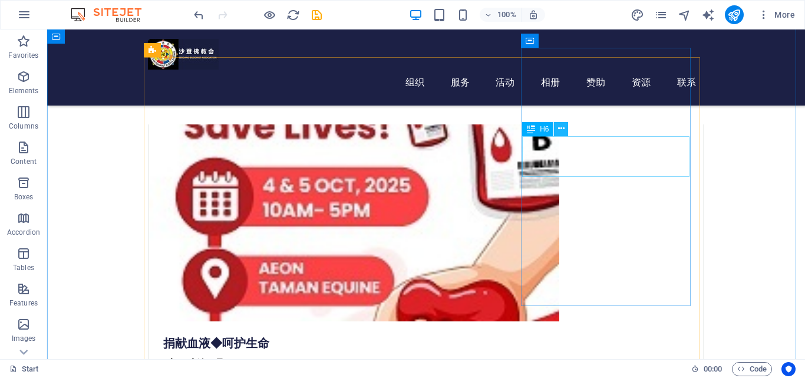
click at [562, 131] on icon at bounding box center [561, 129] width 6 height 12
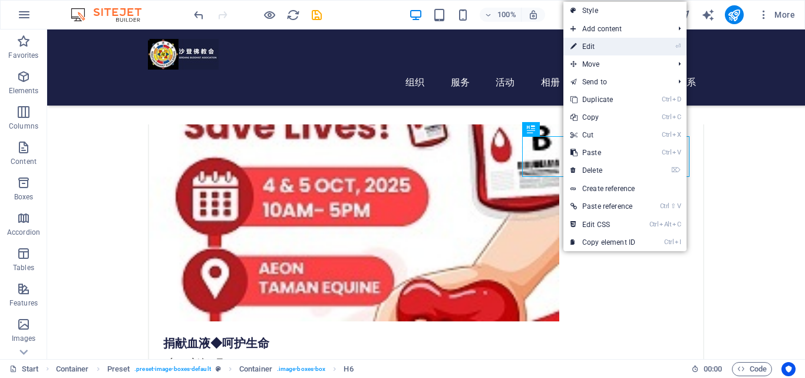
click at [598, 44] on link "⏎ Edit" at bounding box center [603, 47] width 79 height 18
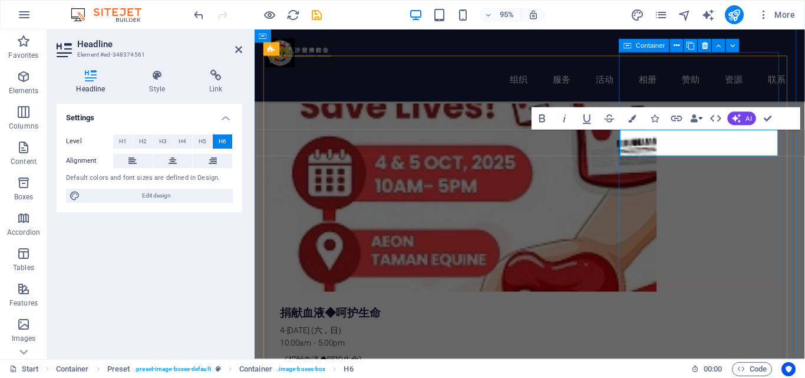
scroll to position [9, 0]
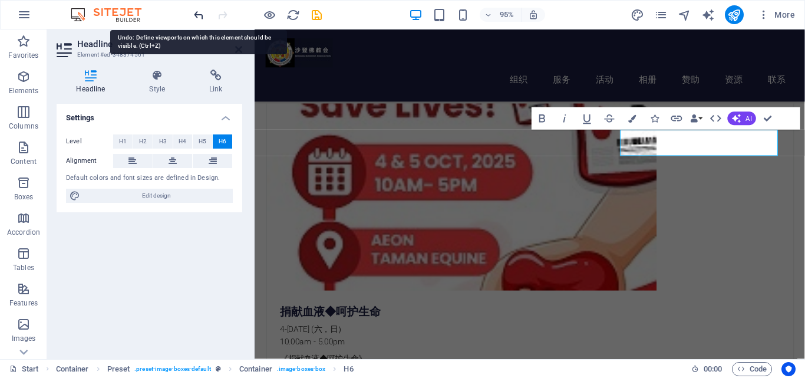
click at [199, 16] on icon "undo" at bounding box center [199, 15] width 14 height 14
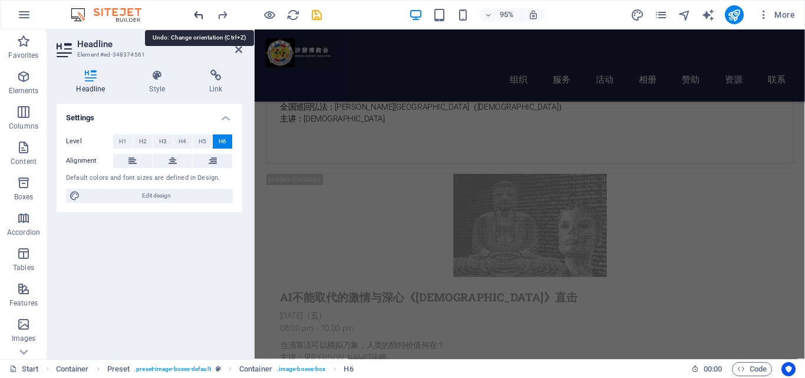
scroll to position [1203, 0]
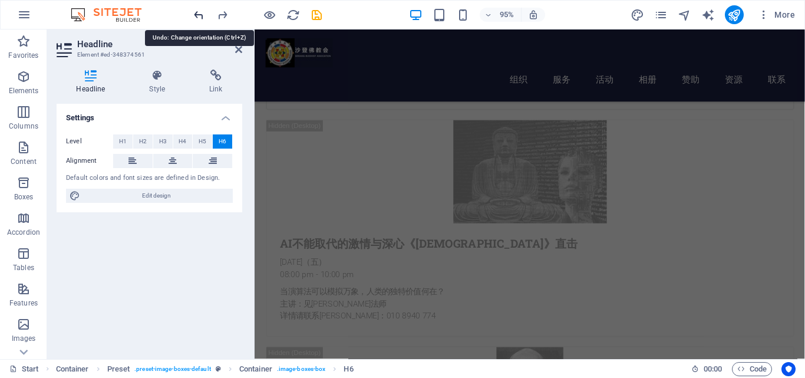
click at [199, 16] on icon "undo" at bounding box center [199, 15] width 14 height 14
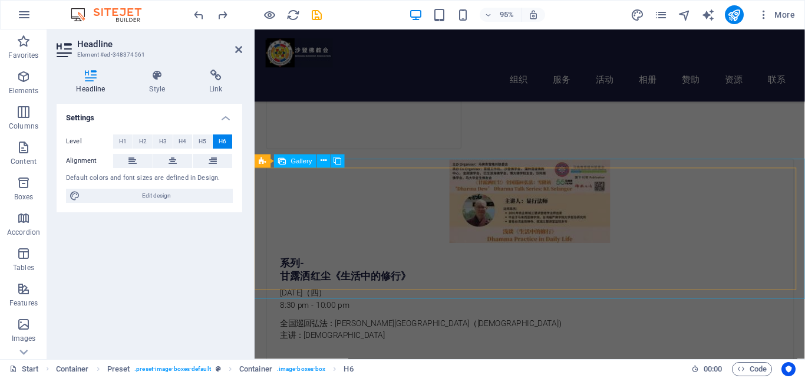
scroll to position [968, 0]
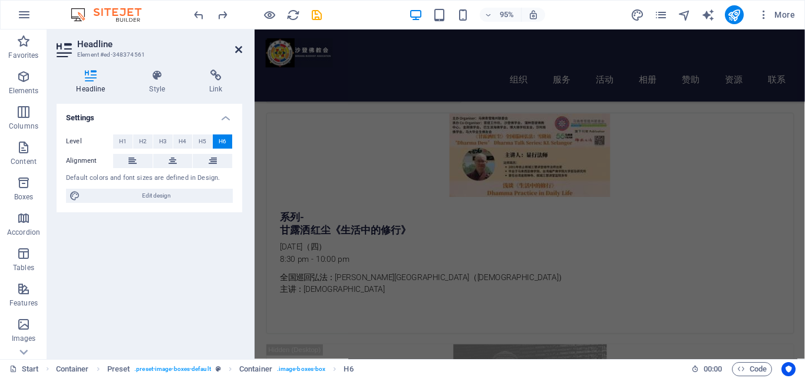
click at [240, 50] on icon at bounding box center [238, 49] width 7 height 9
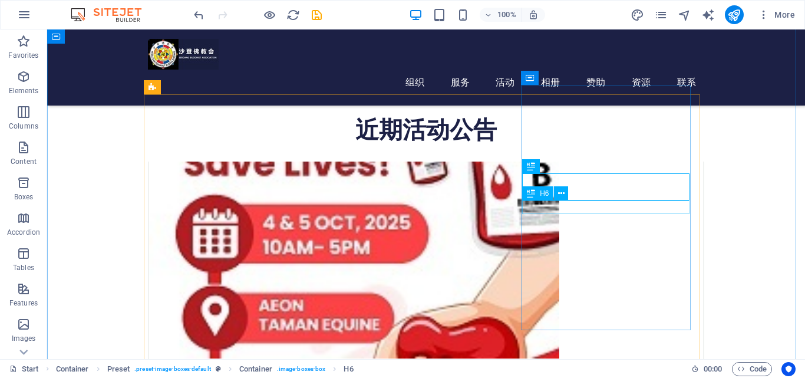
click at [563, 167] on icon at bounding box center [561, 166] width 6 height 12
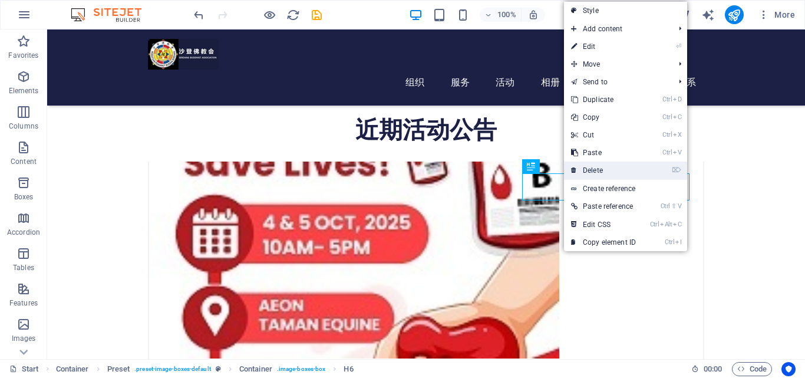
click at [584, 167] on link "⌦ Delete" at bounding box center [603, 171] width 79 height 18
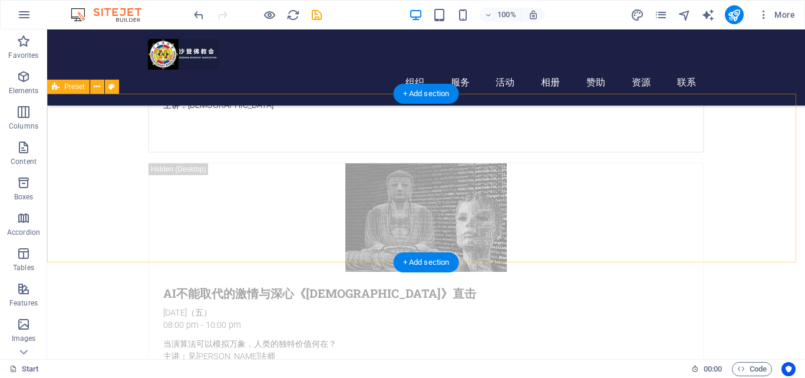
scroll to position [1135, 0]
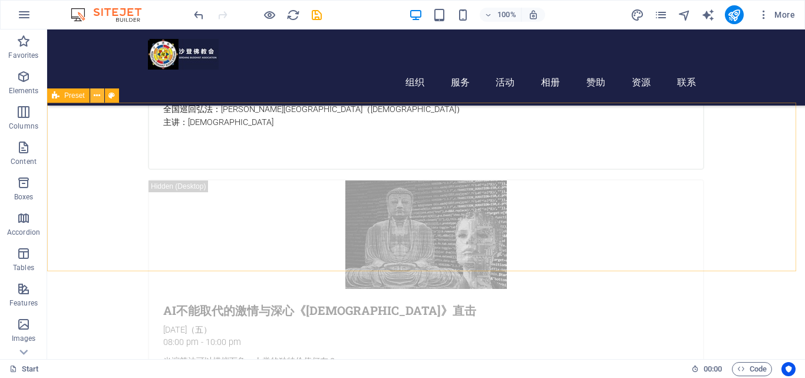
click at [95, 96] on icon at bounding box center [97, 96] width 6 height 12
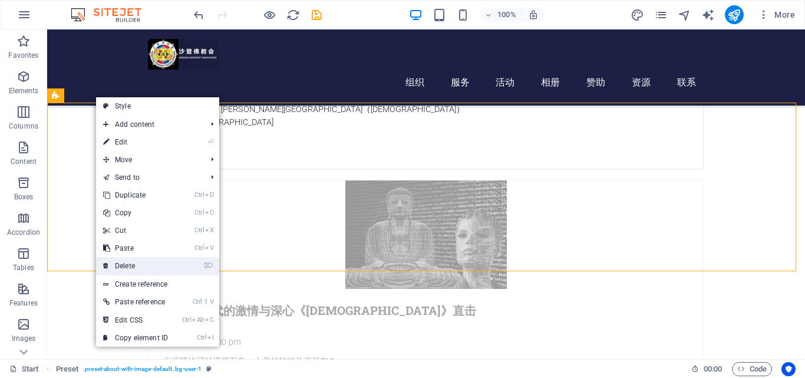
click at [134, 261] on link "⌦ Delete" at bounding box center [135, 266] width 79 height 18
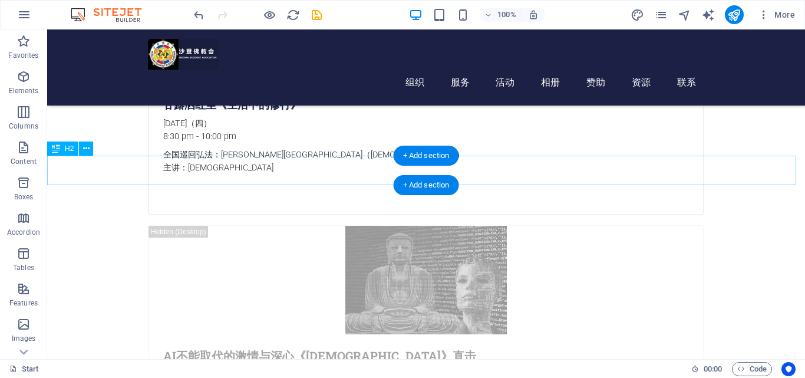
scroll to position [1076, 0]
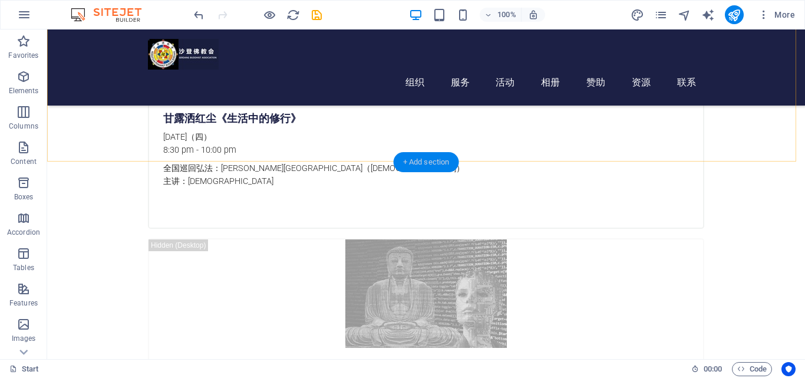
click at [418, 160] on div "+ Add section" at bounding box center [426, 162] width 65 height 20
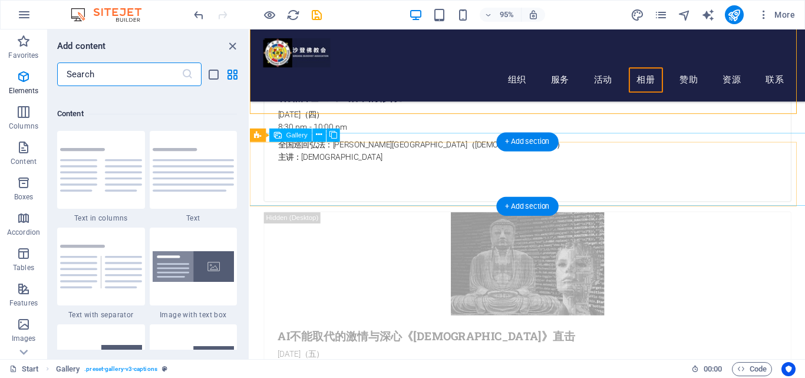
scroll to position [2063, 0]
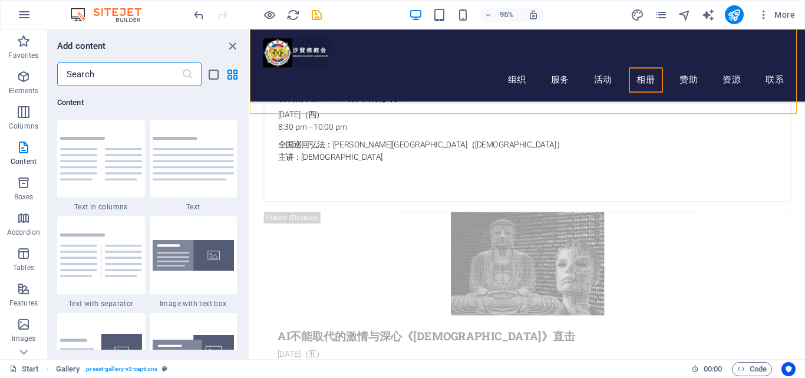
click at [120, 74] on input "text" at bounding box center [119, 74] width 124 height 24
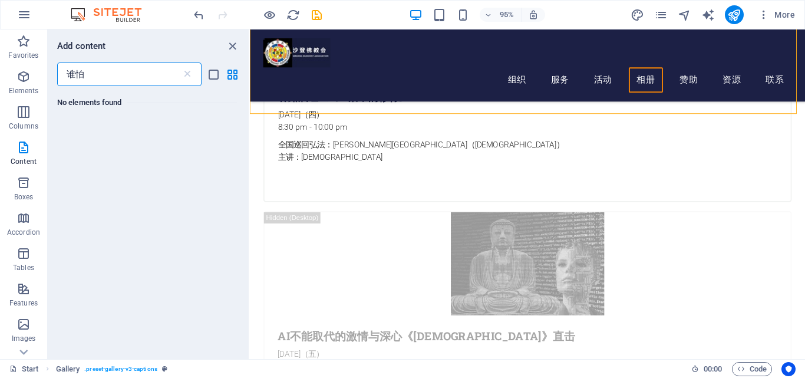
type input "谁"
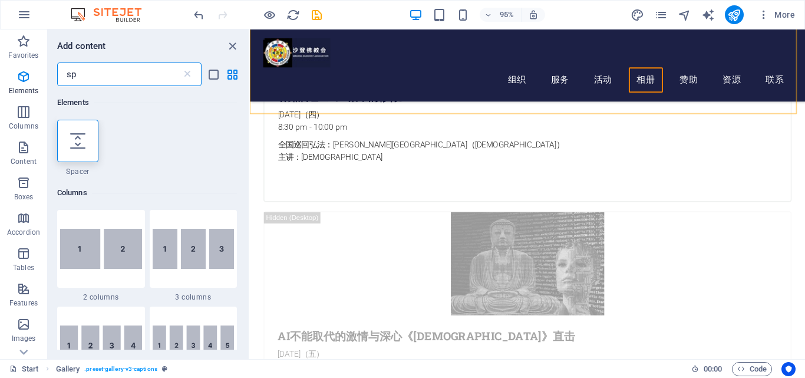
type input "sp"
click at [82, 150] on div at bounding box center [77, 141] width 41 height 42
select select "px"
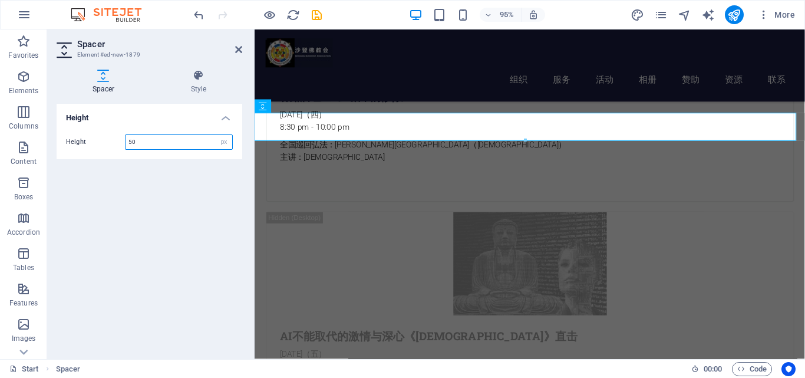
scroll to position [1092, 0]
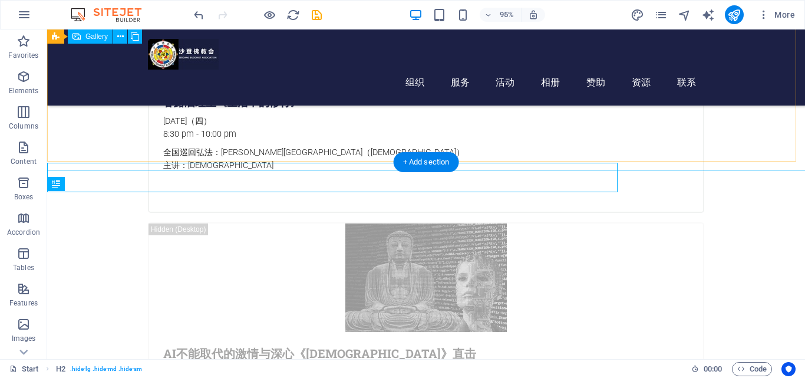
scroll to position [1076, 0]
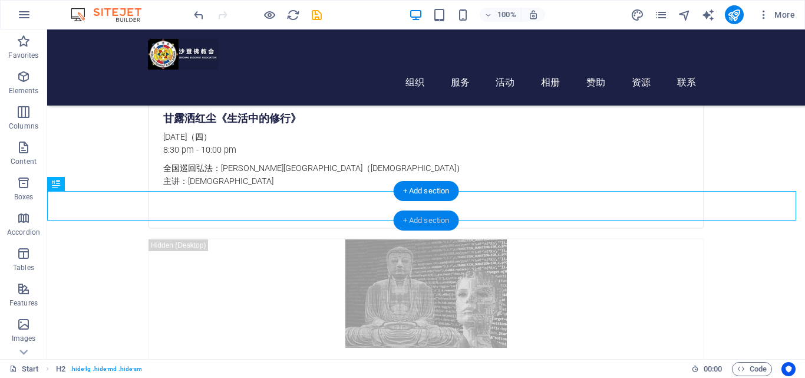
click at [411, 221] on div "+ Add section" at bounding box center [426, 220] width 65 height 20
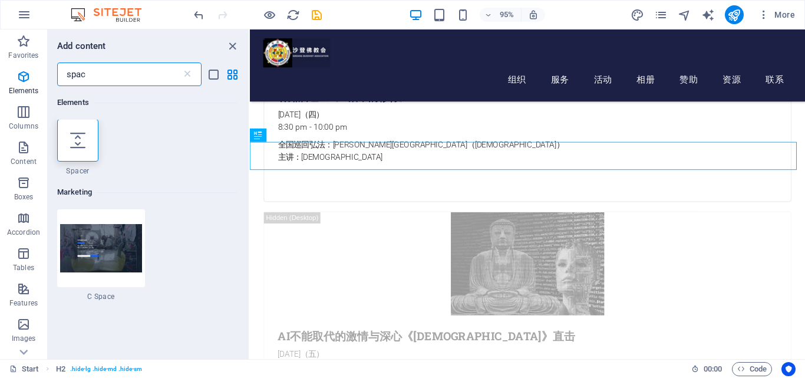
scroll to position [0, 0]
type input "spac"
click at [88, 142] on div at bounding box center [77, 141] width 41 height 42
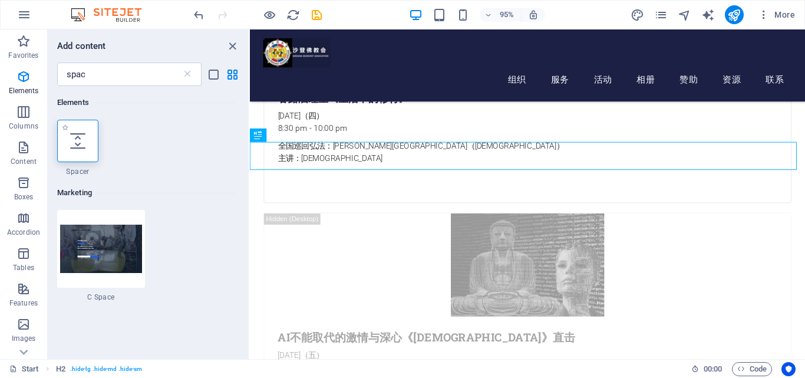
select select "px"
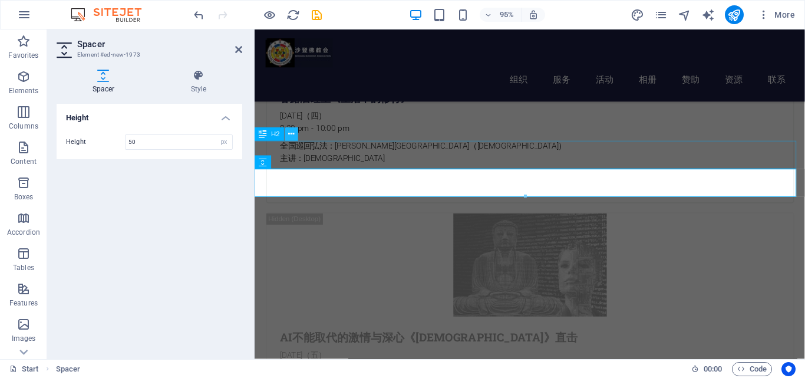
click at [292, 137] on icon at bounding box center [292, 135] width 6 height 12
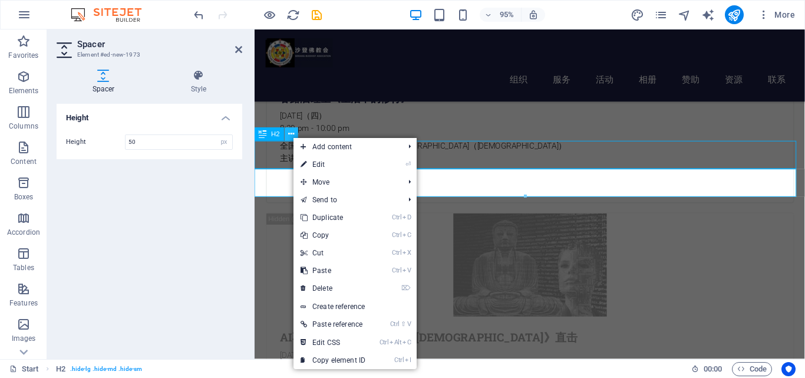
scroll to position [1076, 0]
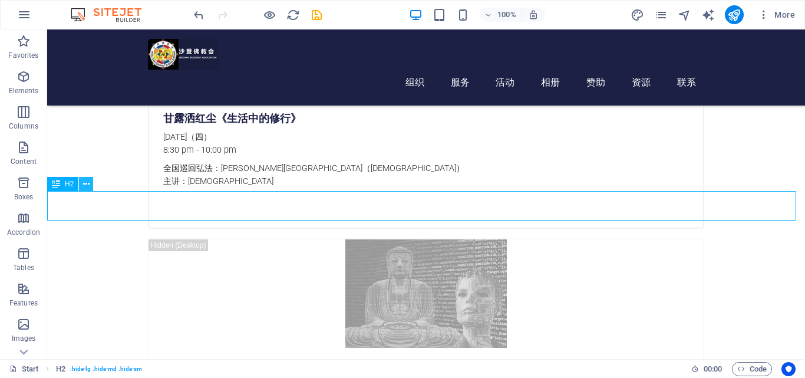
click at [84, 184] on icon at bounding box center [86, 184] width 6 height 12
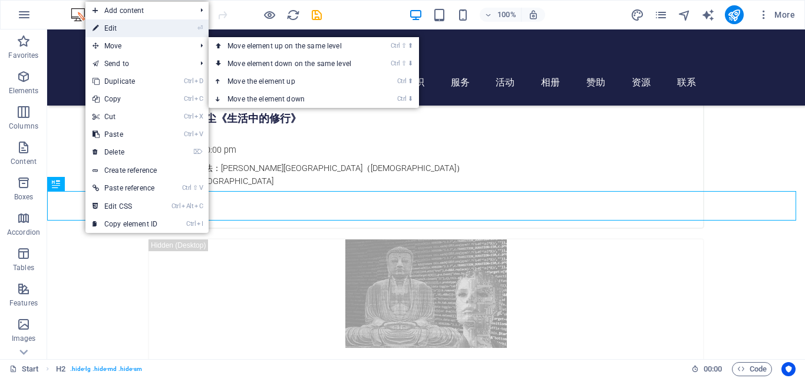
click at [139, 27] on link "⏎ Edit" at bounding box center [124, 28] width 79 height 18
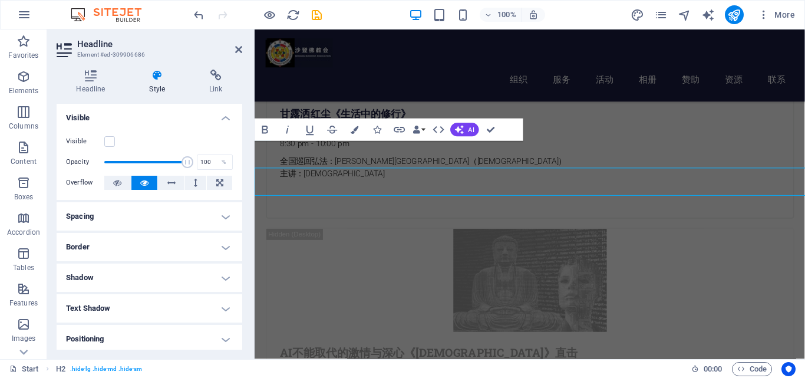
scroll to position [1092, 0]
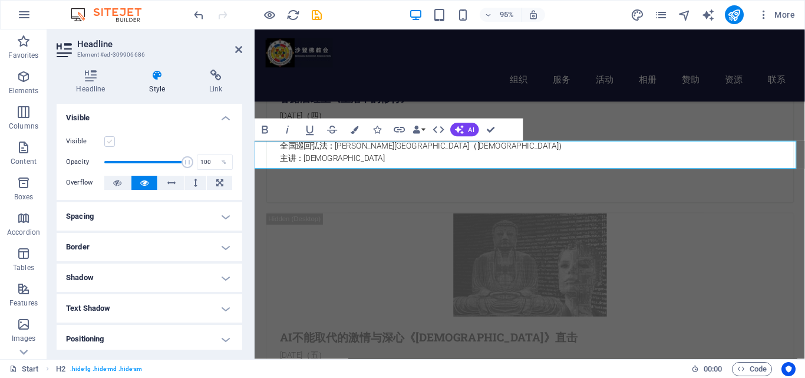
click at [111, 142] on label at bounding box center [109, 141] width 11 height 11
click at [0, 0] on input "Visible" at bounding box center [0, 0] width 0 height 0
click at [94, 85] on h4 "Headline" at bounding box center [93, 82] width 73 height 25
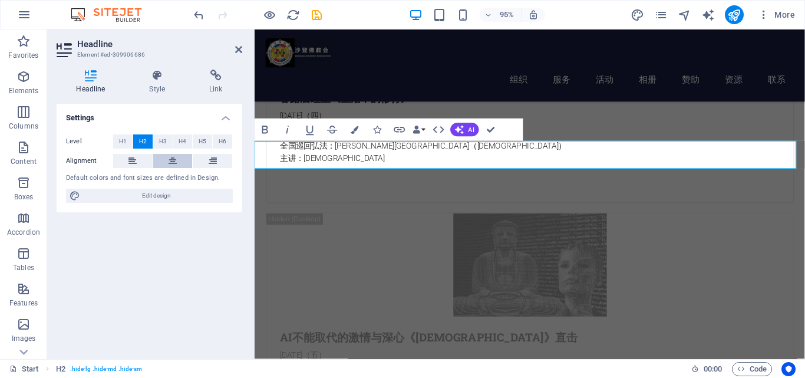
click at [168, 159] on button at bounding box center [173, 161] width 40 height 14
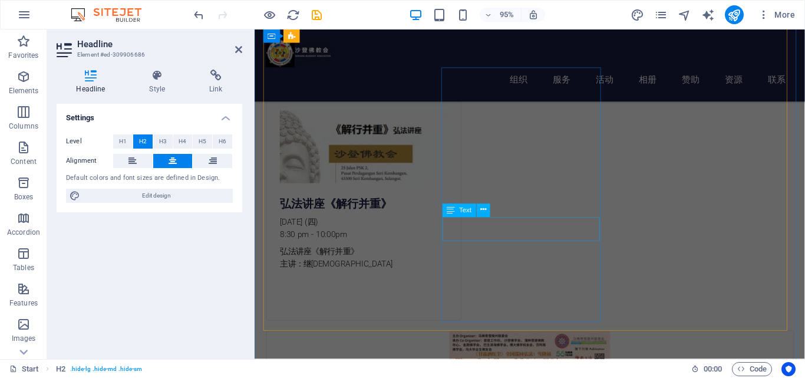
scroll to position [561, 0]
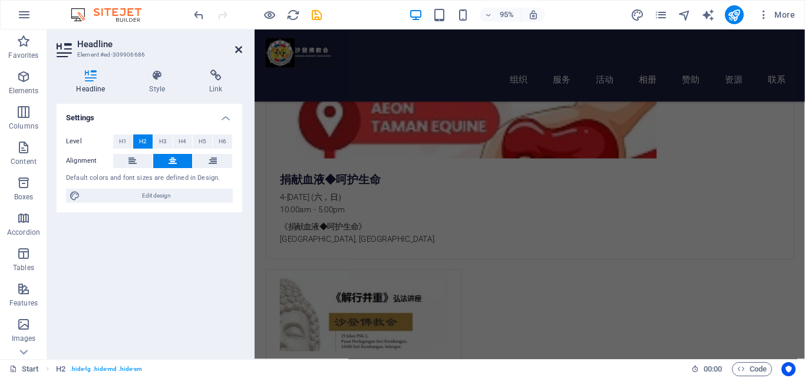
click at [237, 48] on icon at bounding box center [238, 49] width 7 height 9
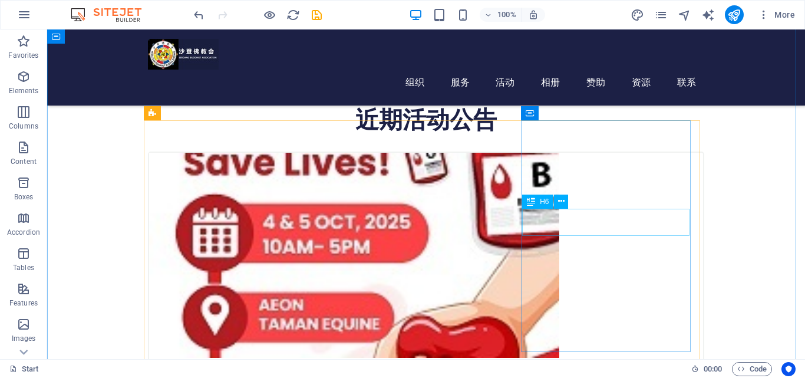
scroll to position [321, 0]
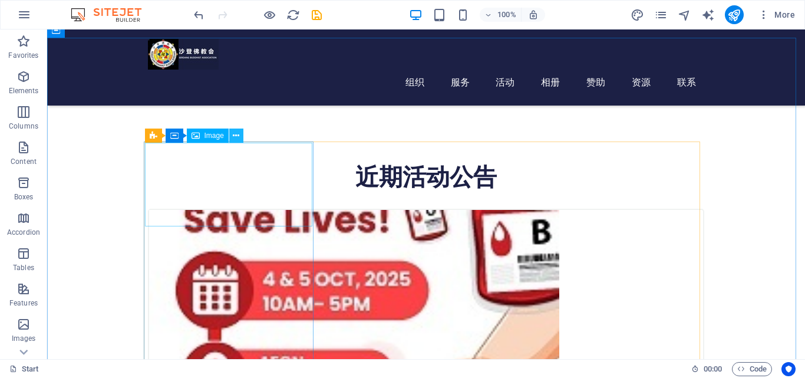
click at [234, 136] on icon at bounding box center [236, 136] width 6 height 12
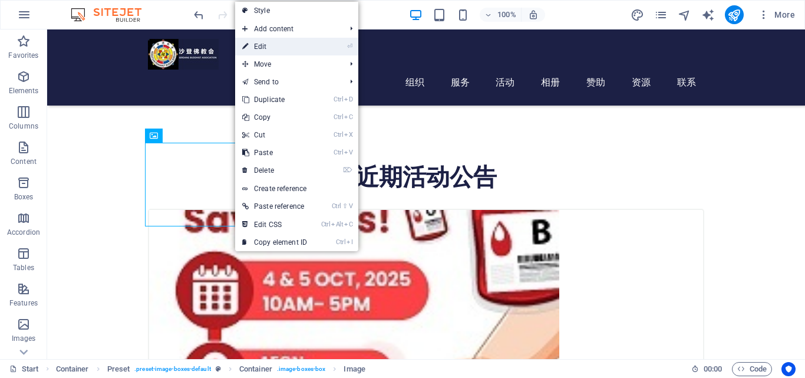
click at [275, 48] on link "⏎ Edit" at bounding box center [274, 47] width 79 height 18
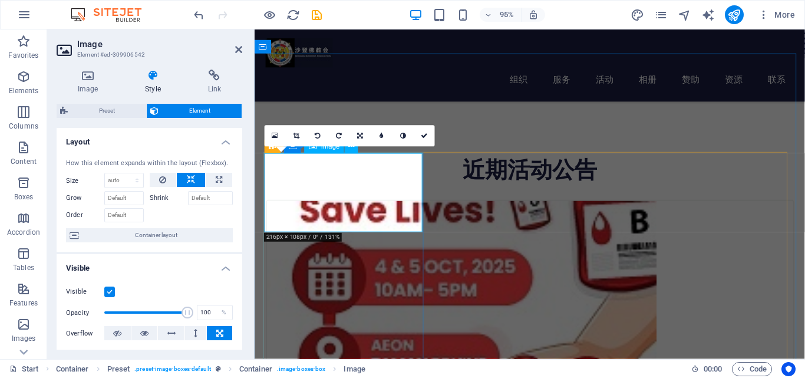
click at [395, 224] on figure at bounding box center [545, 312] width 554 height 205
click at [124, 181] on select "Default auto px % 1/1 1/2 1/3 1/4 1/5 1/6 1/7 1/8 1/9 1/10" at bounding box center [124, 180] width 38 height 14
click at [160, 213] on div at bounding box center [192, 213] width 84 height 17
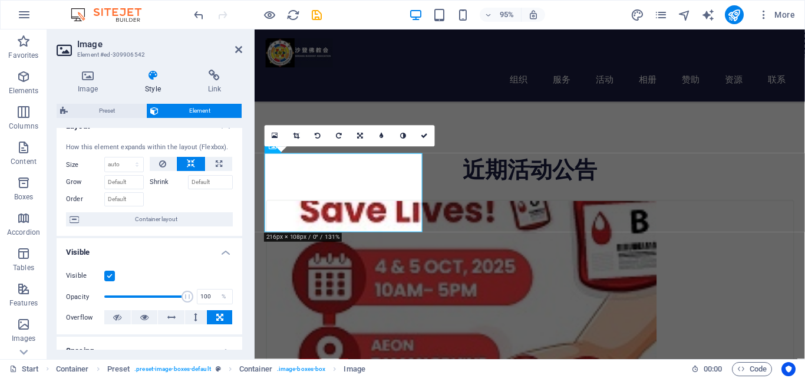
scroll to position [0, 0]
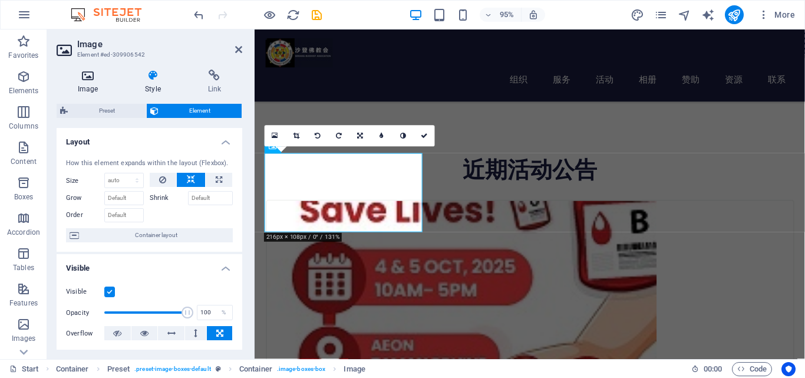
click at [85, 85] on h4 "Image" at bounding box center [90, 82] width 67 height 25
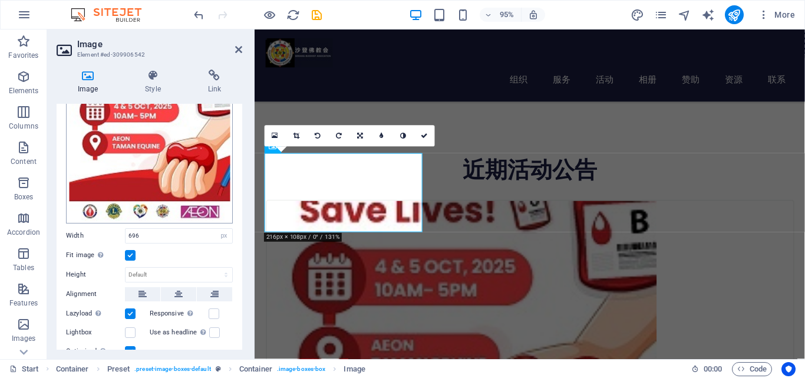
scroll to position [177, 0]
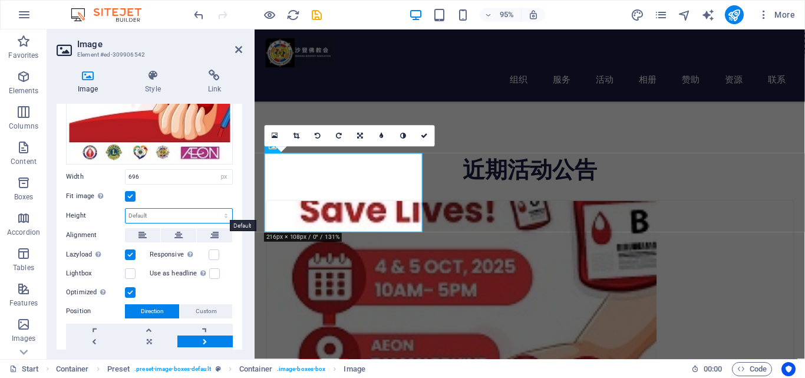
click at [223, 212] on select "Default auto px" at bounding box center [179, 216] width 107 height 14
select select "px"
click at [213, 209] on select "Default auto px" at bounding box center [179, 216] width 107 height 14
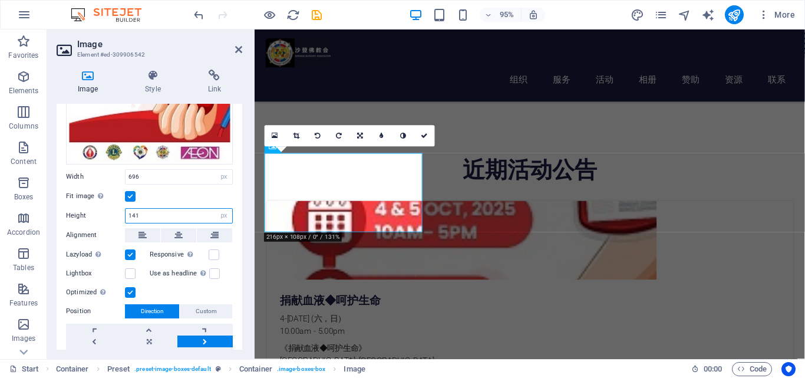
click at [154, 210] on input "141" at bounding box center [179, 216] width 107 height 14
type input "1"
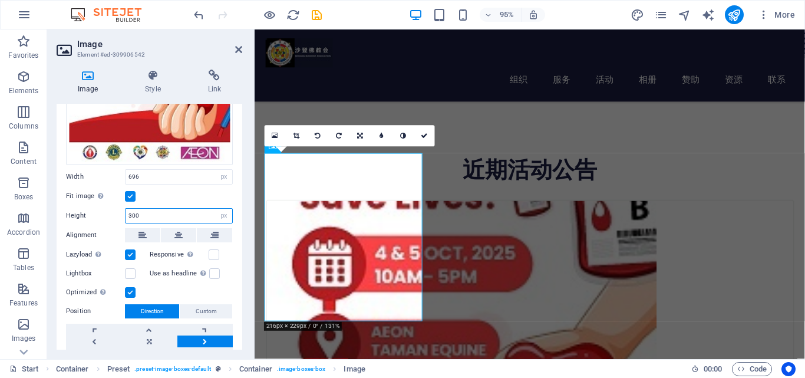
type input "300"
click at [127, 194] on label at bounding box center [130, 196] width 11 height 11
click at [0, 0] on input "Fit image Automatically fit image to a fixed width and height" at bounding box center [0, 0] width 0 height 0
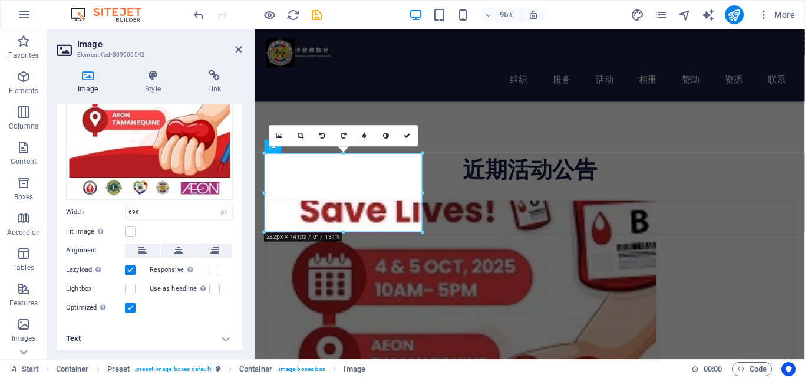
scroll to position [0, 0]
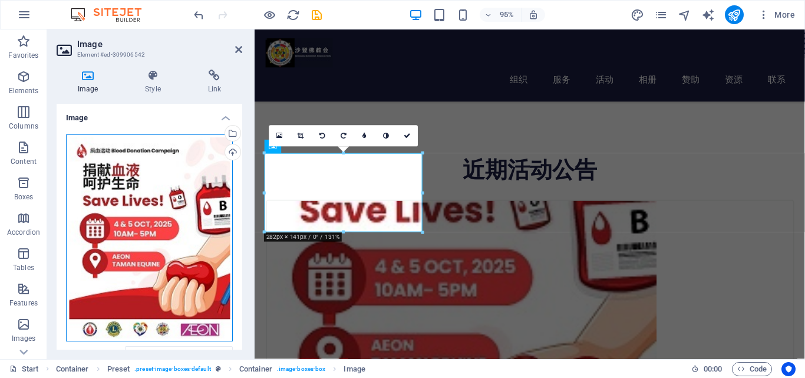
click at [187, 236] on div "Drag files here, click to choose files or select files from Files or our free s…" at bounding box center [149, 237] width 167 height 207
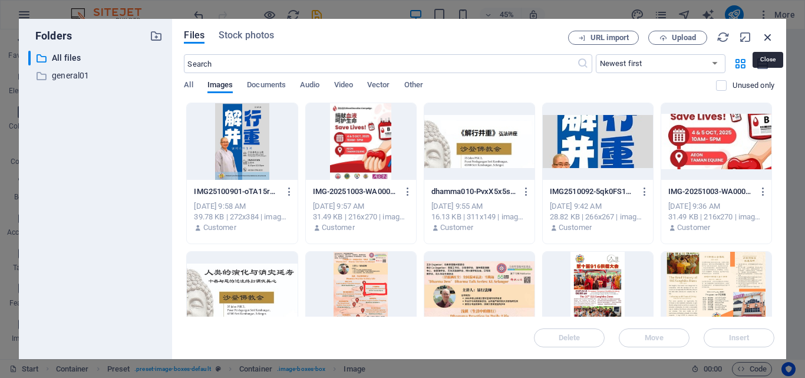
click at [765, 36] on icon "button" at bounding box center [768, 37] width 13 height 13
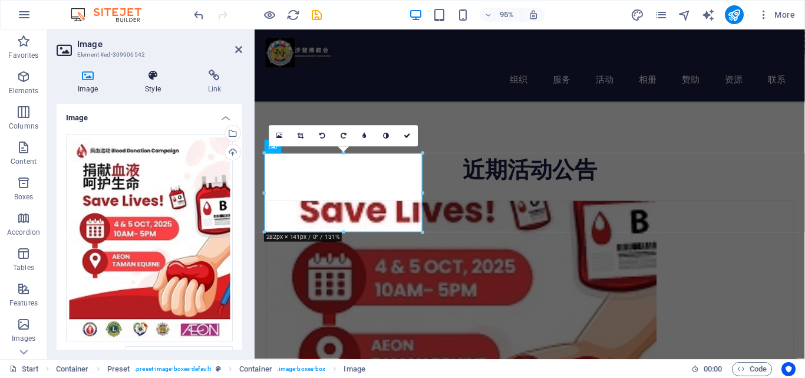
click at [156, 86] on h4 "Style" at bounding box center [155, 82] width 62 height 25
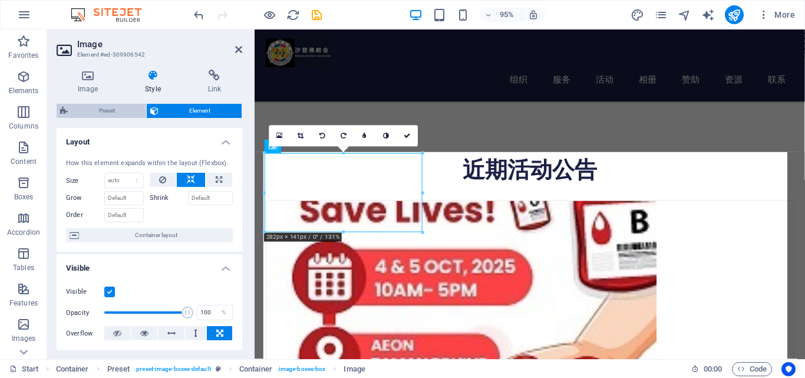
click at [117, 113] on span "Preset" at bounding box center [106, 111] width 71 height 14
select select "px"
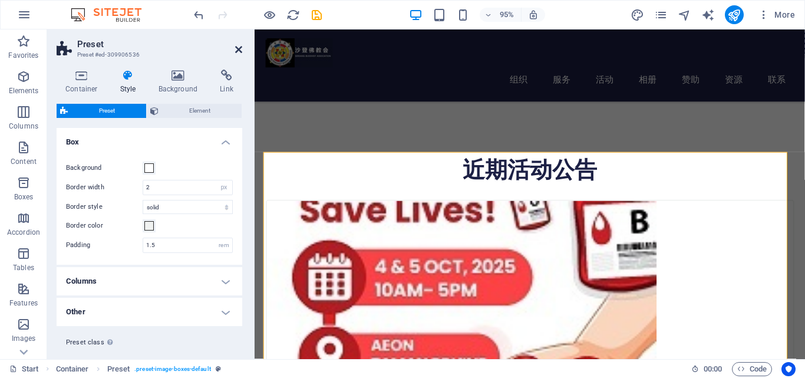
click at [241, 49] on icon at bounding box center [238, 49] width 7 height 9
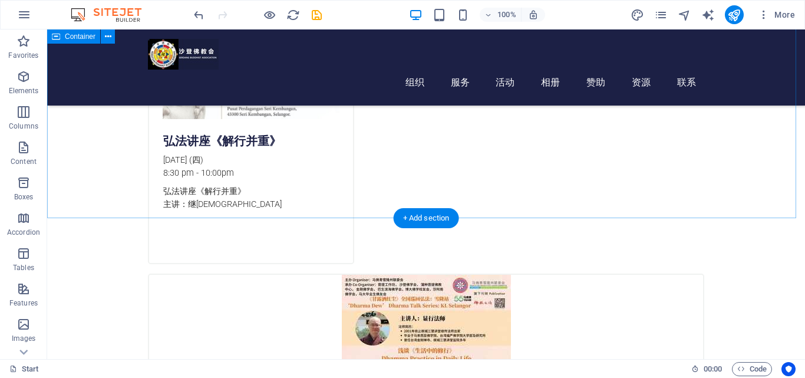
scroll to position [884, 0]
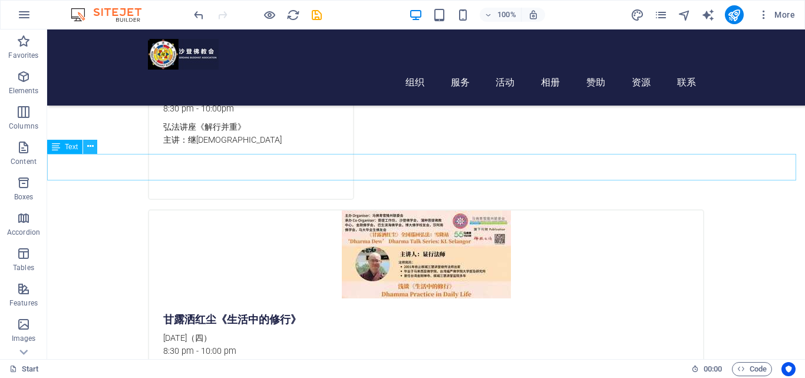
click at [94, 147] on button at bounding box center [90, 147] width 14 height 14
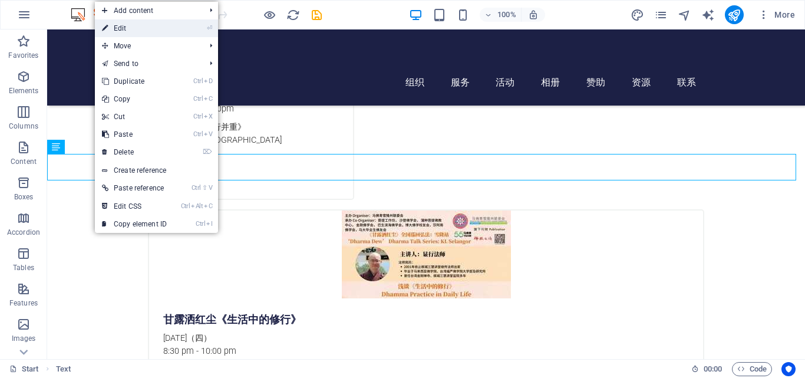
click at [145, 32] on link "⏎ Edit" at bounding box center [134, 28] width 79 height 18
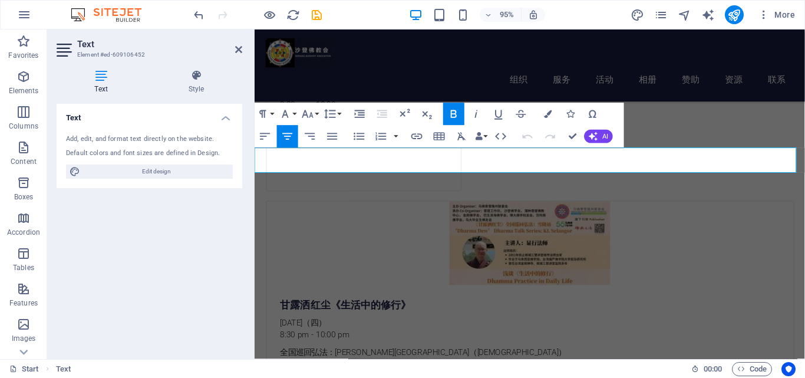
scroll to position [900, 0]
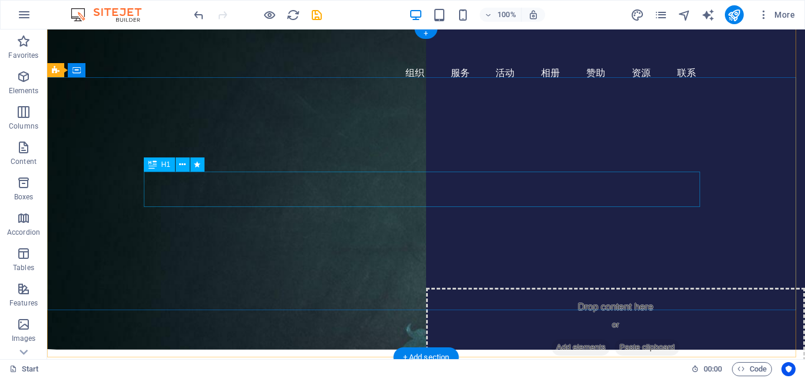
scroll to position [0, 0]
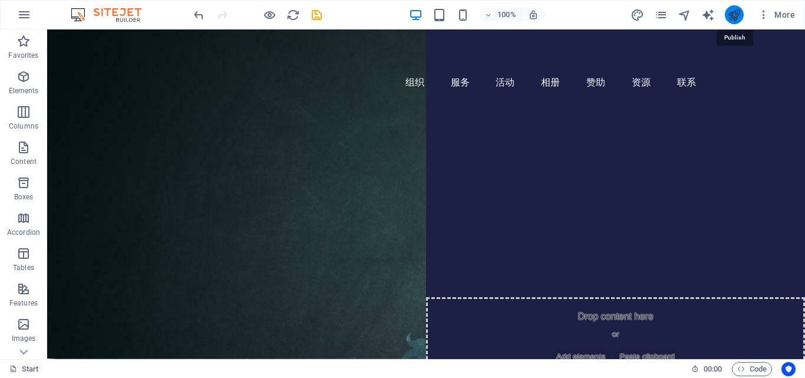
click at [733, 15] on icon "publish" at bounding box center [735, 15] width 14 height 14
checkbox input "false"
